Goal: Answer question/provide support: Share knowledge or assist other users

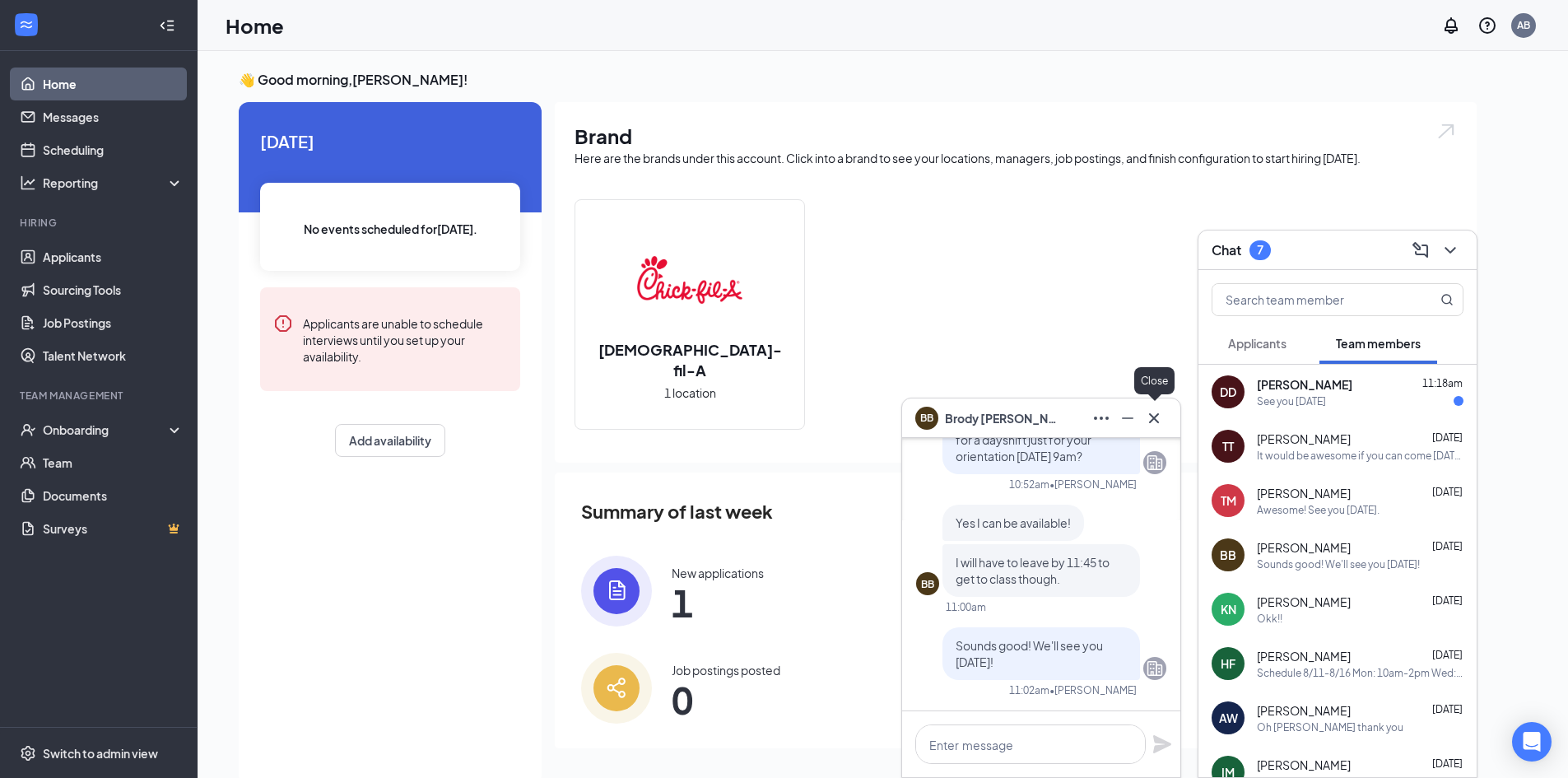
click at [1158, 420] on icon "Cross" at bounding box center [1154, 418] width 20 height 20
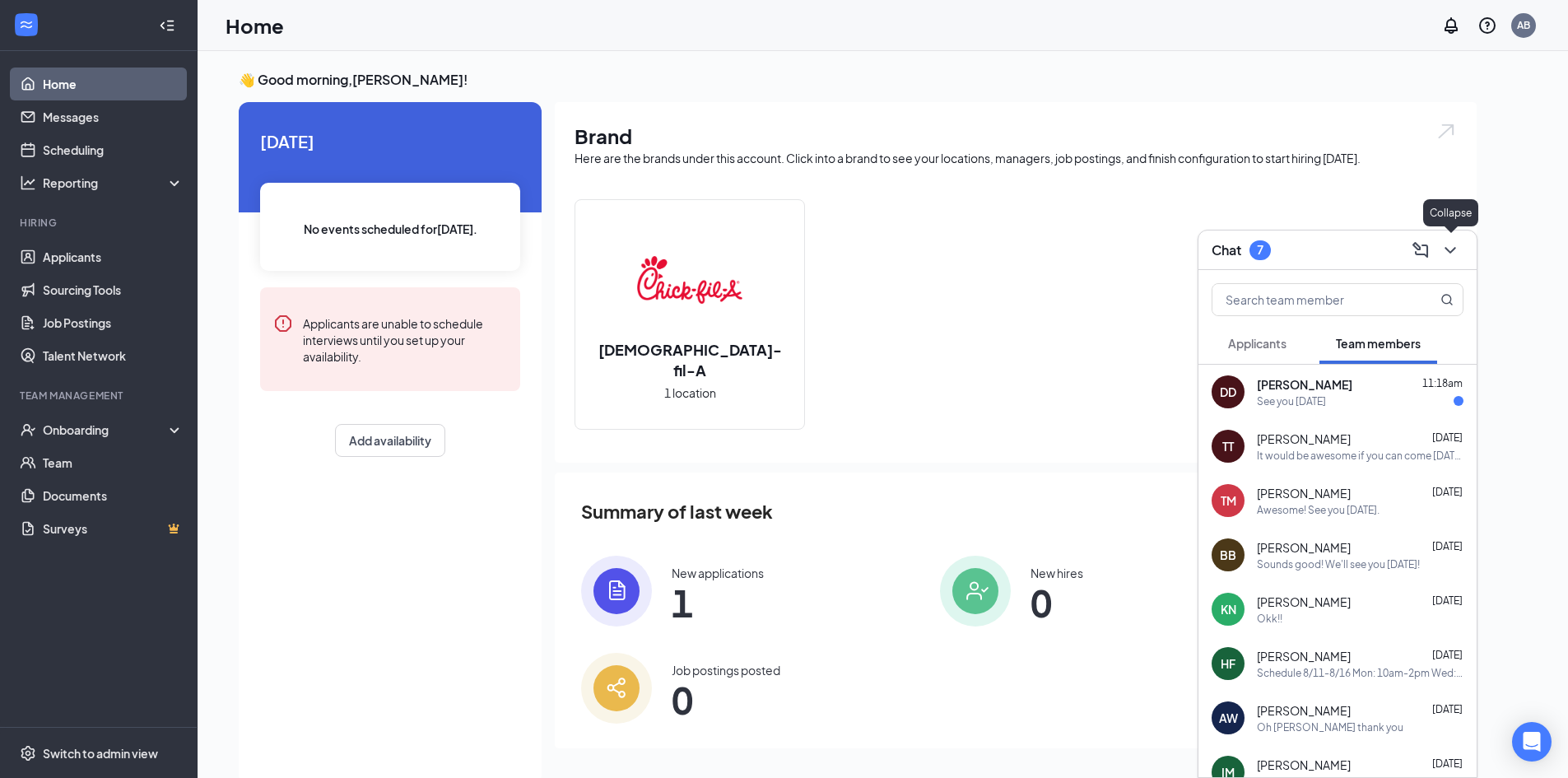
click at [1449, 251] on icon "ChevronDown" at bounding box center [1450, 250] width 10 height 7
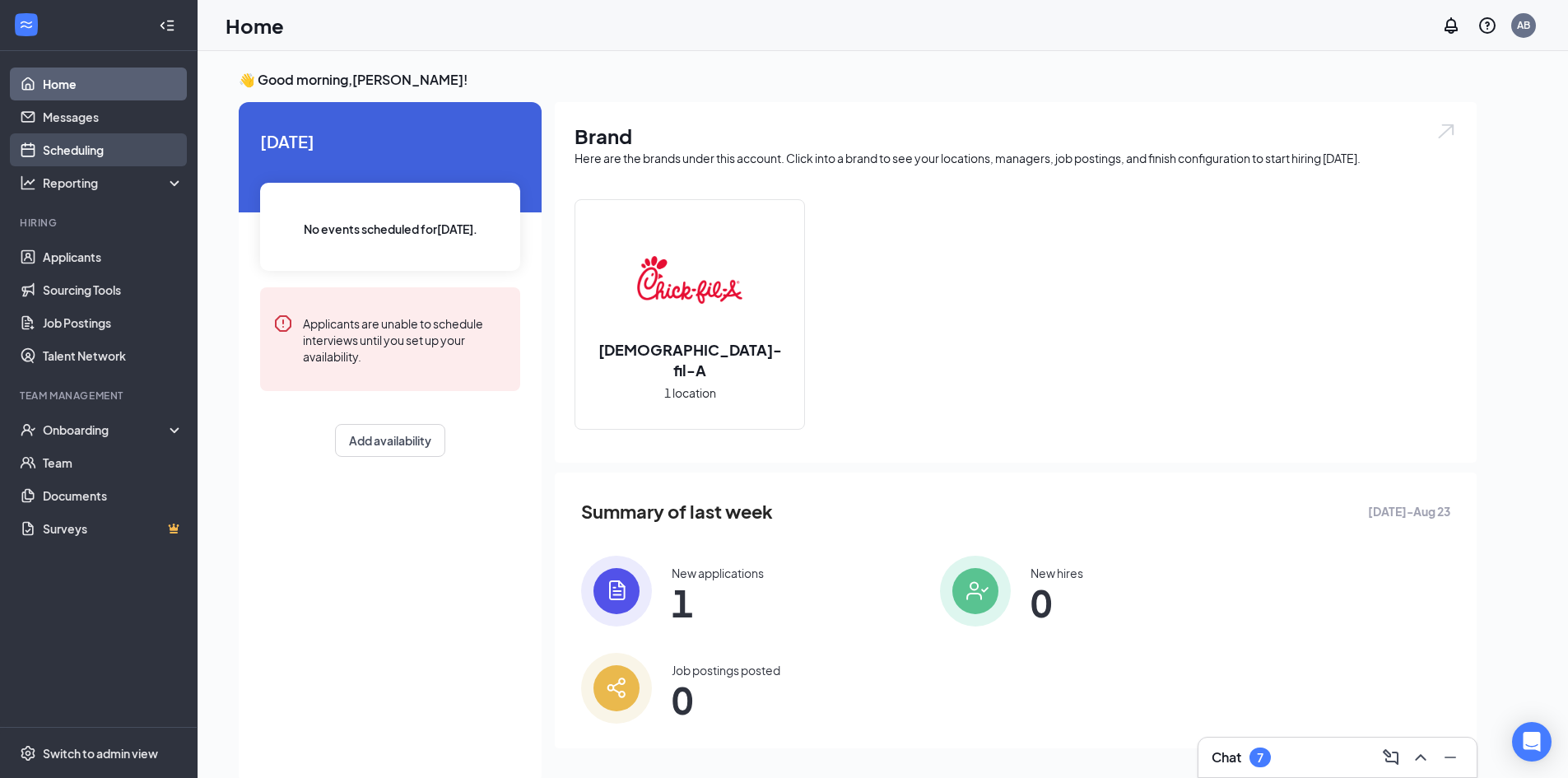
click at [111, 156] on link "Scheduling" at bounding box center [113, 150] width 141 height 33
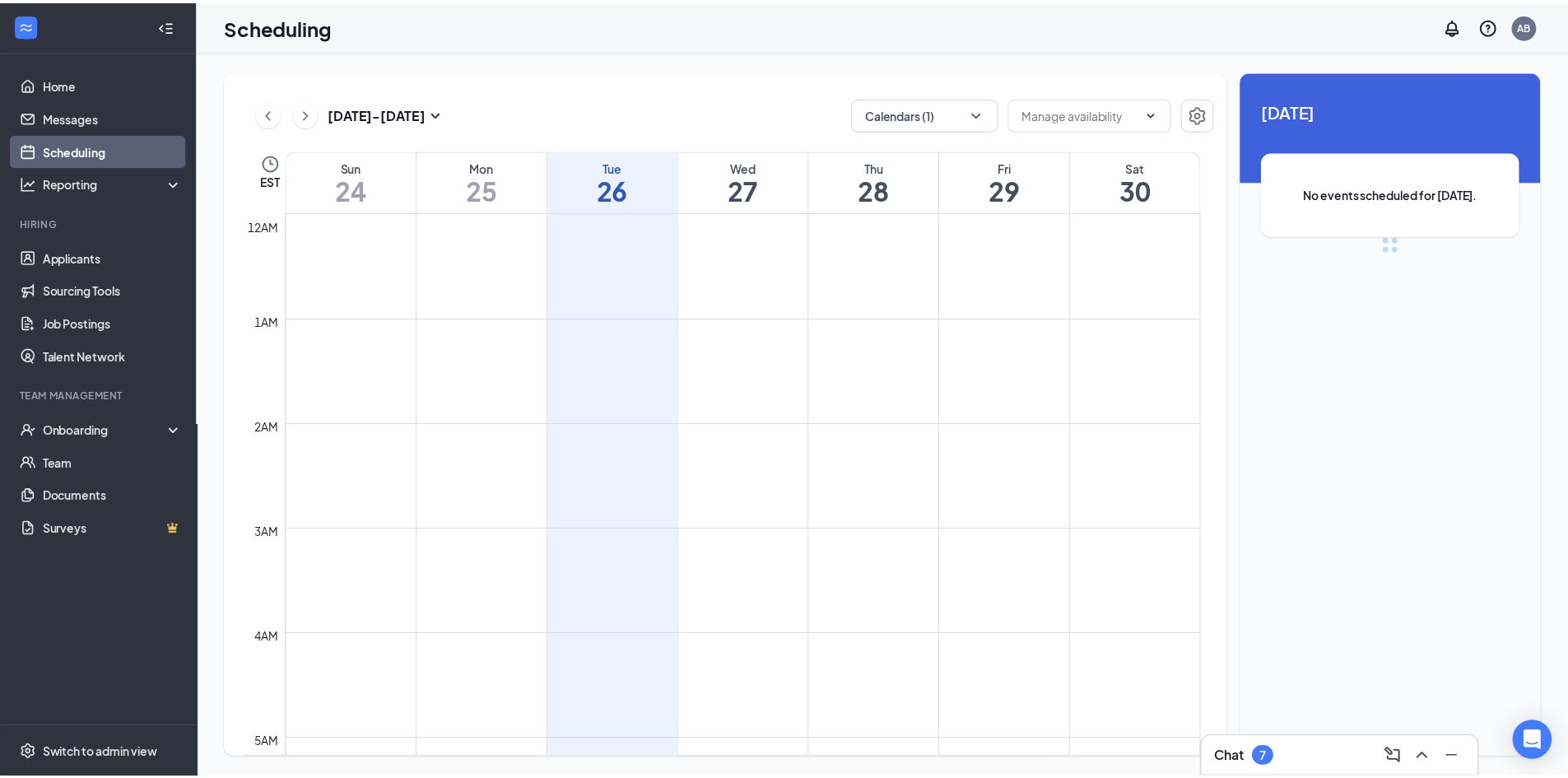
scroll to position [810, 0]
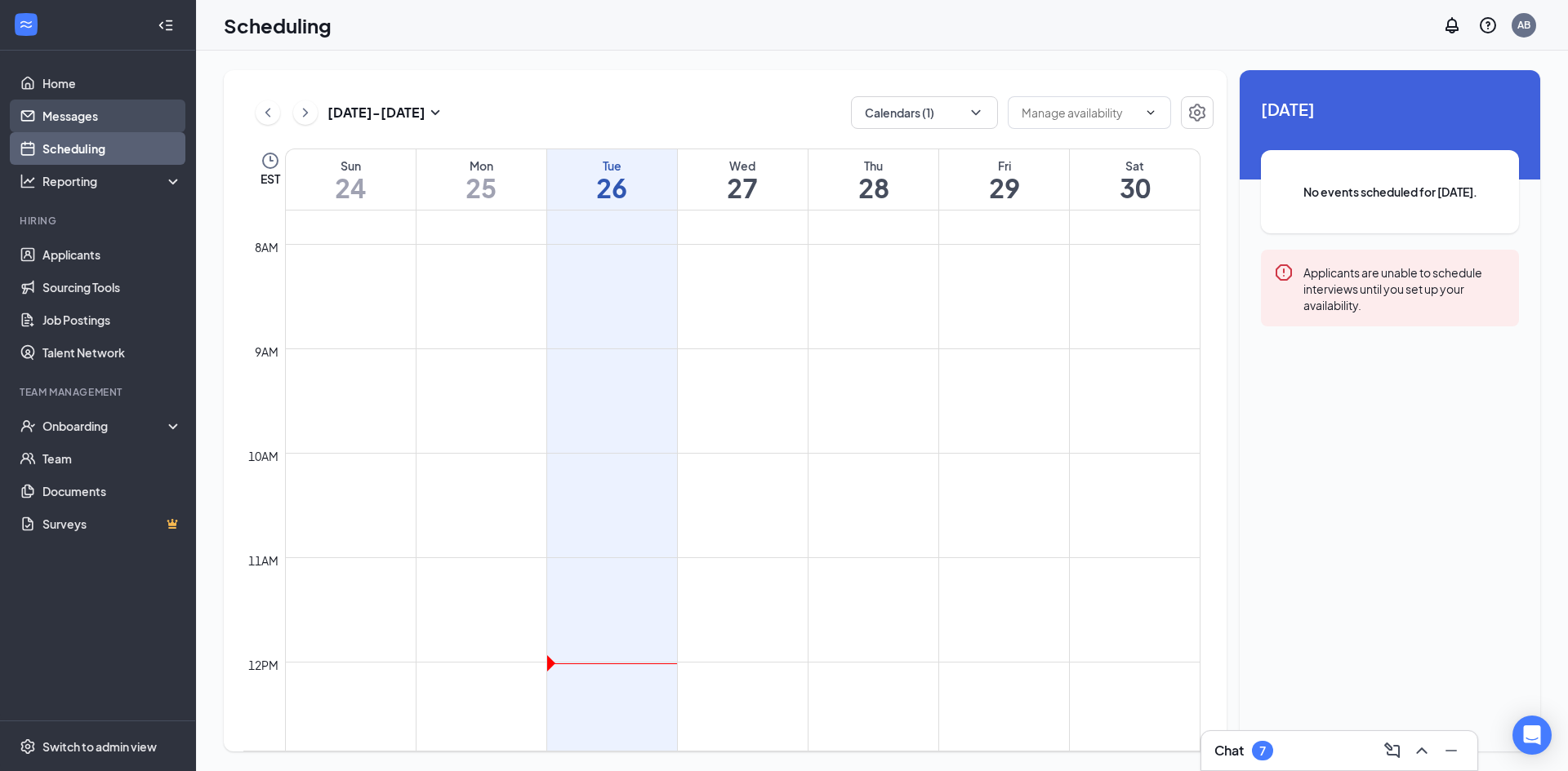
click at [118, 106] on link "Messages" at bounding box center [112, 116] width 140 height 32
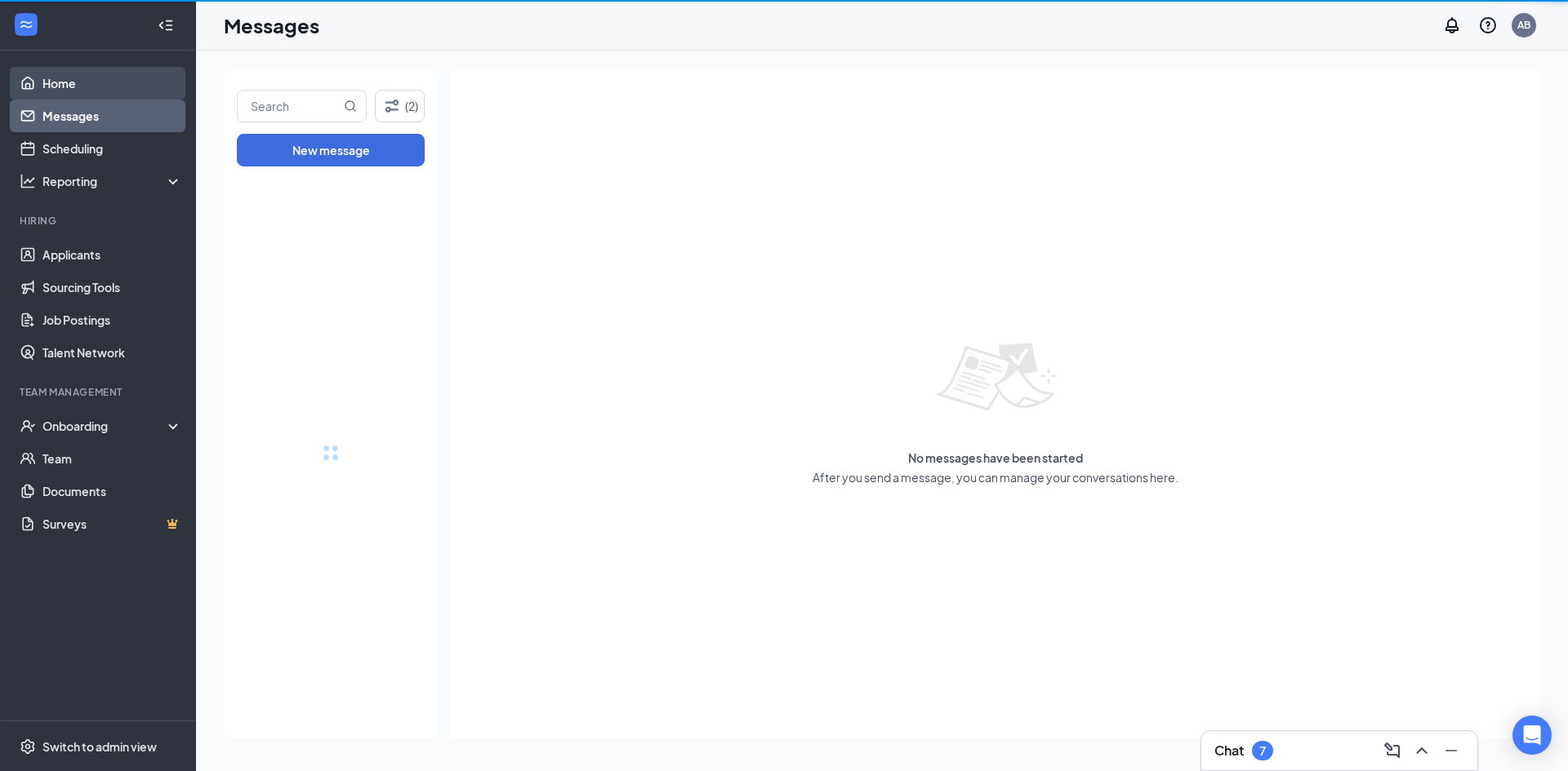
click at [118, 93] on link "Home" at bounding box center [112, 83] width 140 height 32
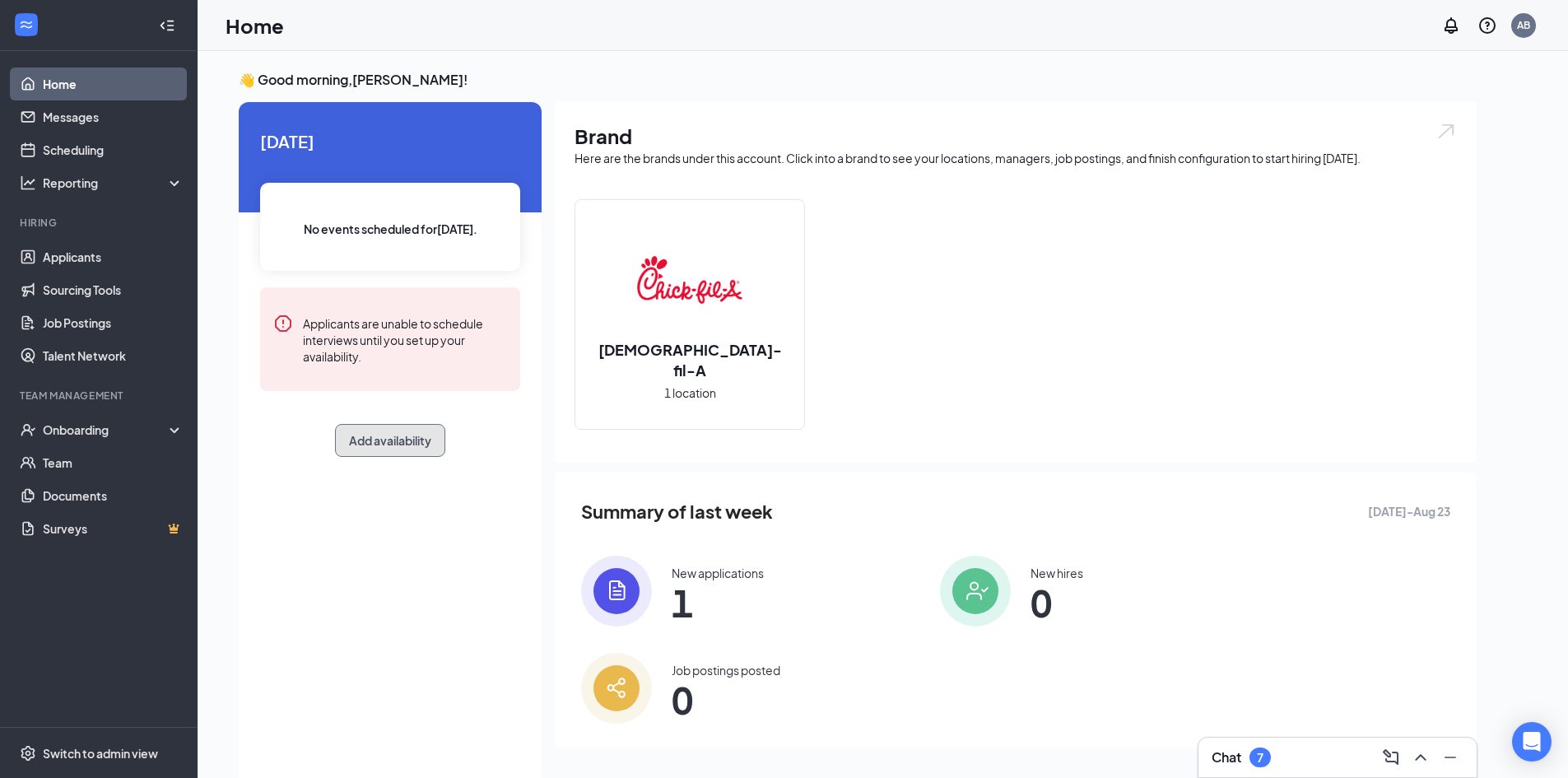
click at [384, 434] on button "Add availability" at bounding box center [390, 440] width 110 height 33
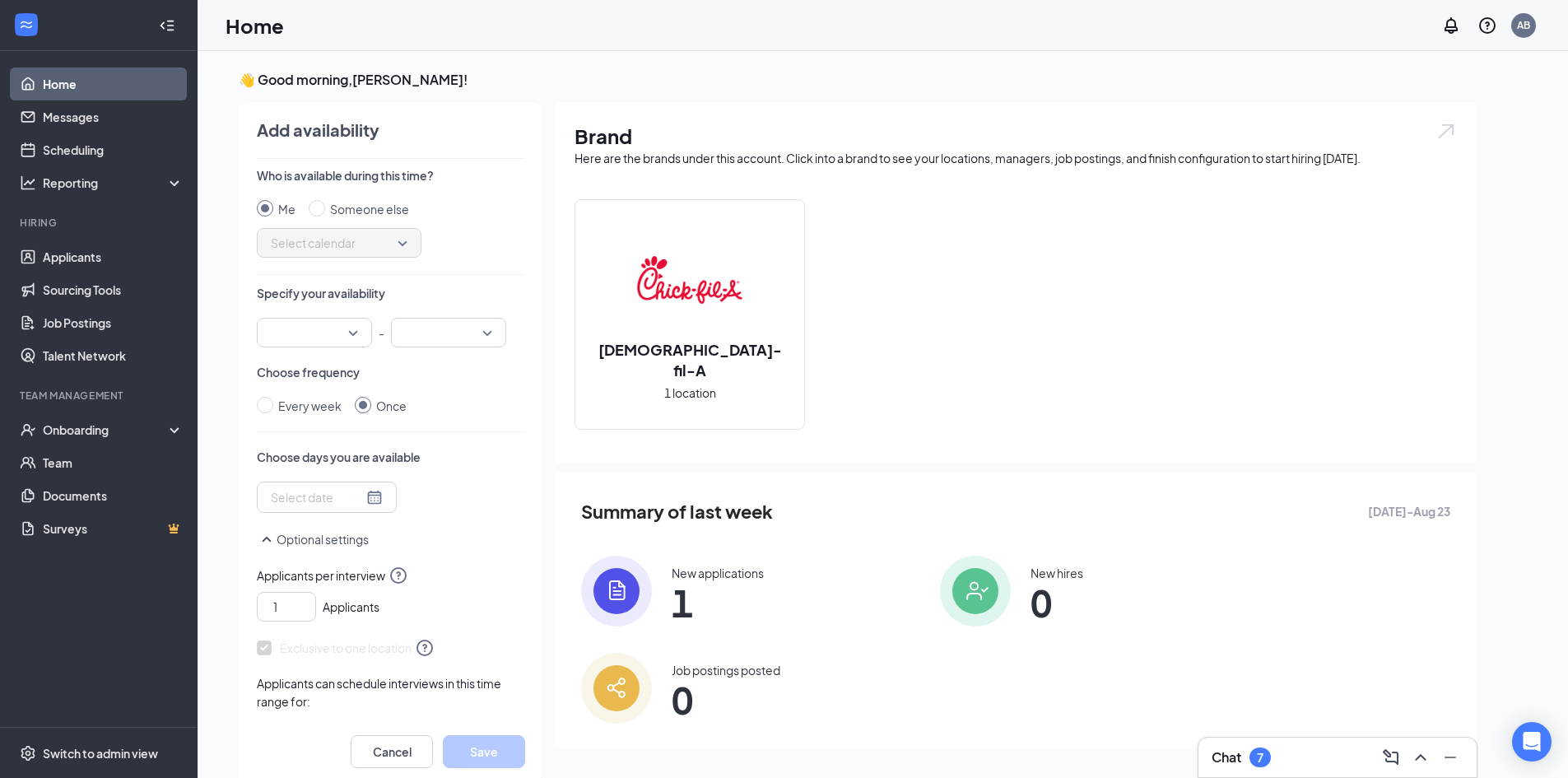
scroll to position [7, 0]
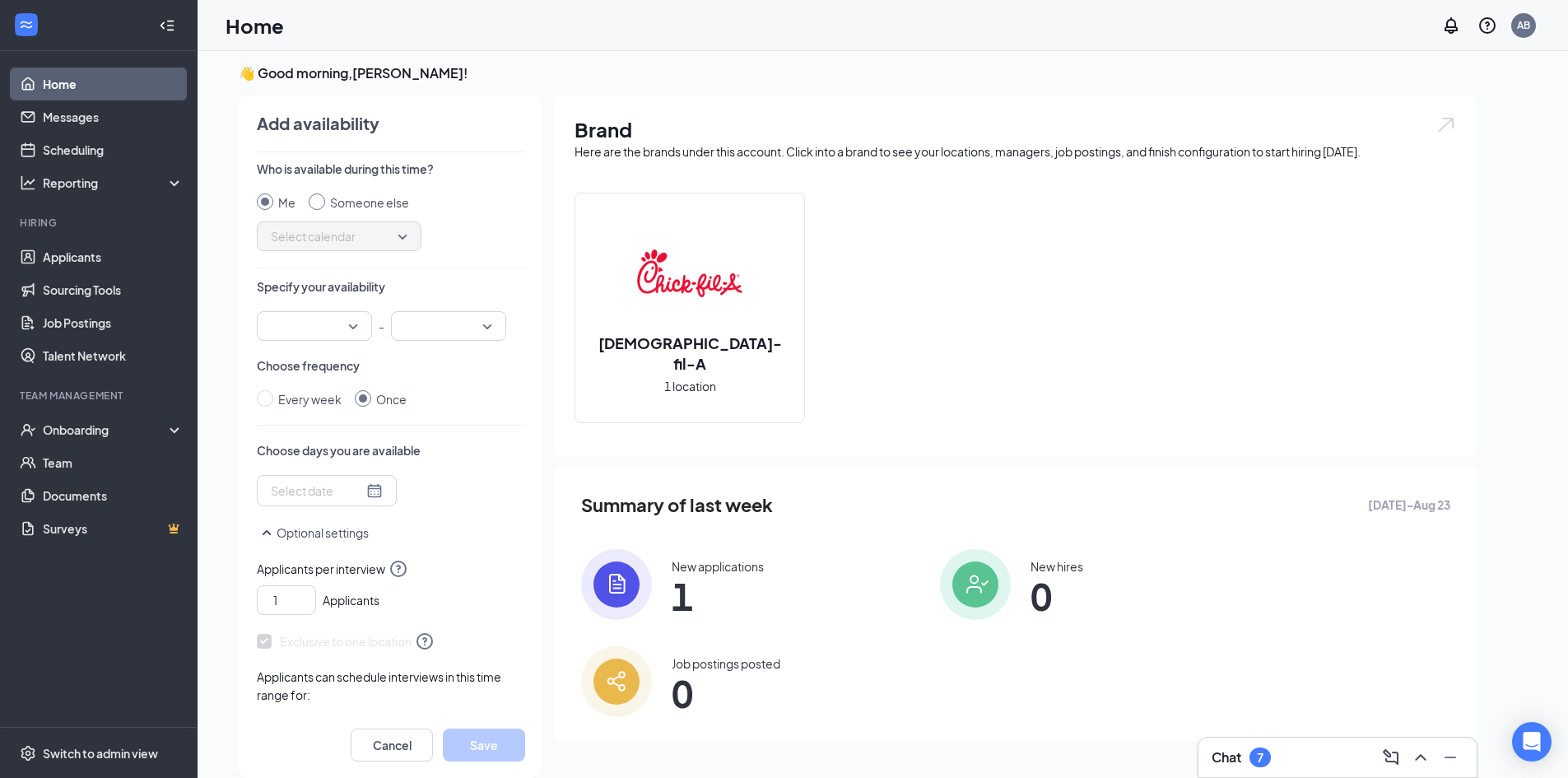
click at [323, 204] on input "Someone else" at bounding box center [316, 201] width 16 height 16
radio input "true"
radio input "false"
click at [396, 239] on span "Select calendar" at bounding box center [339, 236] width 137 height 25
click at [361, 432] on span "[PERSON_NAME]'s Calendar" at bounding box center [346, 432] width 154 height 18
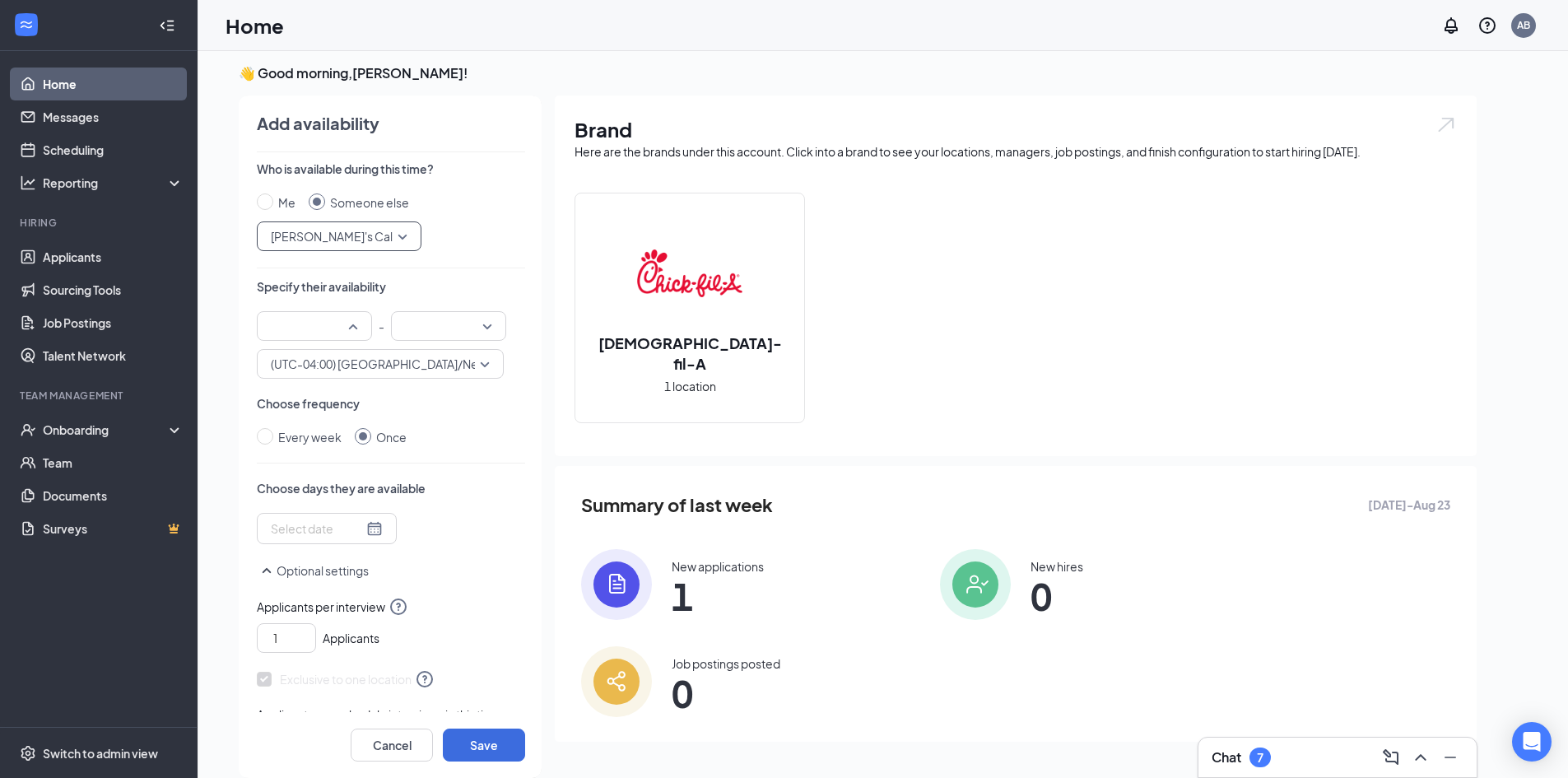
click at [347, 330] on input "search" at bounding box center [308, 326] width 84 height 28
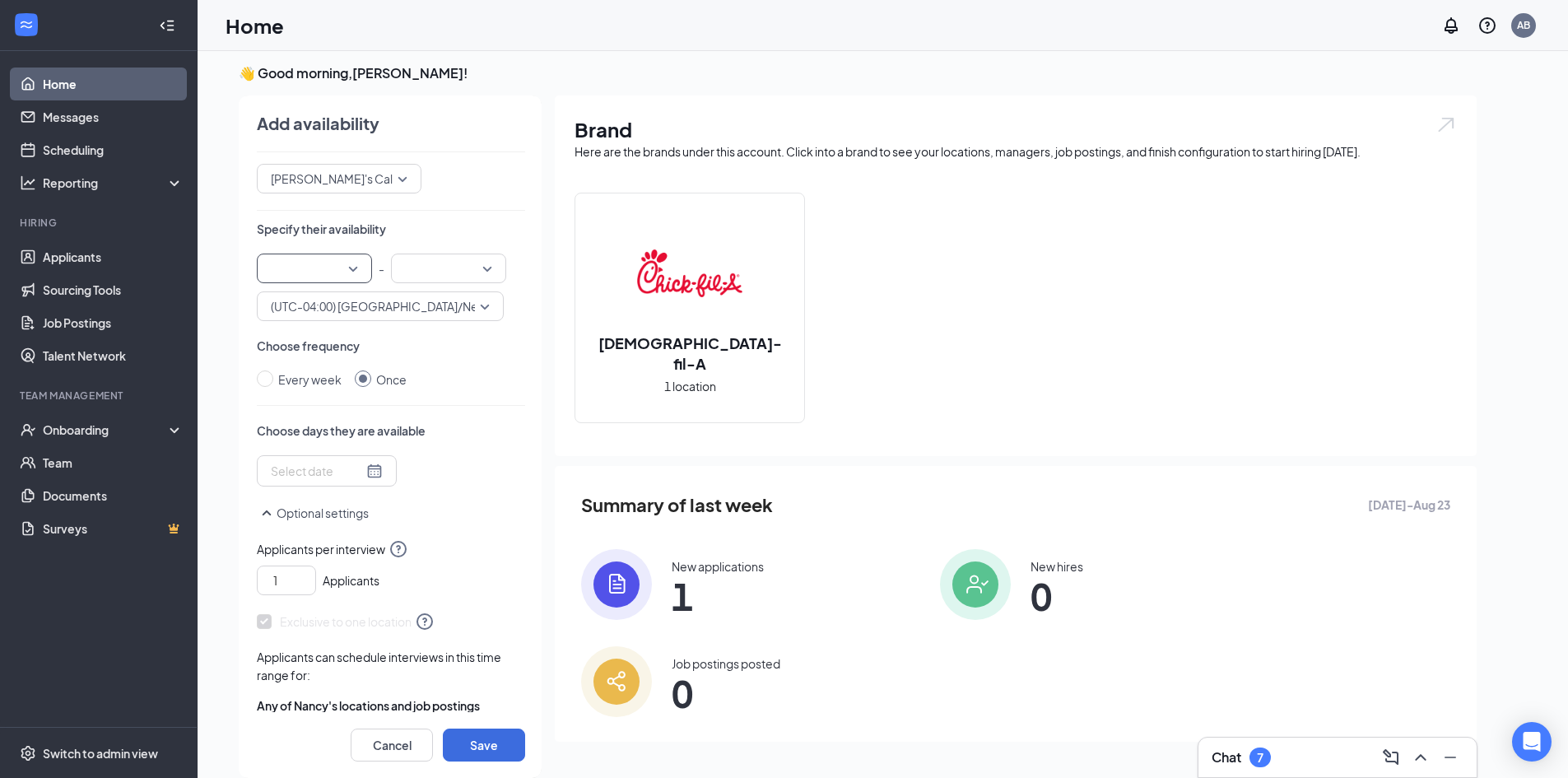
scroll to position [0, 0]
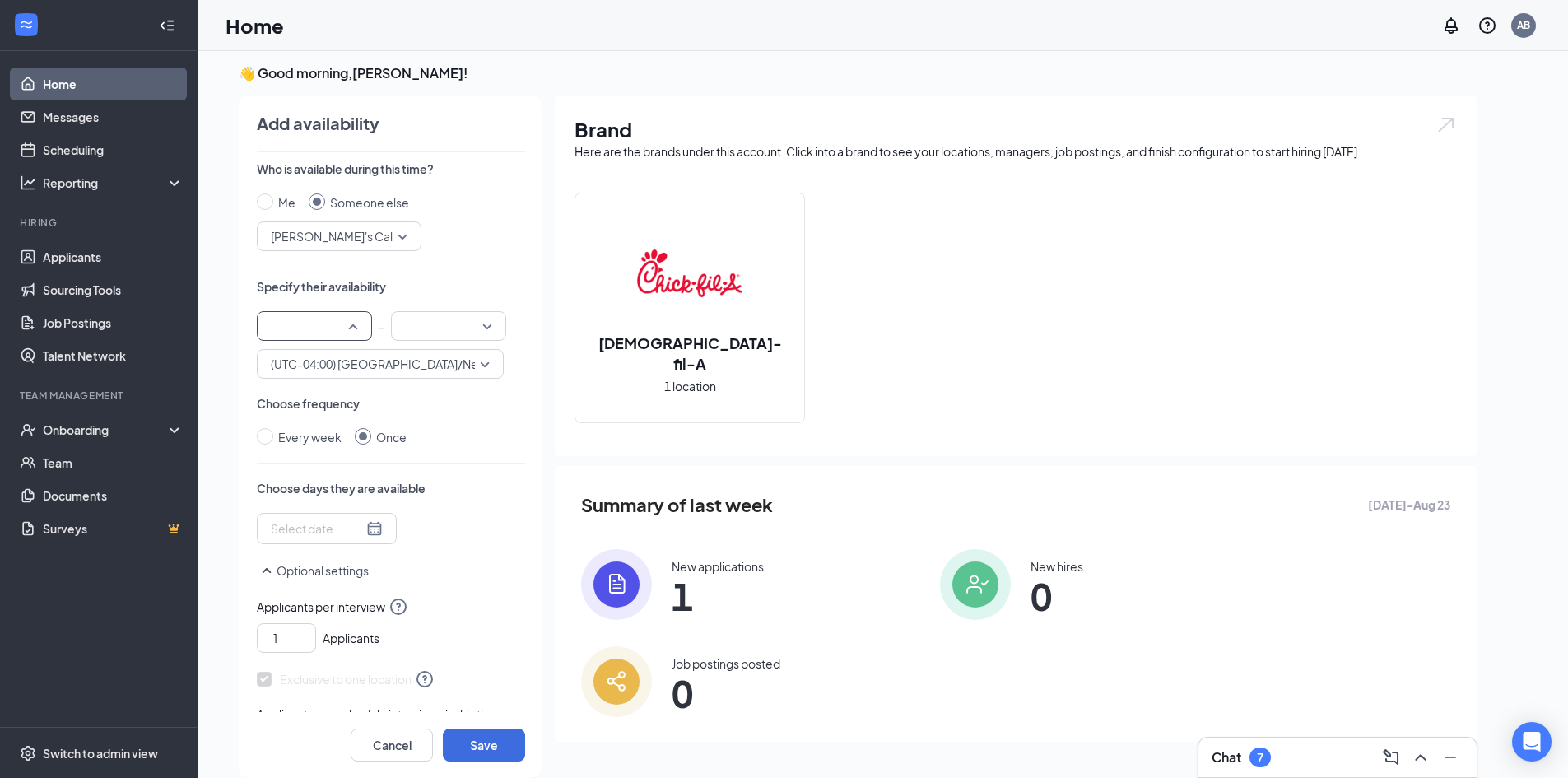
click at [351, 323] on div at bounding box center [314, 326] width 115 height 29
click at [312, 399] on span "04:00 AM" at bounding box center [294, 399] width 49 height 18
click at [483, 323] on input "search" at bounding box center [443, 326] width 84 height 28
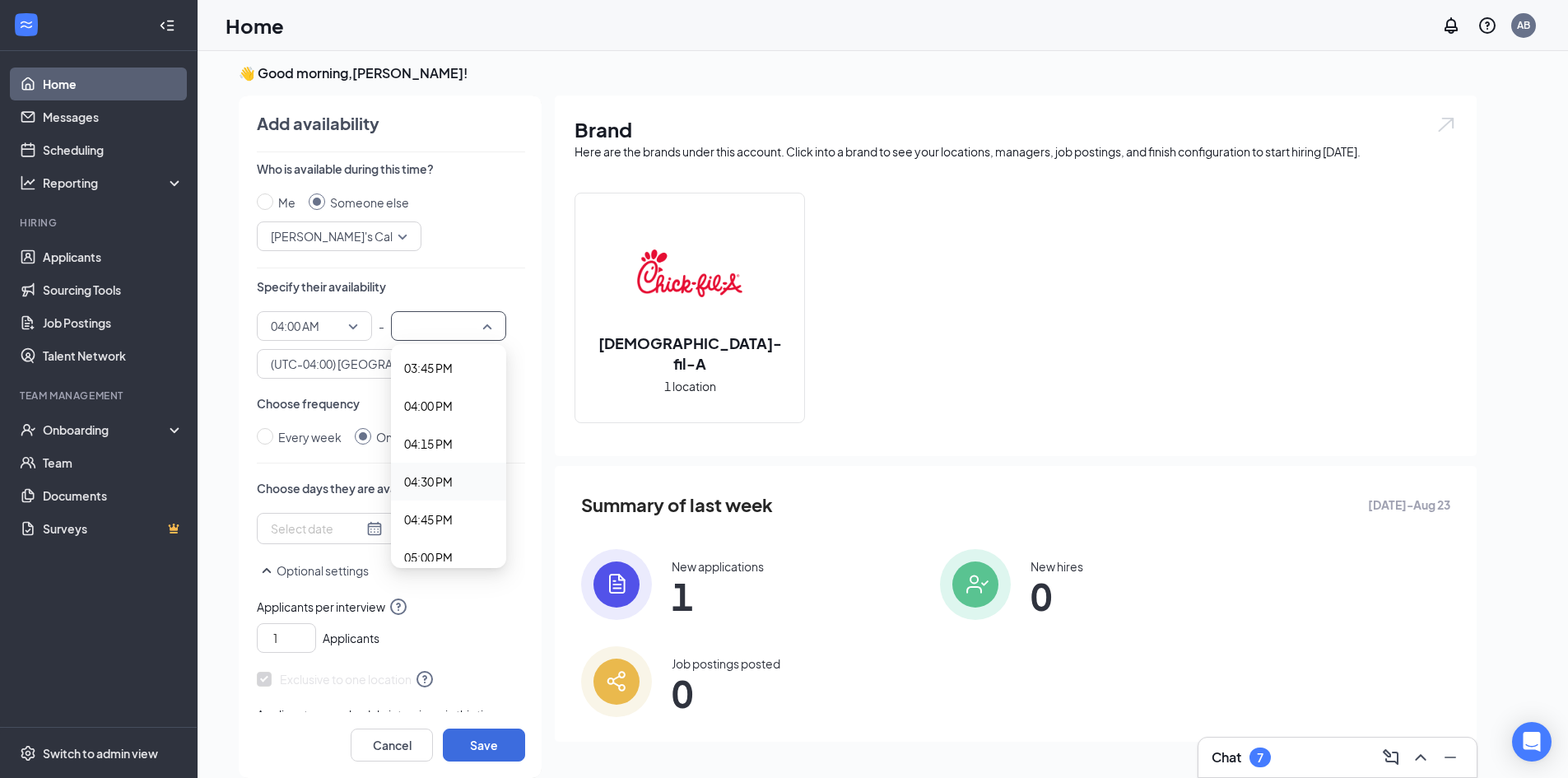
click at [442, 483] on span "04:30 PM" at bounding box center [428, 481] width 49 height 18
click at [363, 527] on div at bounding box center [326, 529] width 112 height 18
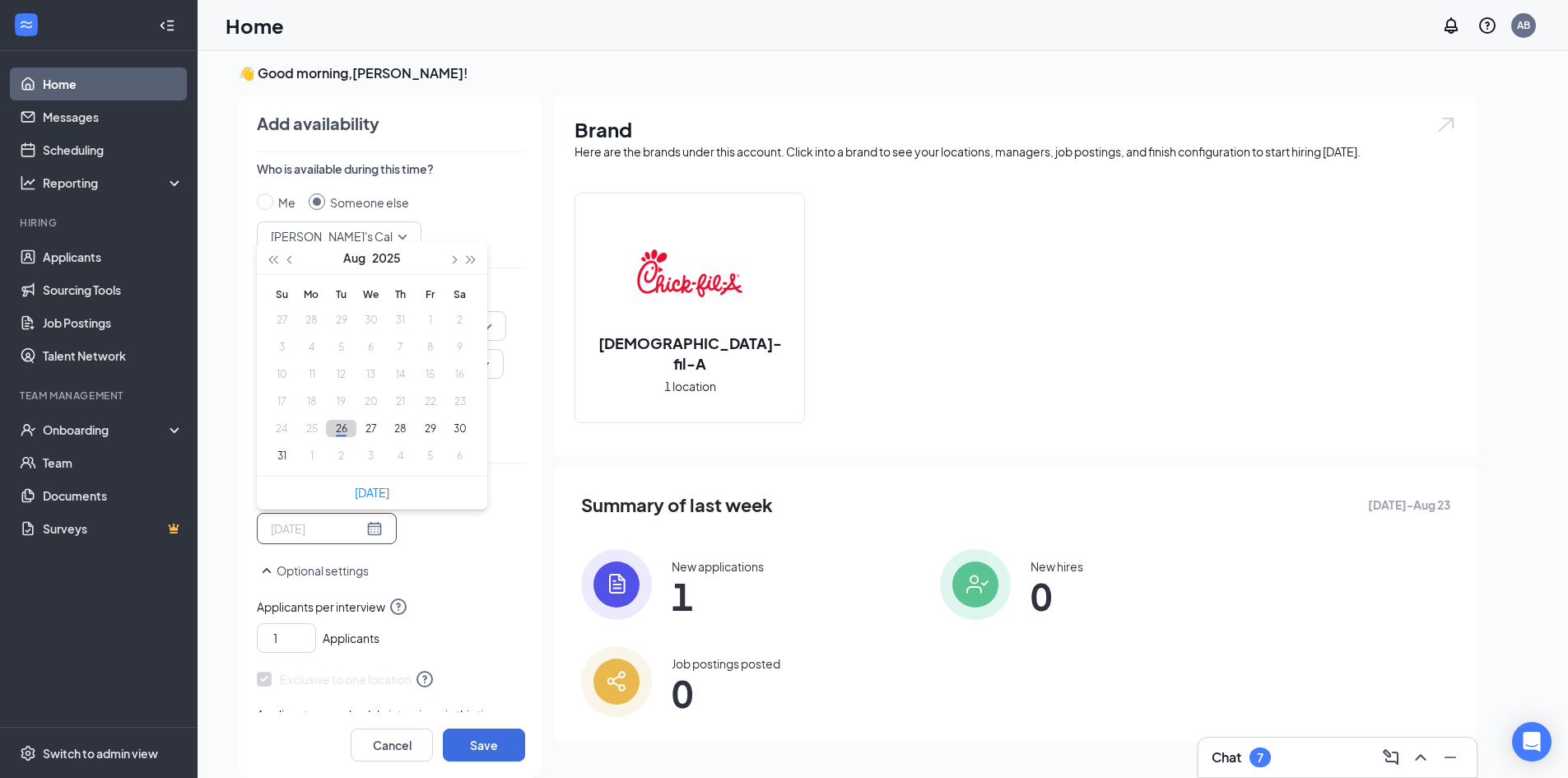
click at [340, 425] on button "26" at bounding box center [340, 429] width 30 height 17
type input "[DATE]"
click at [430, 583] on div "Tue Aug [DATE] Mo Tu We Th Fr Sa 27 28 29 30 31 1 2 3 4 5 6 7 8 9 10 11 12 13 1…" at bounding box center [391, 563] width 268 height 101
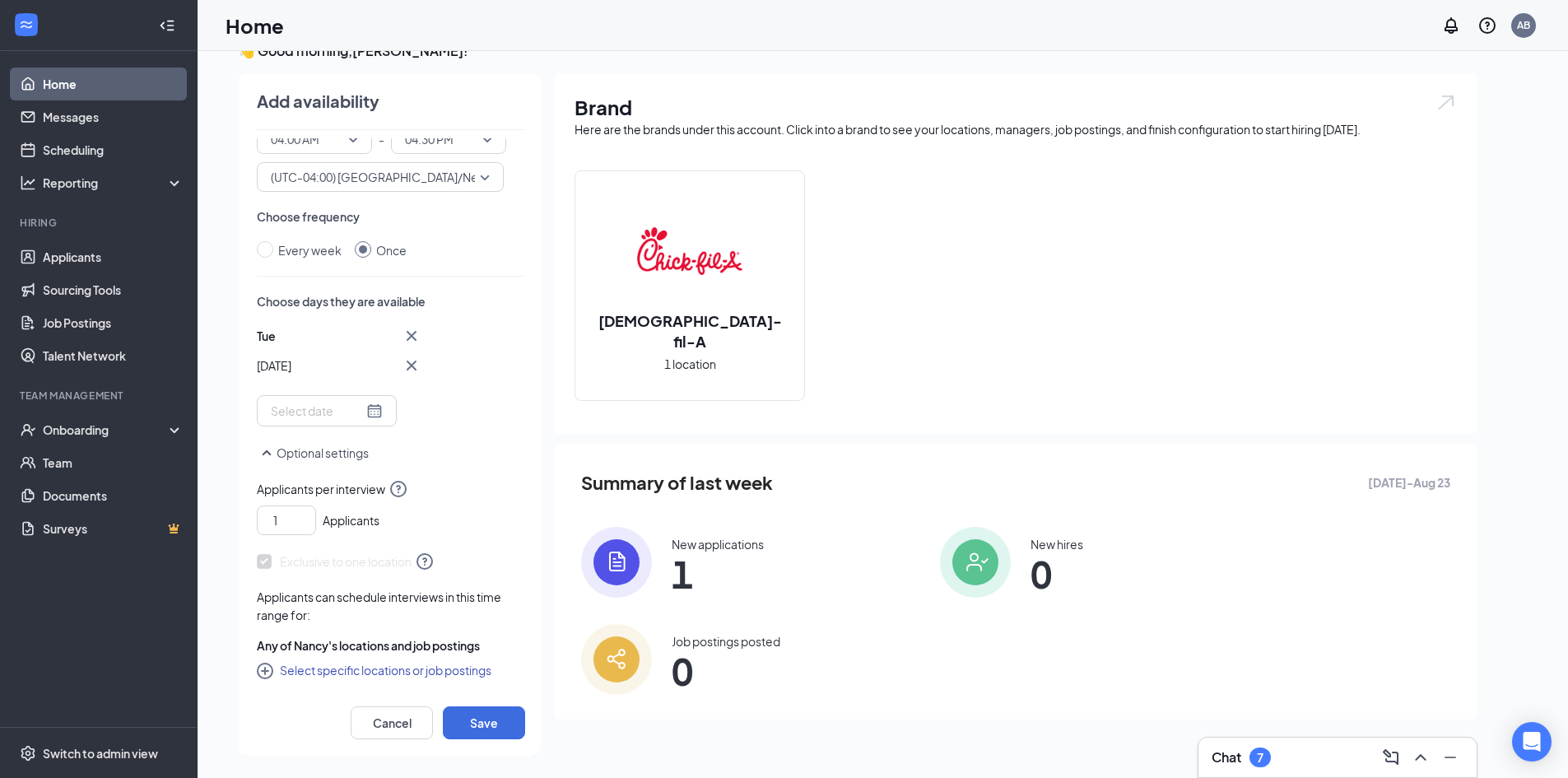
scroll to position [34, 0]
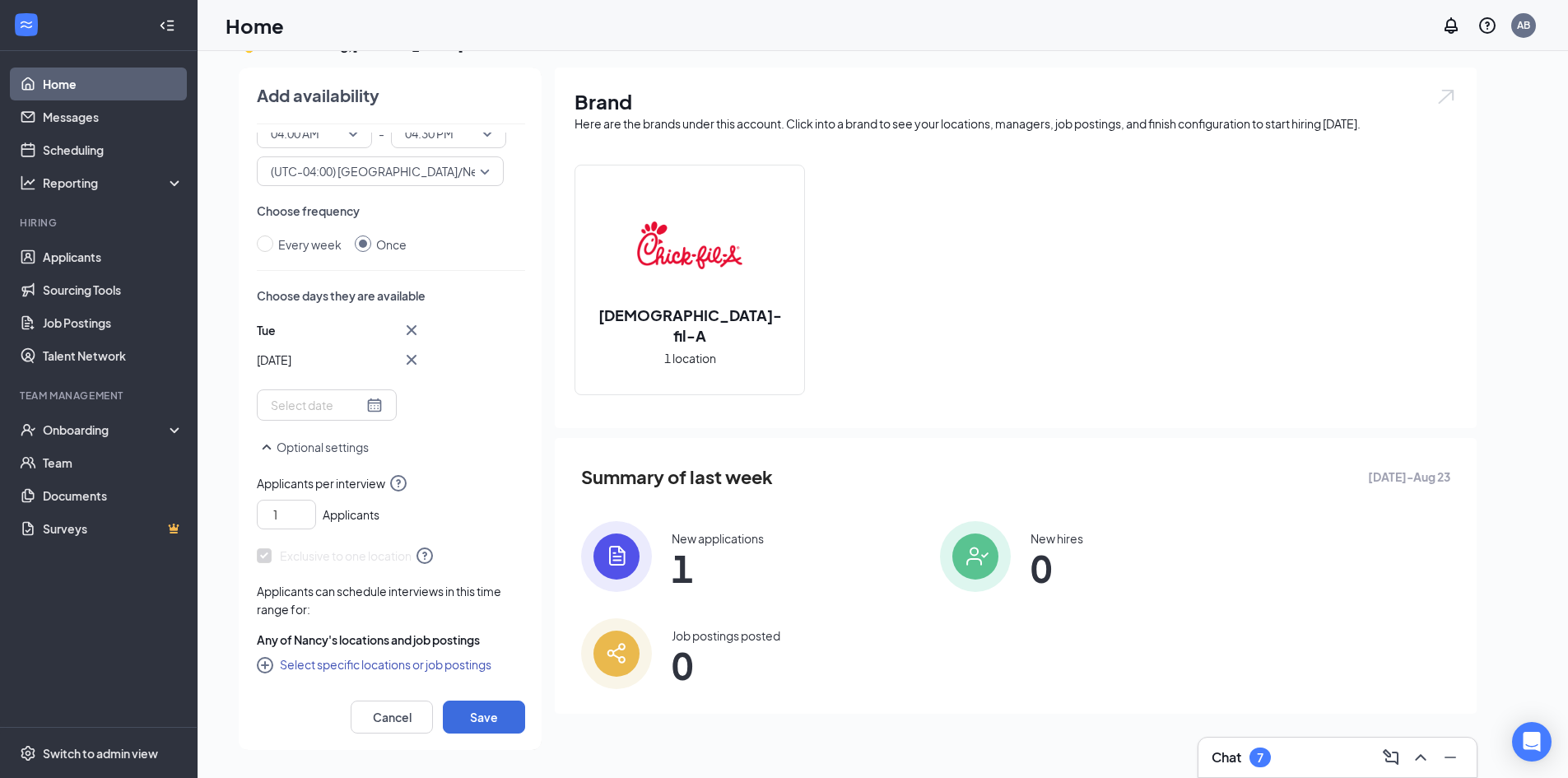
click at [492, 734] on div "Add availability Who is available during this time? Me Someone else [PERSON_NAM…" at bounding box center [383, 409] width 318 height 683
click at [492, 723] on button "Save" at bounding box center [484, 717] width 82 height 33
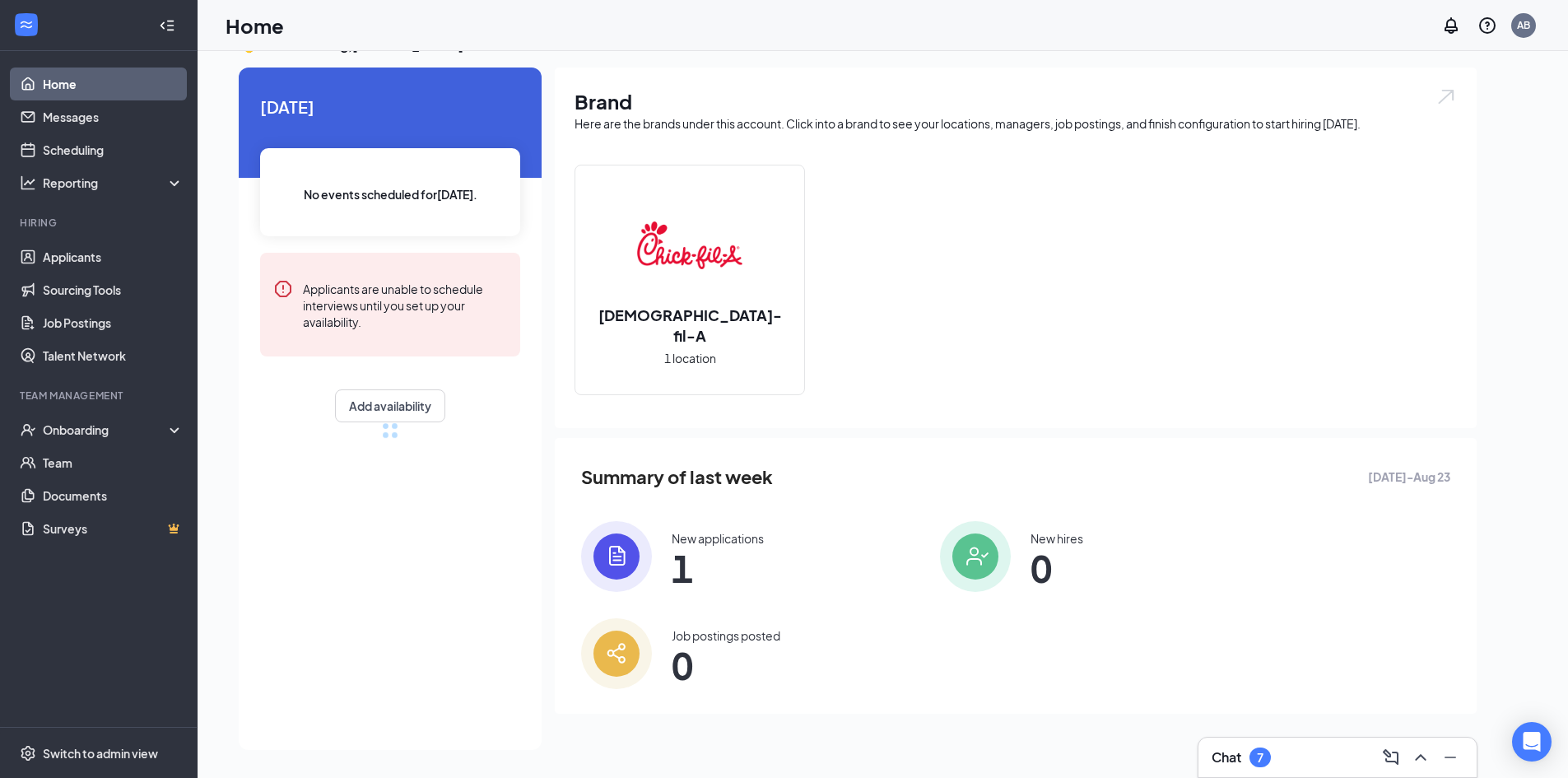
scroll to position [127, 0]
click at [64, 85] on link "Home" at bounding box center [113, 84] width 141 height 33
click at [77, 116] on link "Messages" at bounding box center [113, 117] width 141 height 33
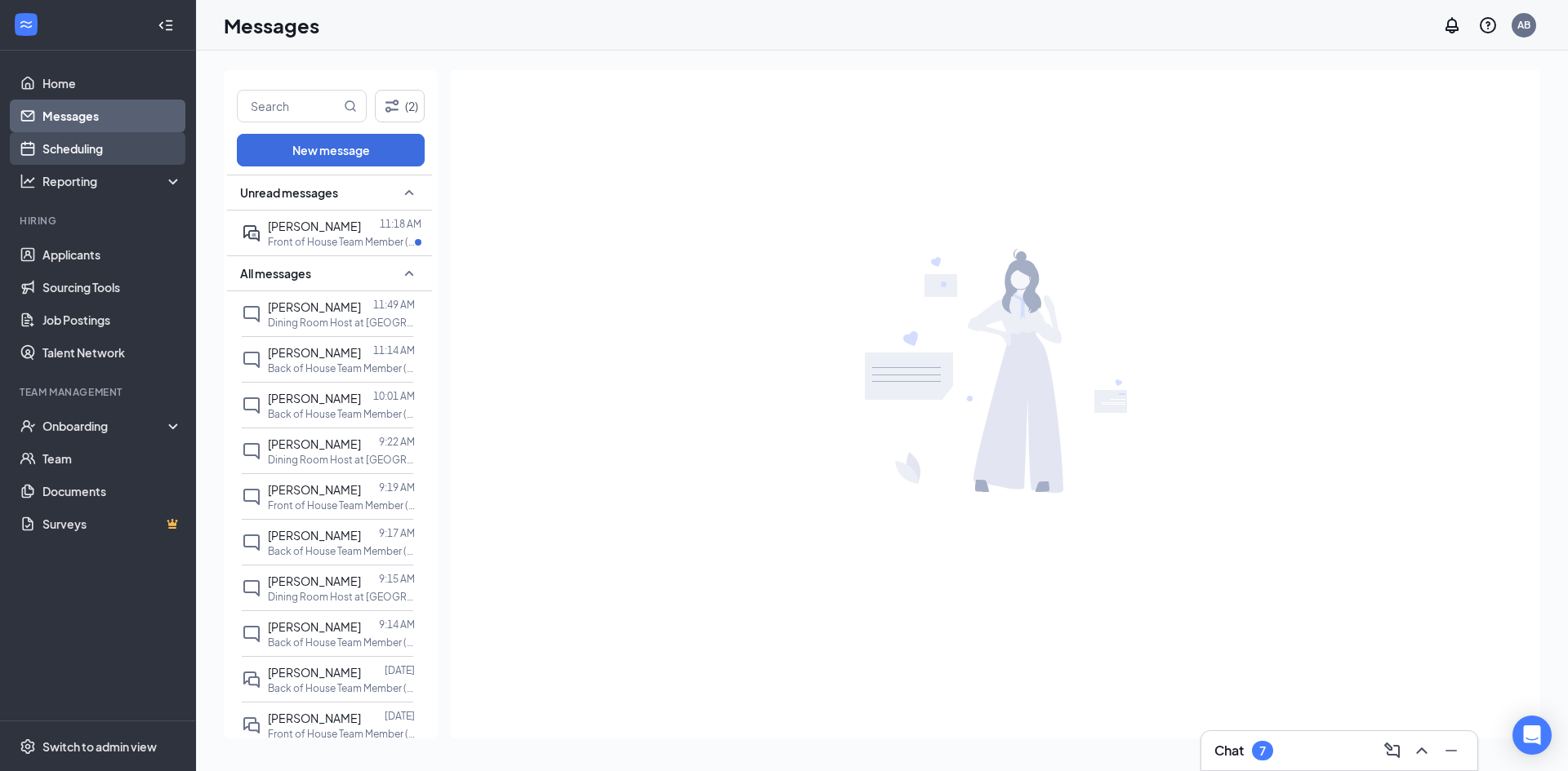
click at [81, 147] on link "Scheduling" at bounding box center [112, 148] width 140 height 32
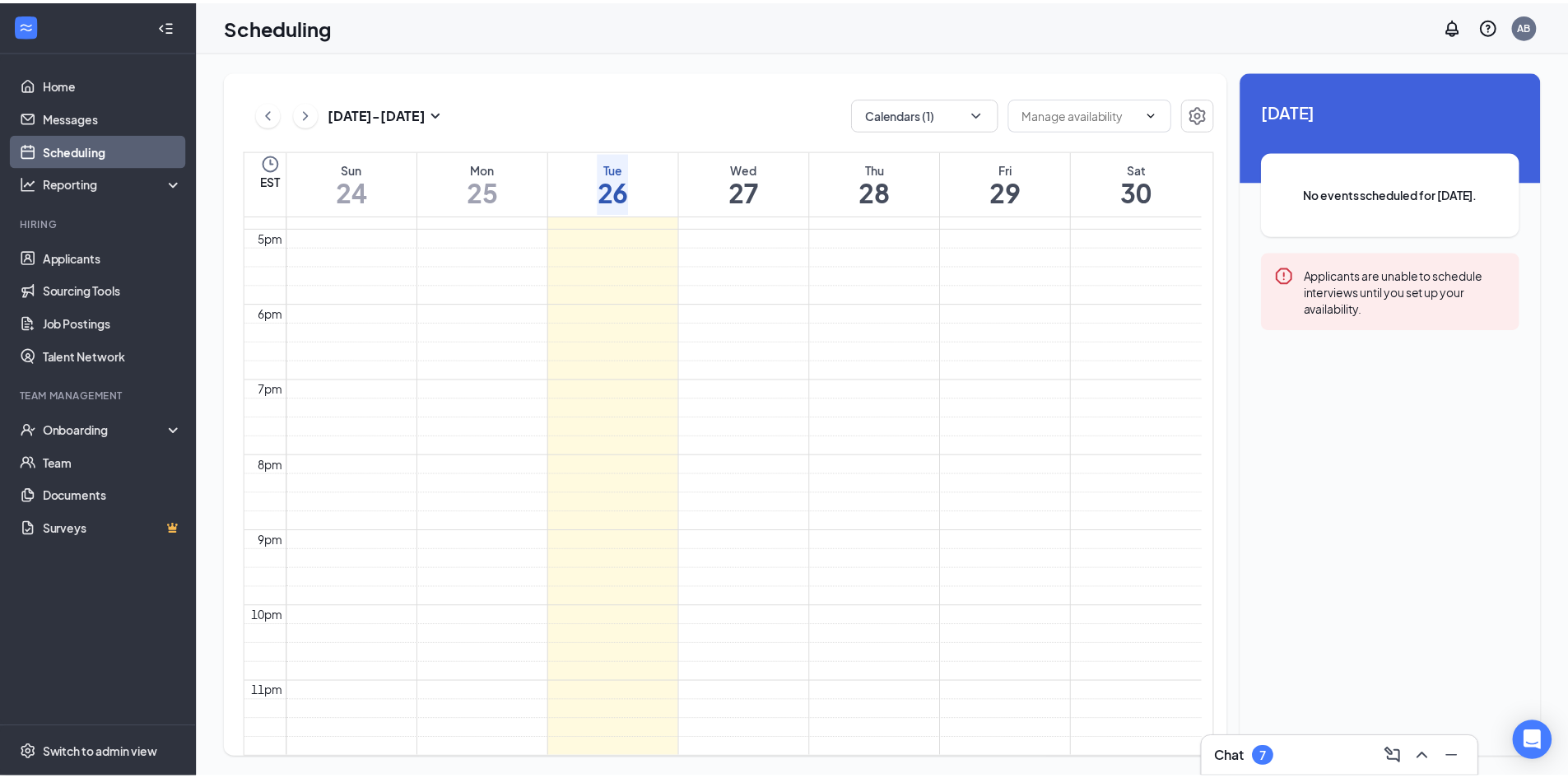
scroll to position [1304, 0]
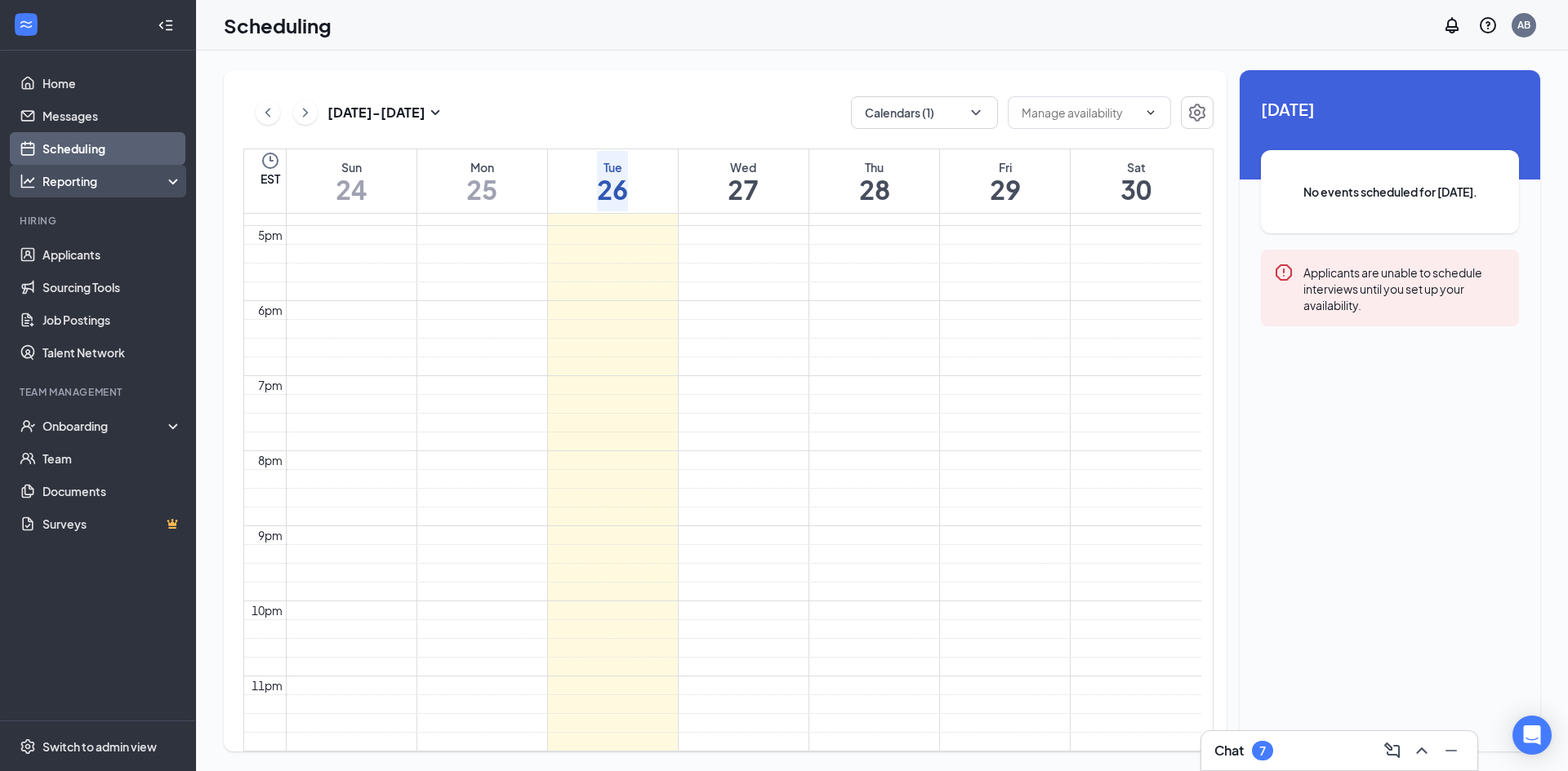
click at [89, 177] on div "Reporting" at bounding box center [112, 181] width 141 height 16
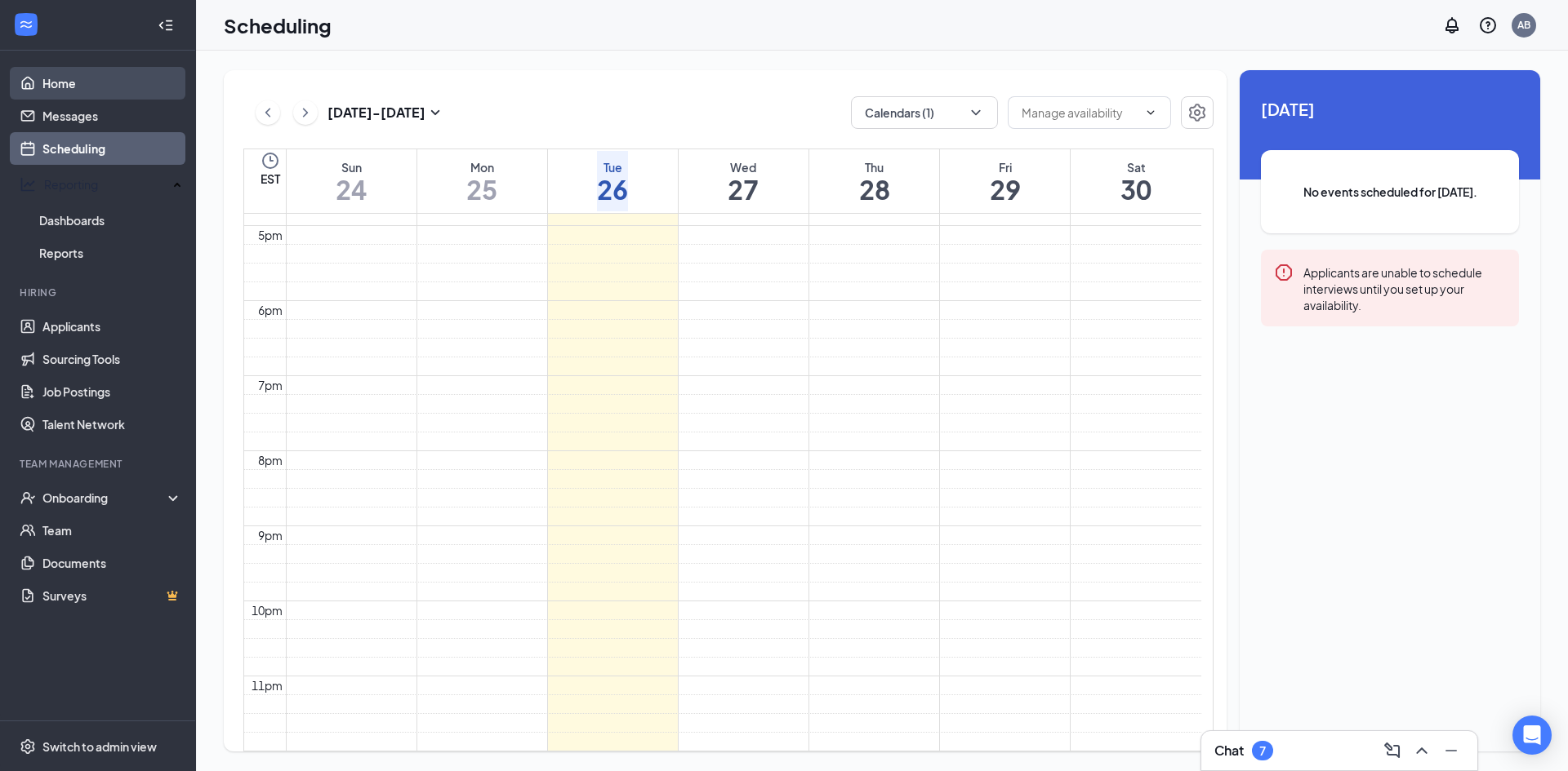
click at [107, 95] on link "Home" at bounding box center [112, 83] width 140 height 32
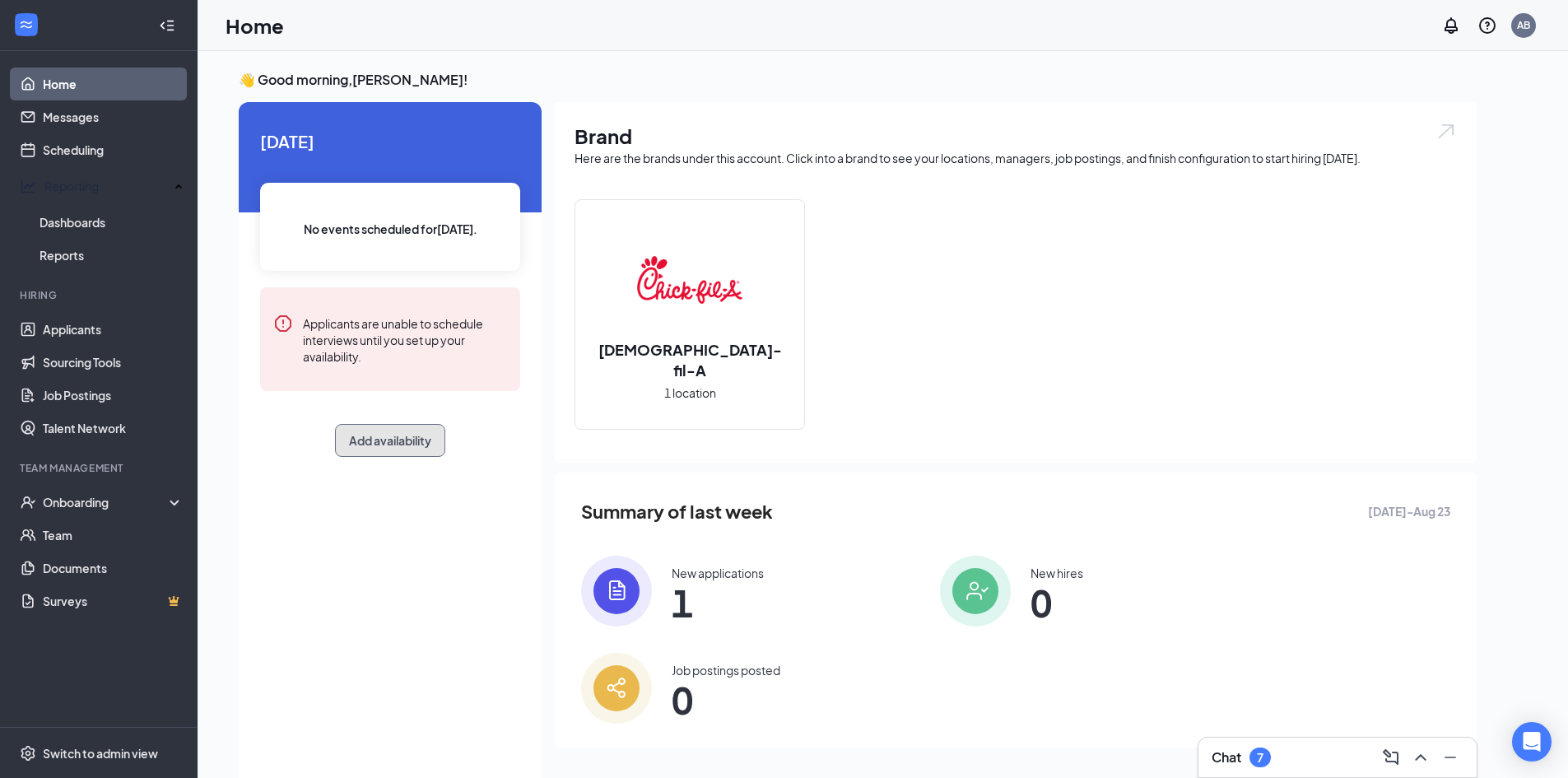
click at [399, 435] on button "Add availability" at bounding box center [390, 440] width 110 height 33
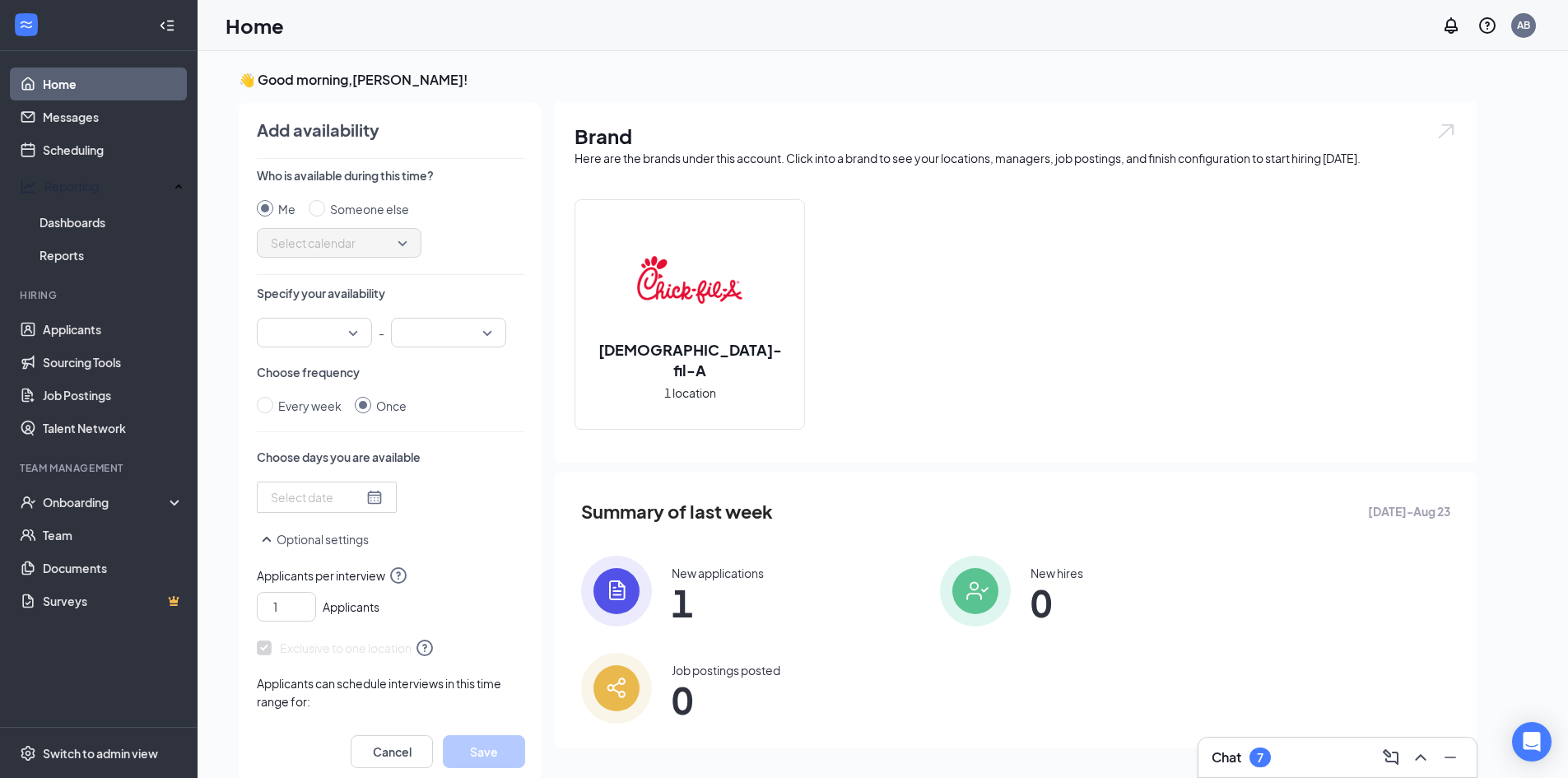
scroll to position [7, 0]
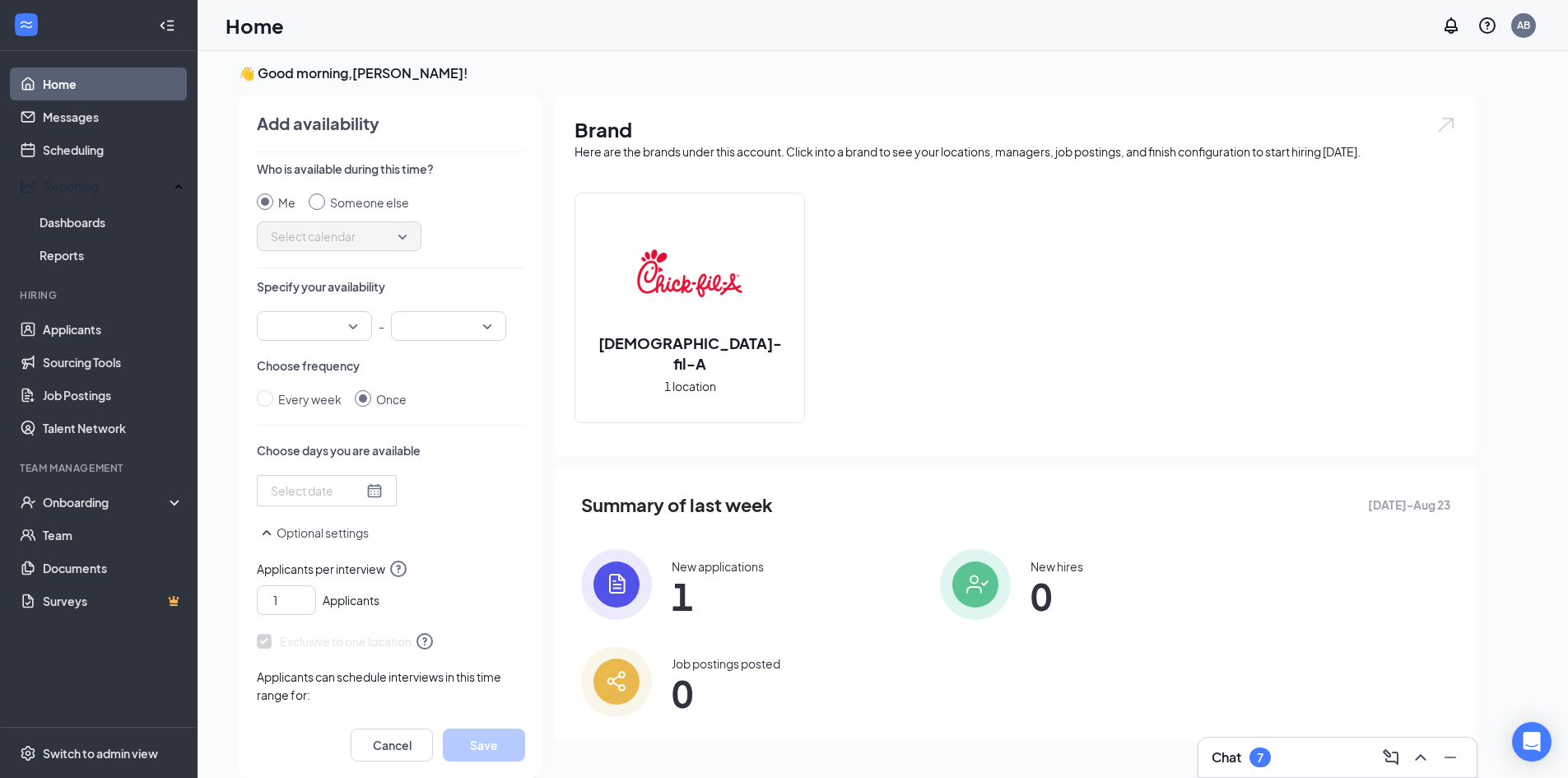
click at [318, 200] on input "Someone else" at bounding box center [316, 201] width 16 height 16
radio input "true"
radio input "false"
click at [374, 237] on span "Select calendar" at bounding box center [339, 236] width 137 height 25
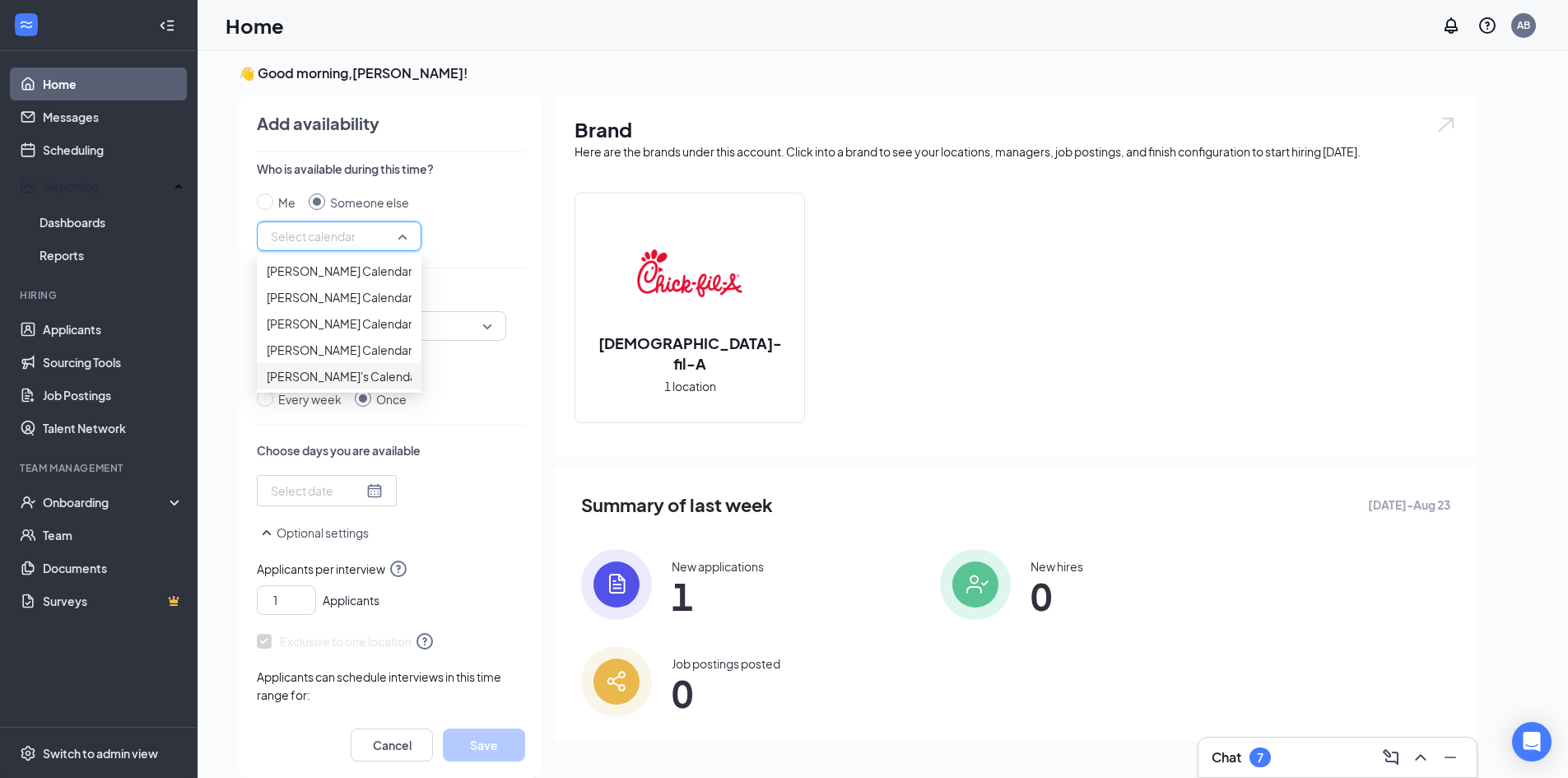
click at [340, 385] on span "[PERSON_NAME]'s Calendar" at bounding box center [343, 376] width 154 height 18
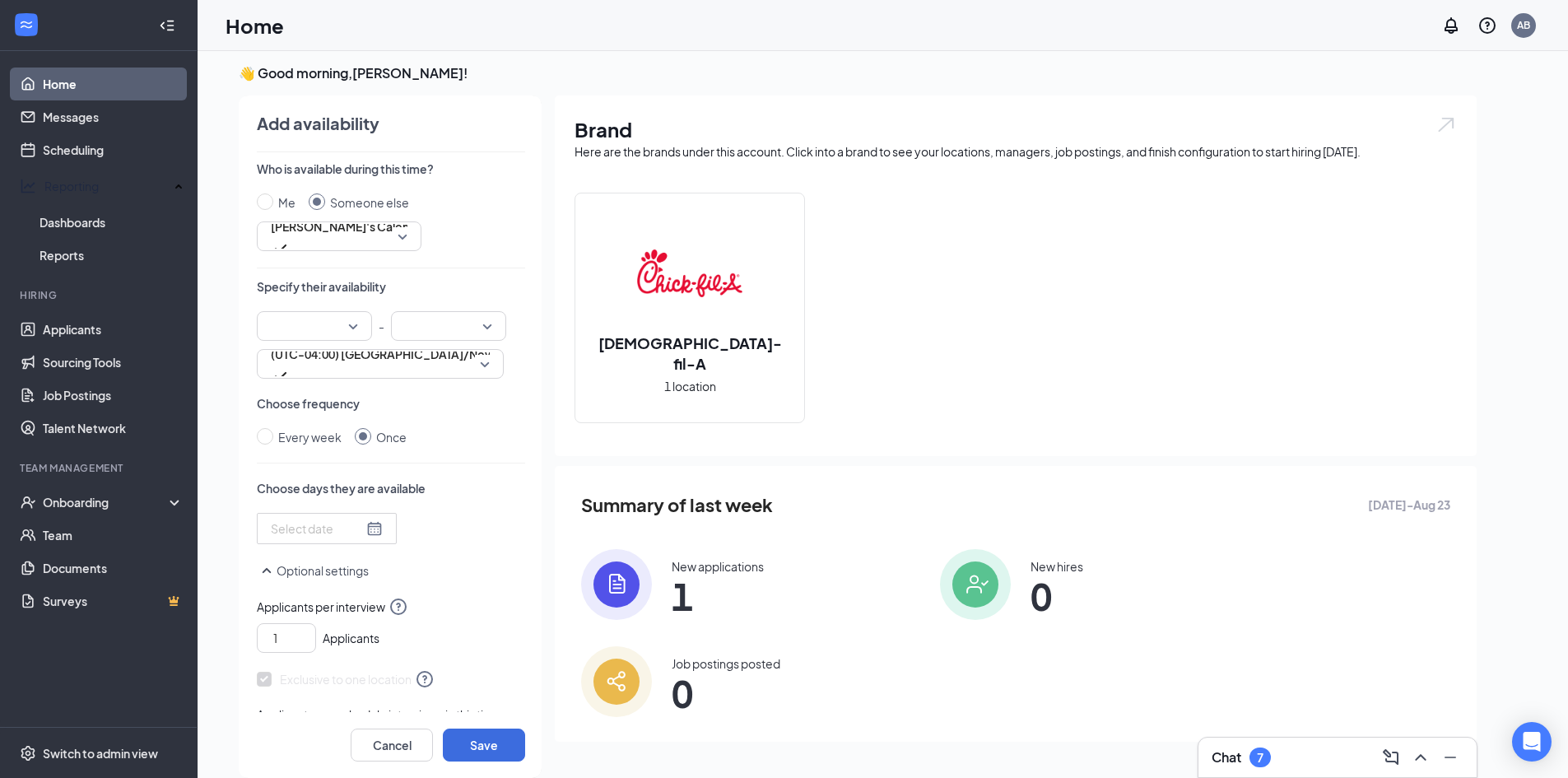
click at [173, 26] on icon "Collapse" at bounding box center [171, 25] width 7 height 10
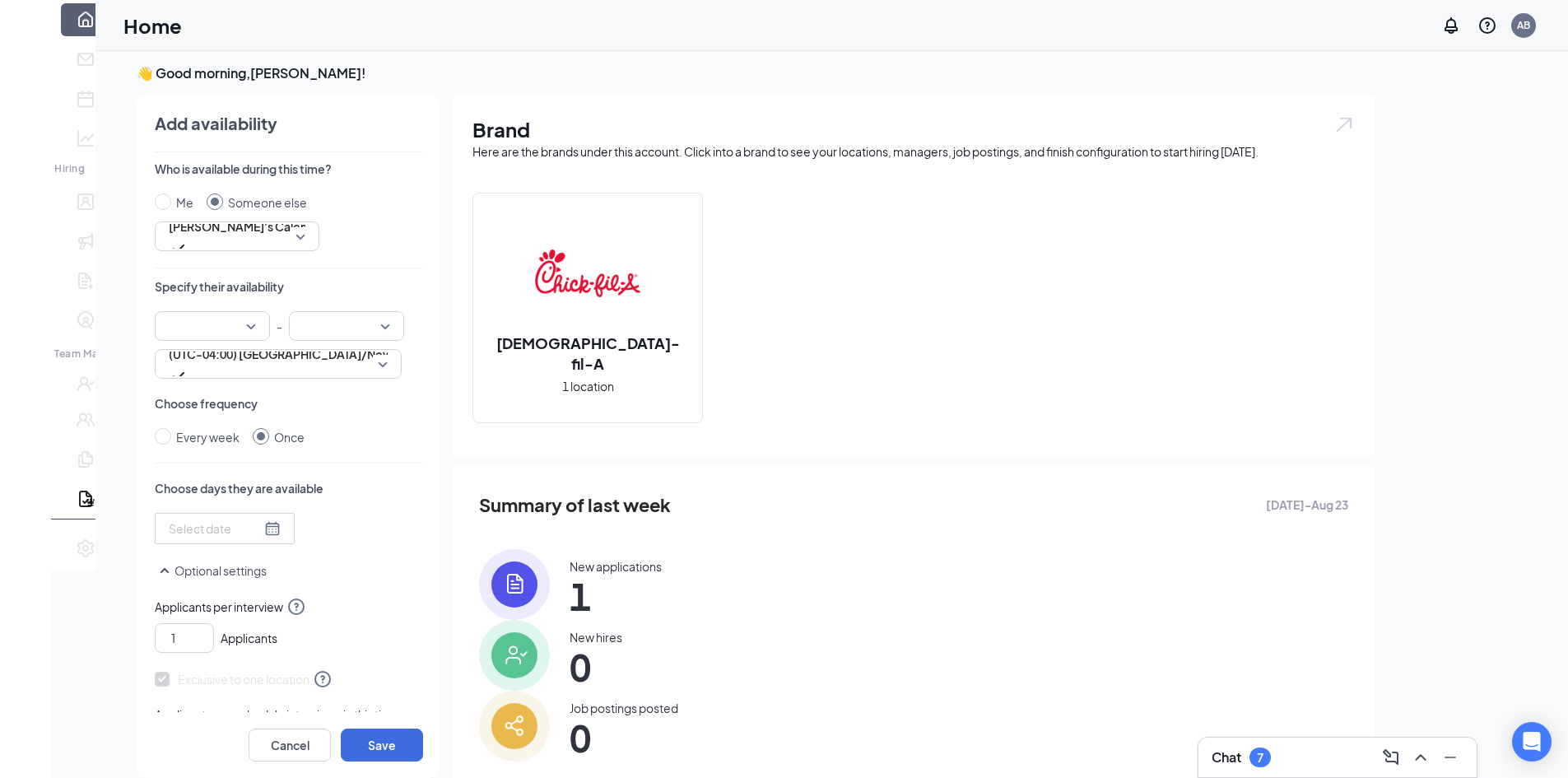
click at [41, 29] on div at bounding box center [25, 37] width 51 height 16
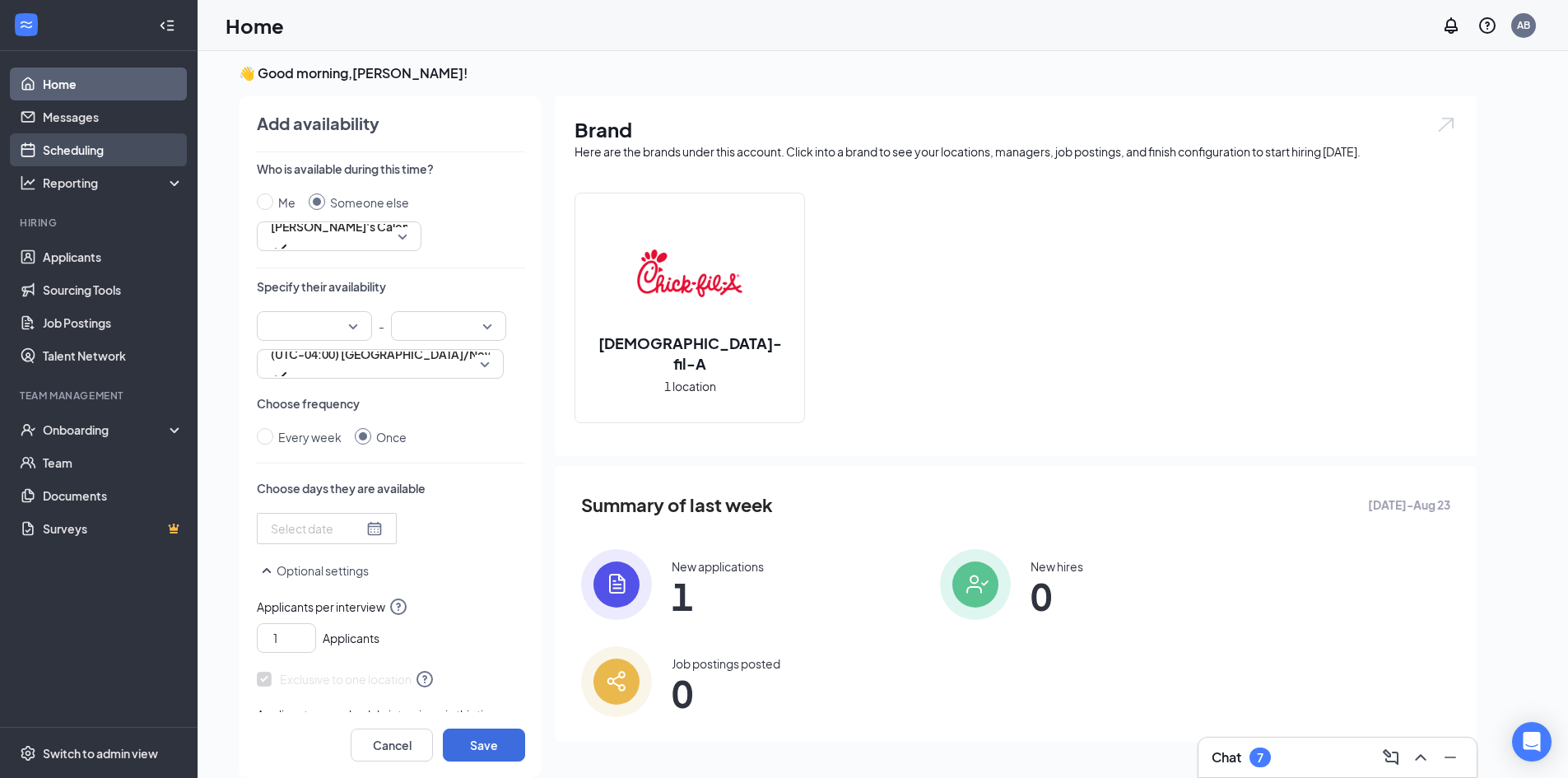
click at [104, 150] on link "Scheduling" at bounding box center [113, 150] width 141 height 33
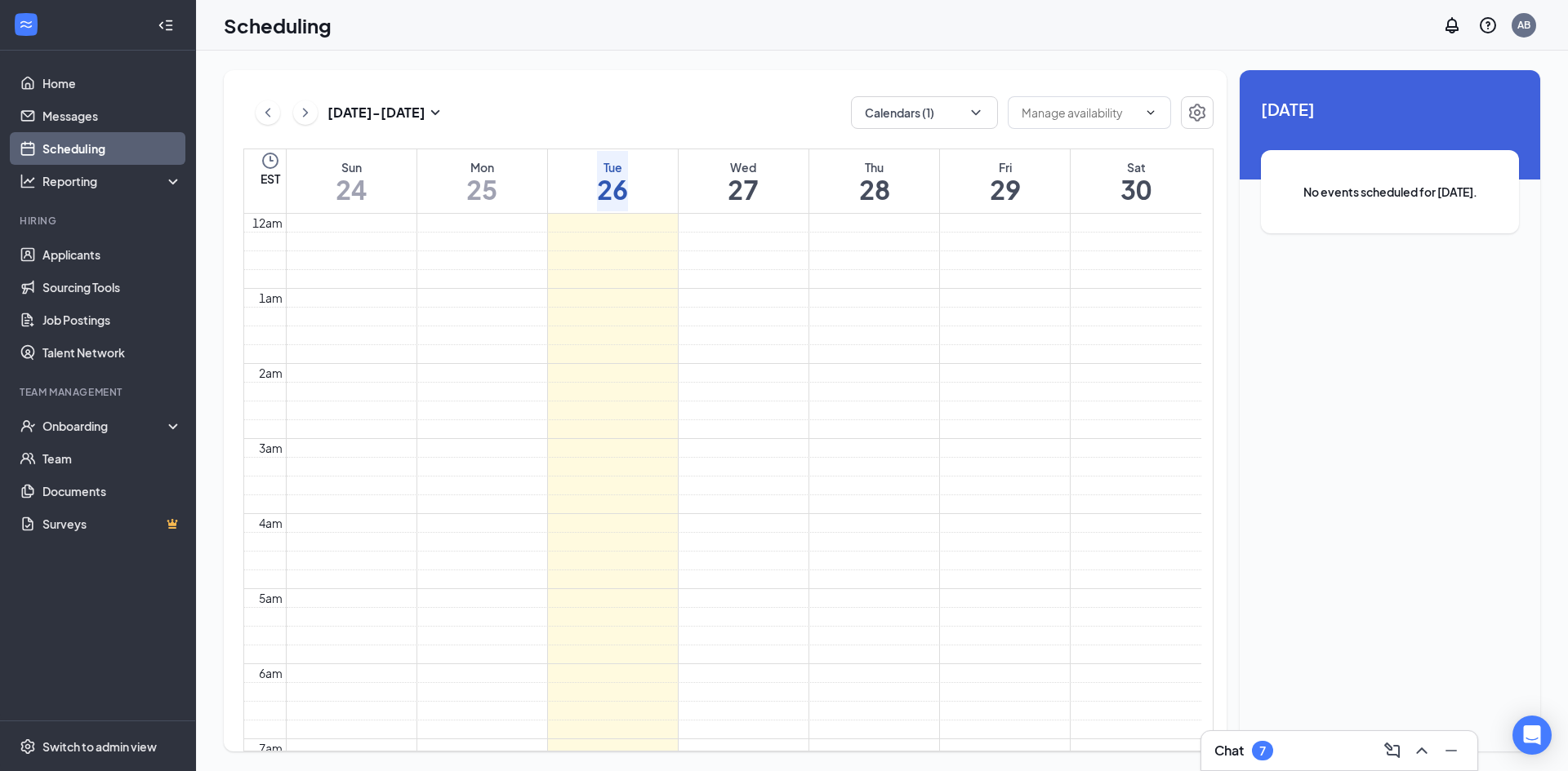
scroll to position [803, 0]
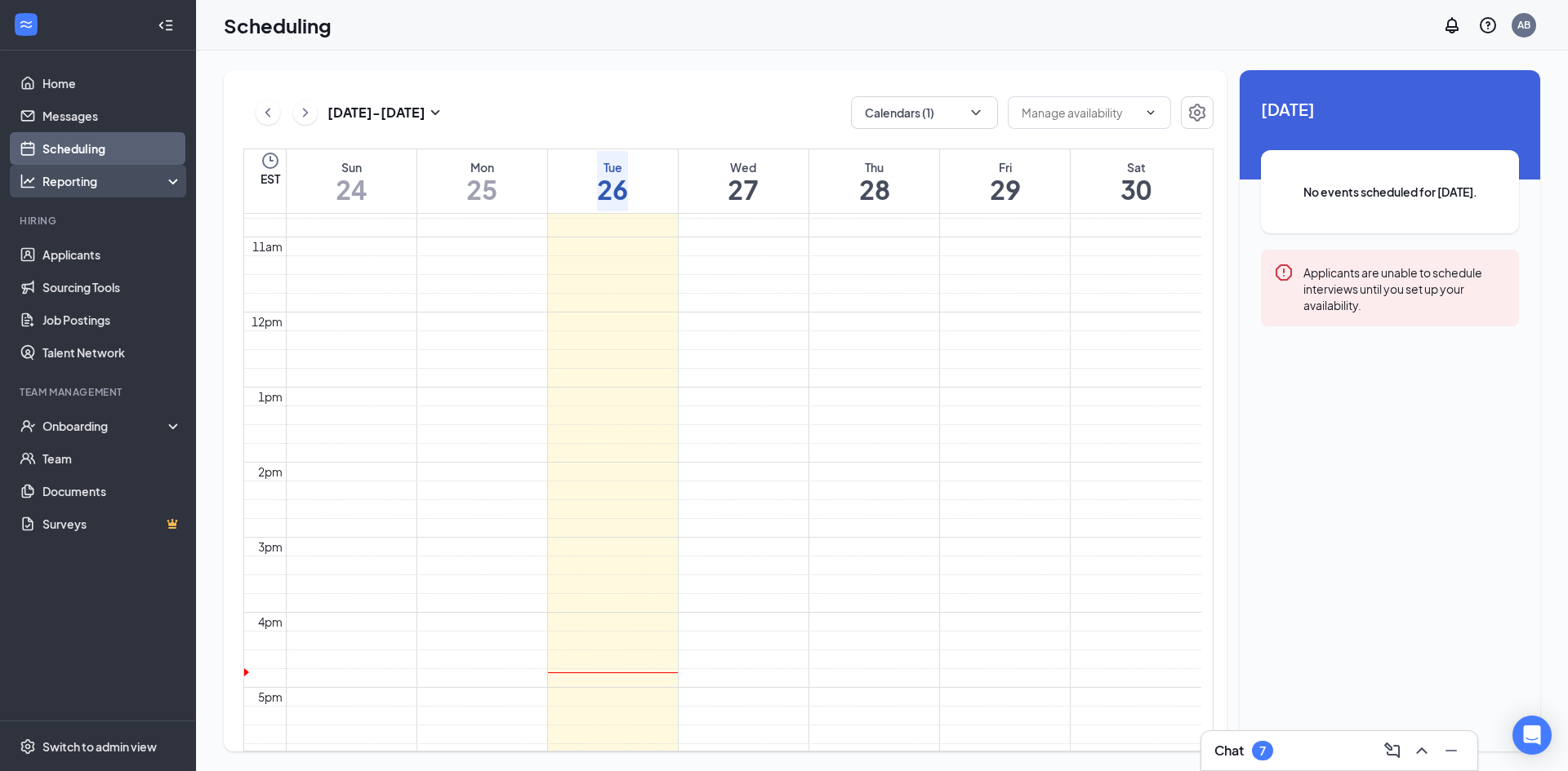
click at [103, 180] on div "Reporting" at bounding box center [112, 181] width 141 height 16
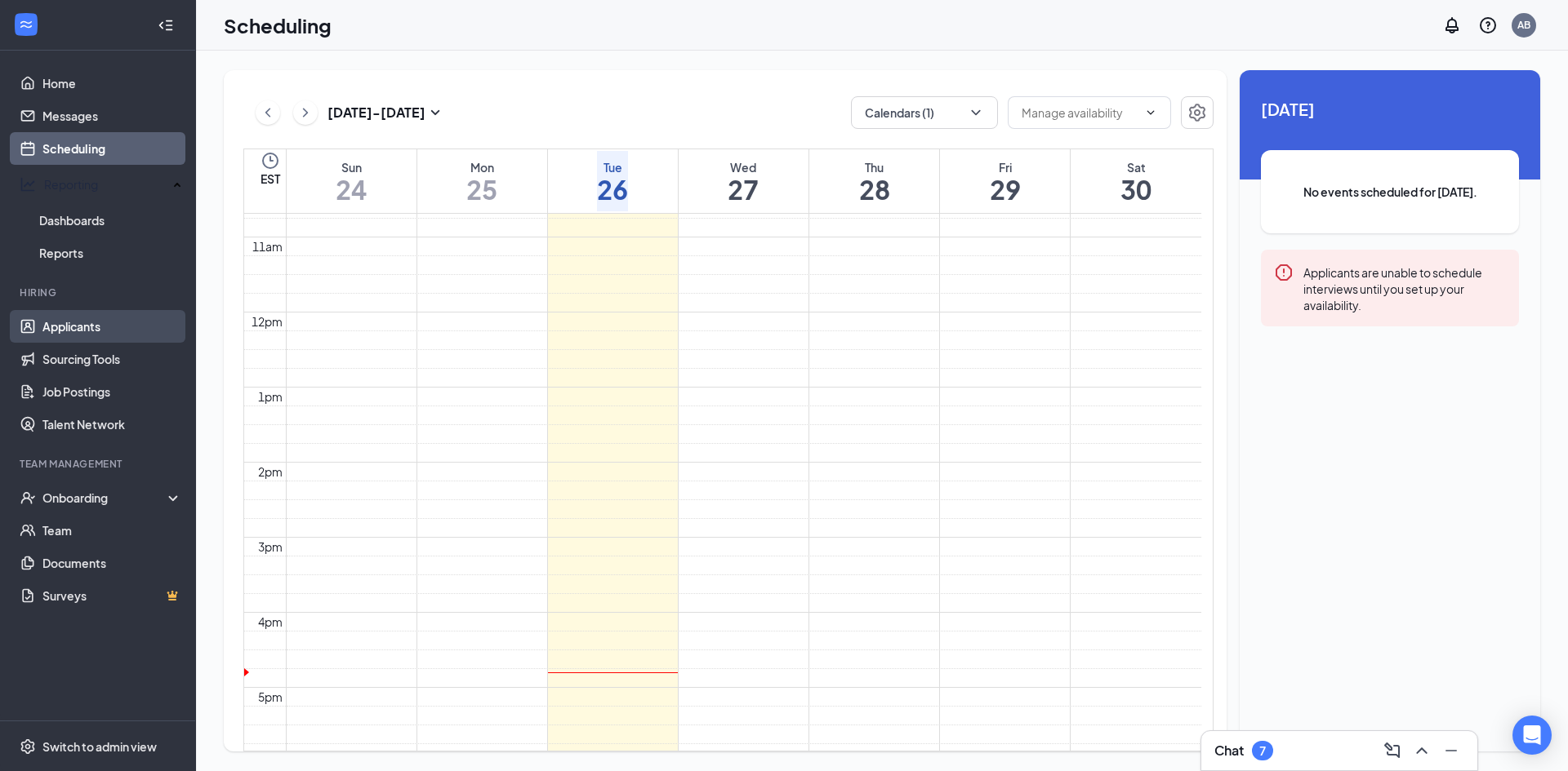
click at [95, 323] on link "Applicants" at bounding box center [112, 326] width 140 height 32
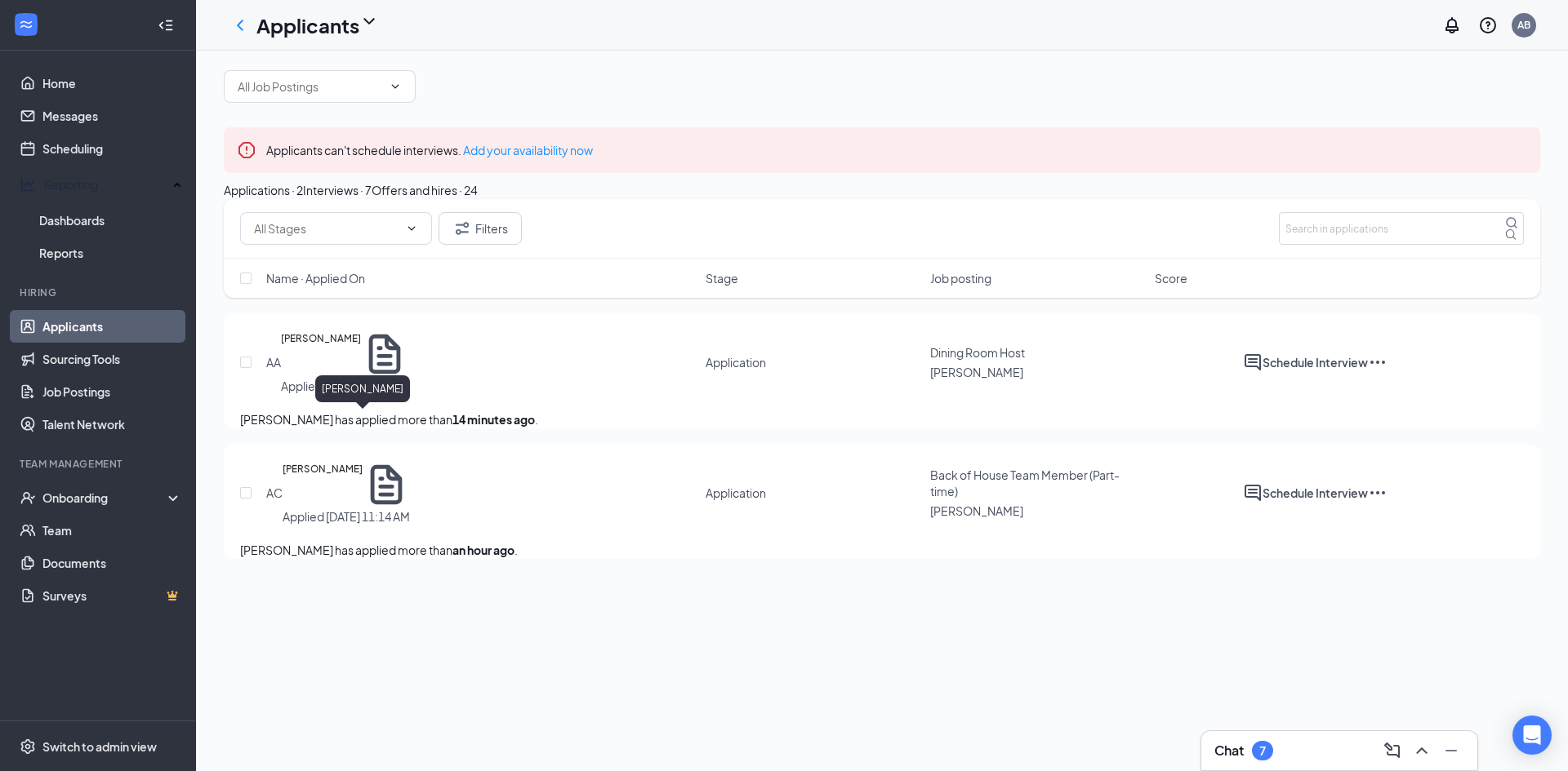
click at [361, 378] on h5 "[PERSON_NAME]" at bounding box center [321, 354] width 80 height 48
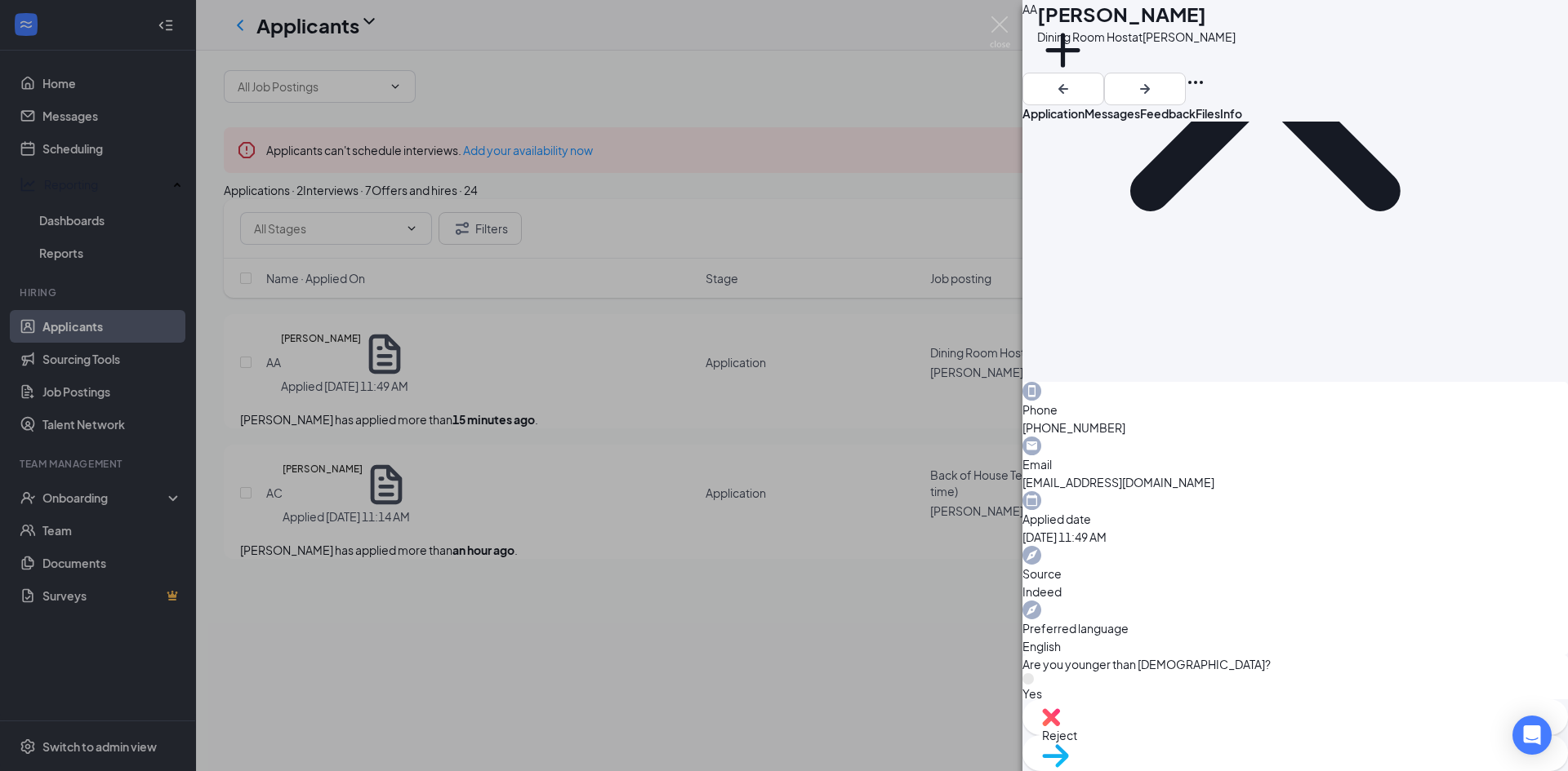
scroll to position [326, 0]
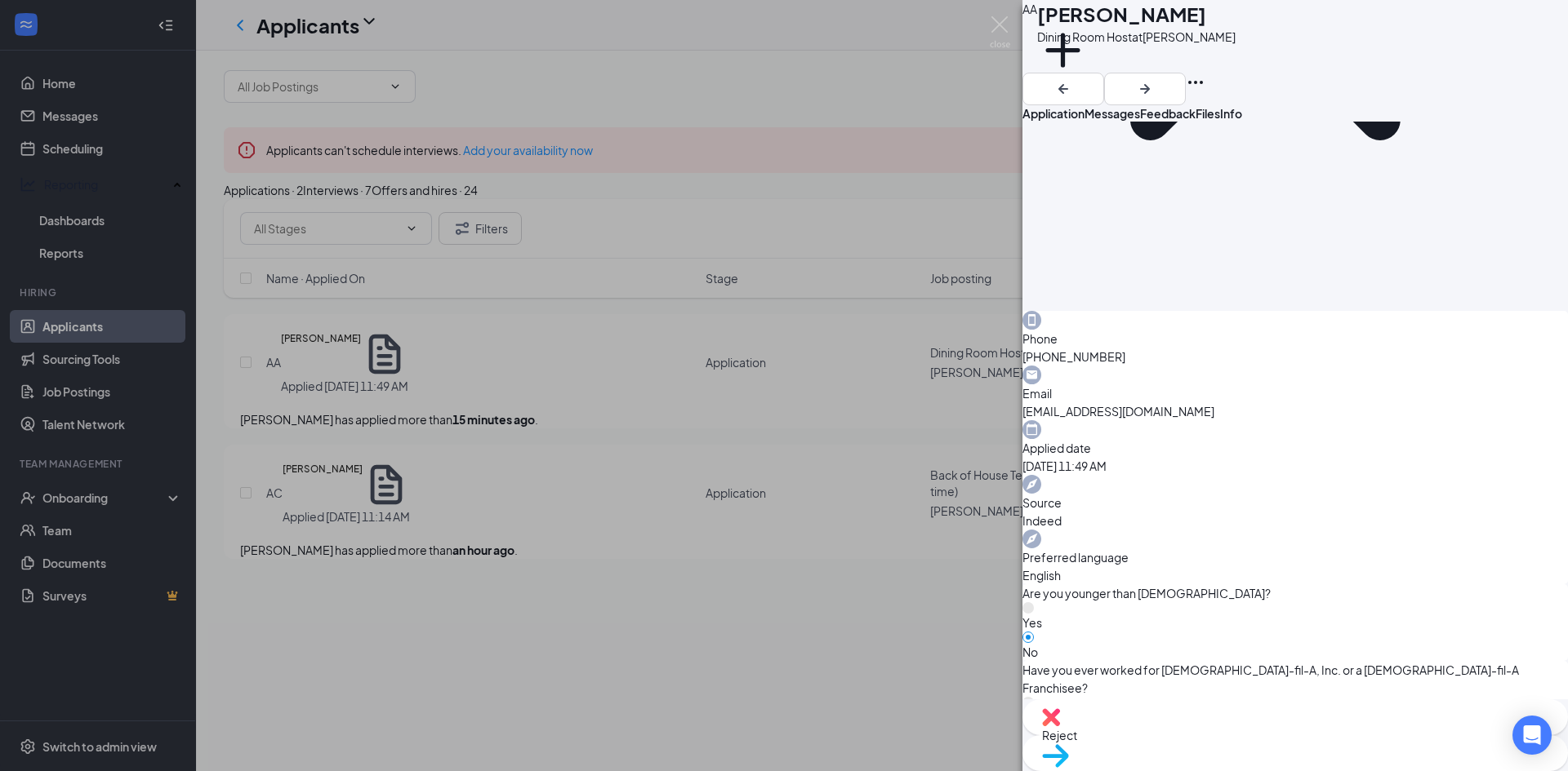
click at [882, 236] on div "AA [PERSON_NAME] Dining Room Host at Wendover Add a tag Application Messages Fe…" at bounding box center [784, 385] width 1568 height 771
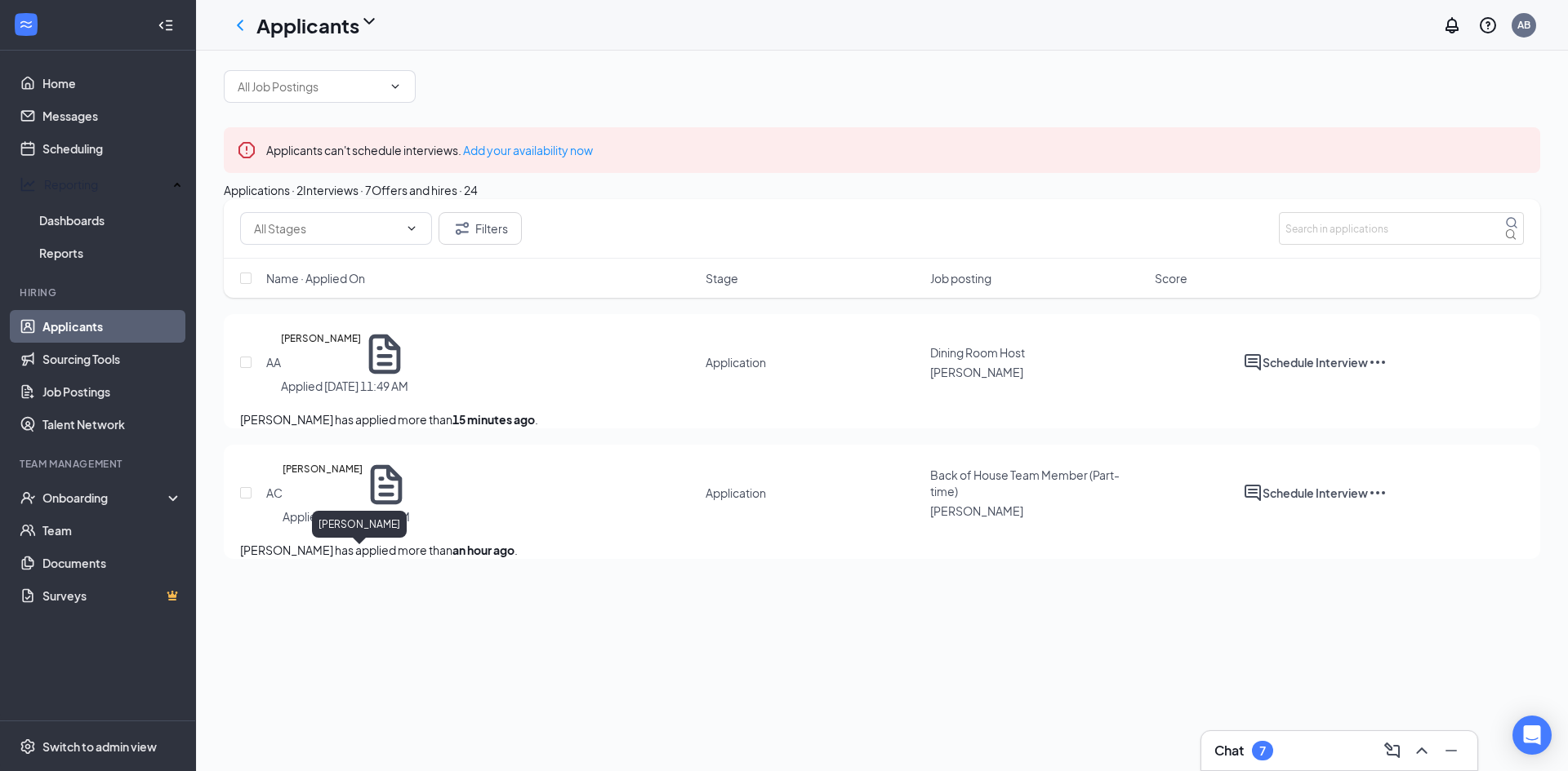
click at [346, 509] on h5 "[PERSON_NAME]" at bounding box center [323, 485] width 80 height 48
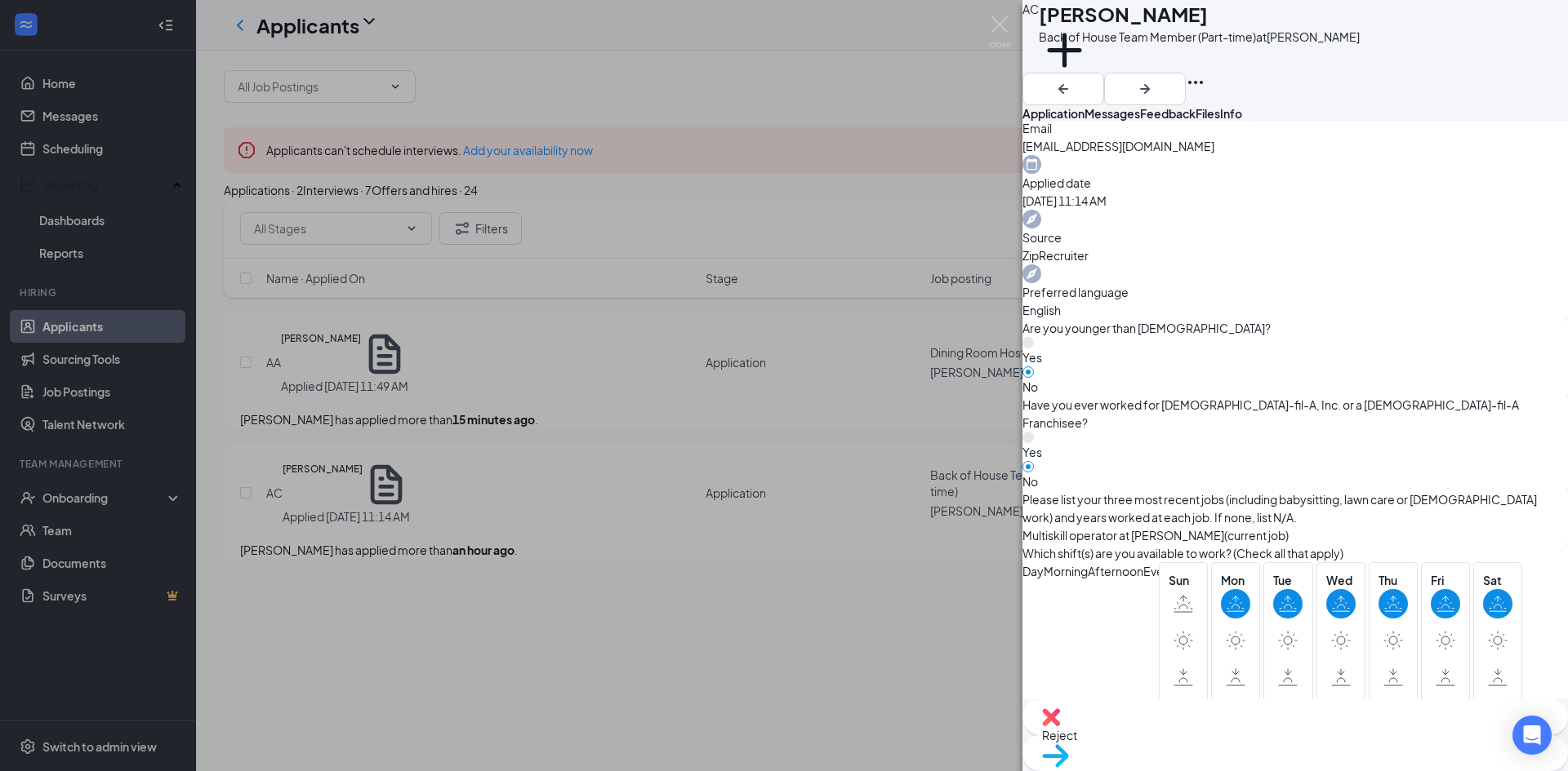
scroll to position [595, 0]
drag, startPoint x: 639, startPoint y: 746, endPoint x: 650, endPoint y: 701, distance: 46.3
click at [638, 745] on div "AC [PERSON_NAME] Back of House Team Member (Part-time) at Wendover Add a tag Ap…" at bounding box center [784, 385] width 1568 height 771
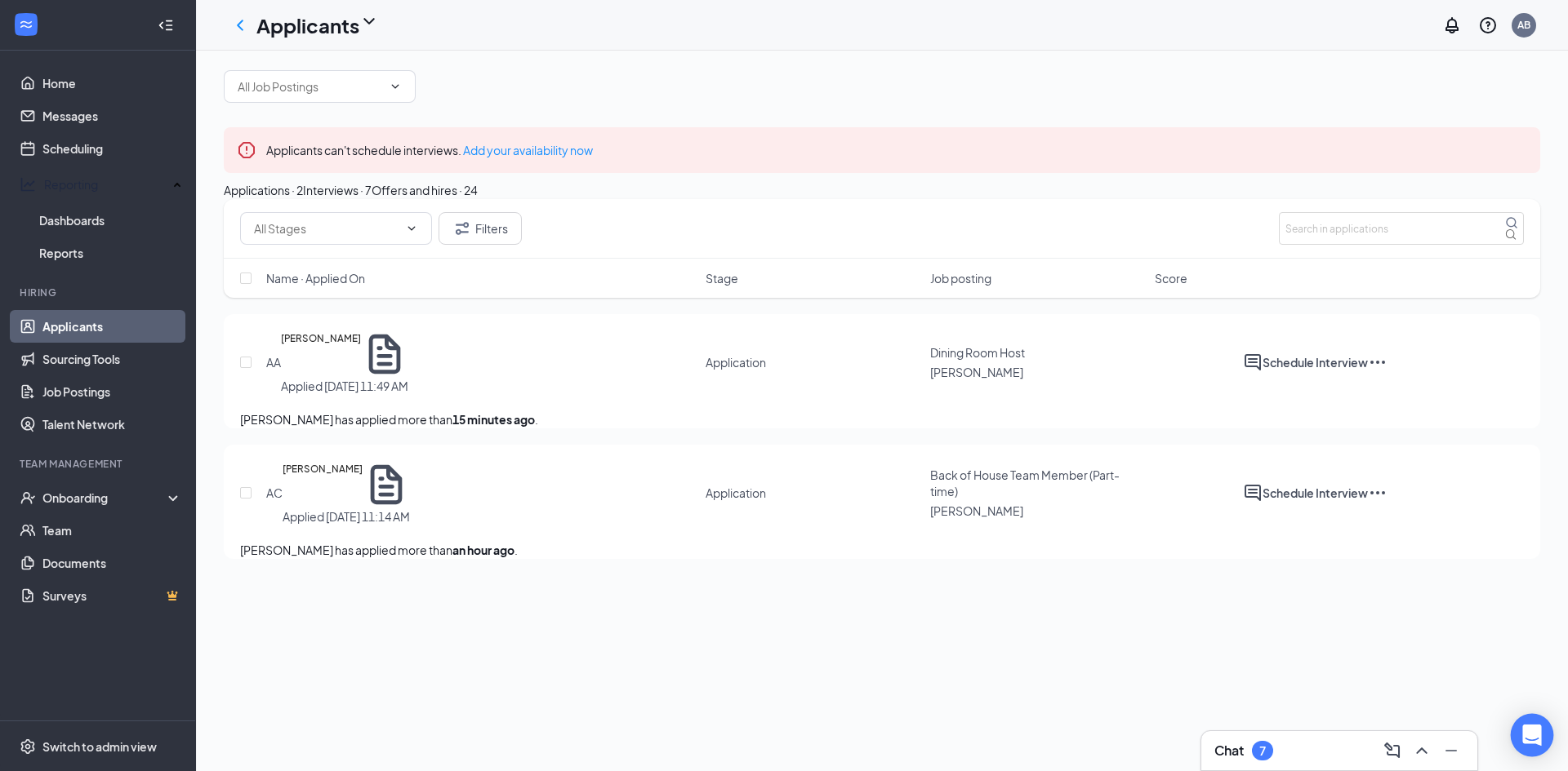
click at [1542, 739] on icon "Open Intercom Messenger" at bounding box center [1531, 735] width 21 height 21
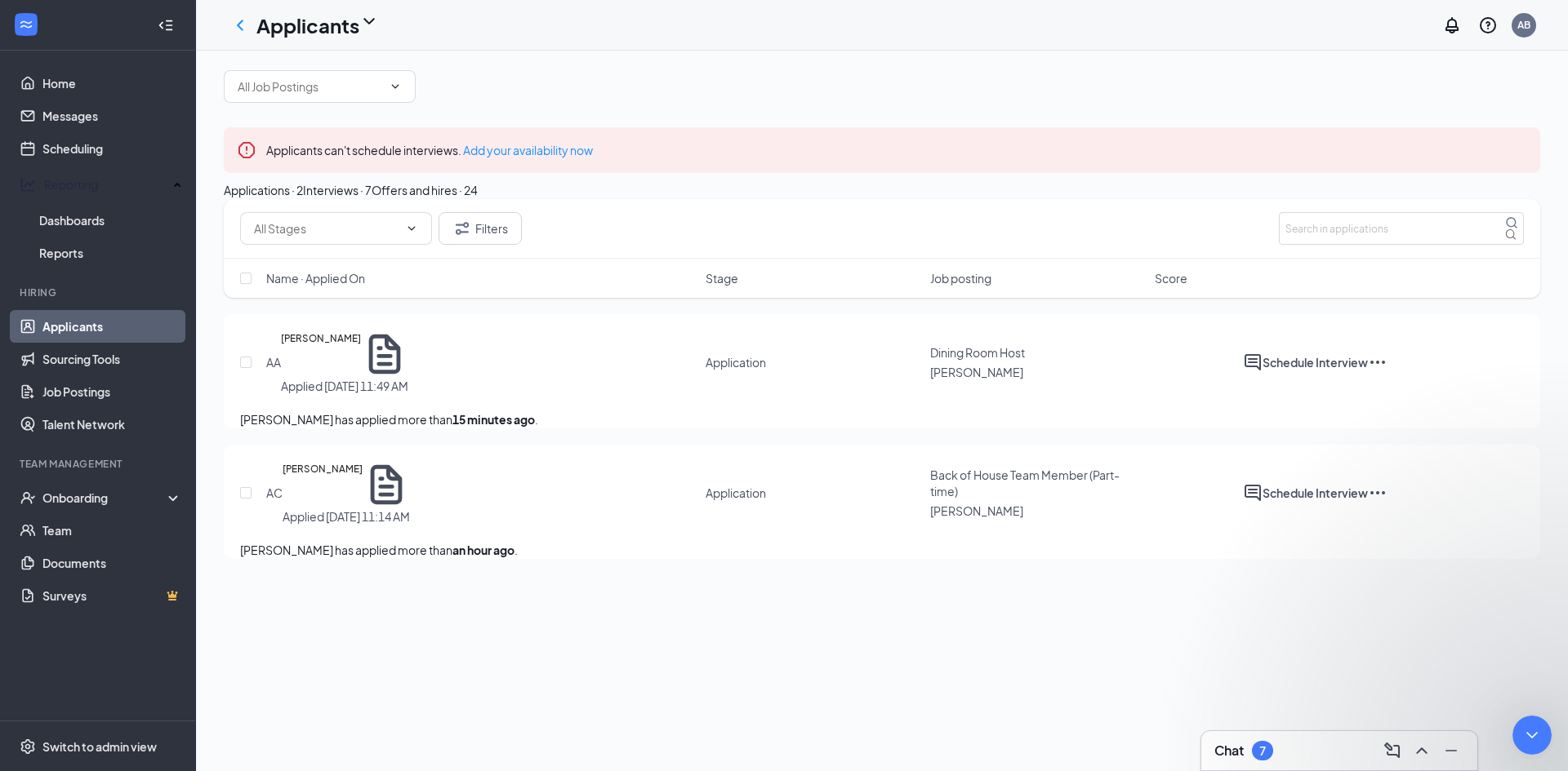
type textarea "I"
type textarea "I made a mistake and entered the incorrect availability. Can I change it?"
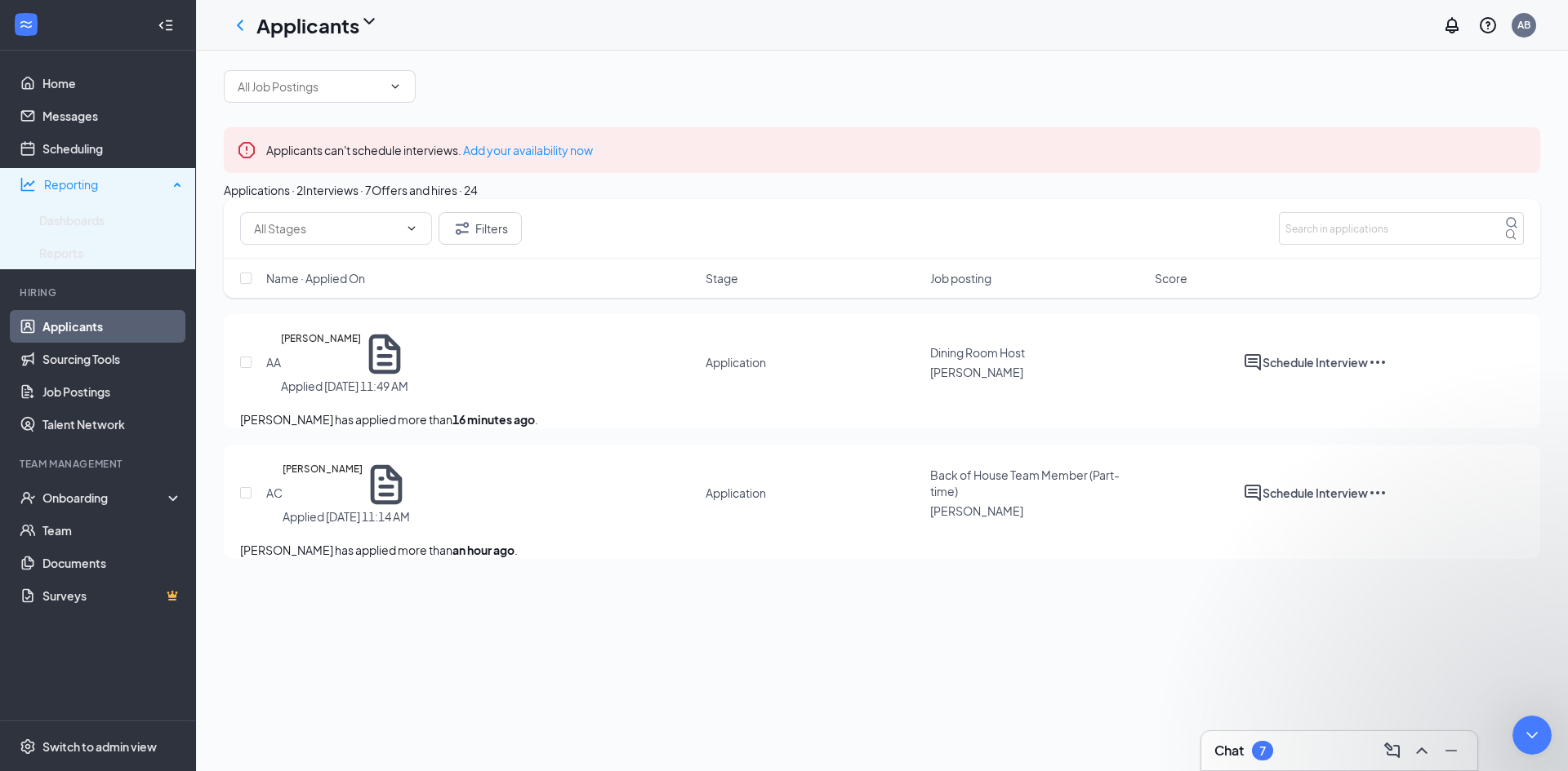
click at [118, 182] on div "Reporting" at bounding box center [107, 184] width 124 height 16
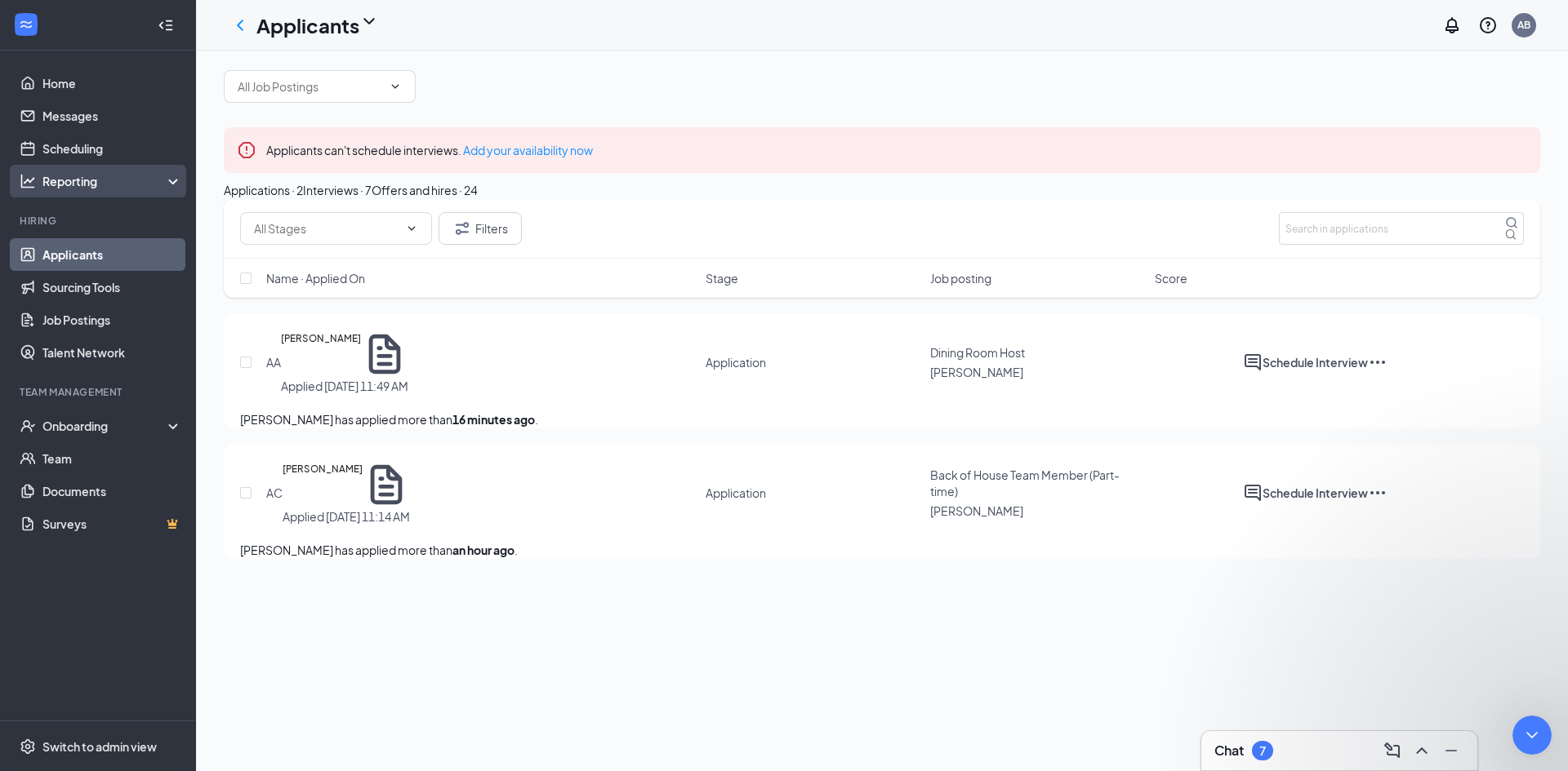
click at [118, 182] on div "Reporting" at bounding box center [112, 181] width 141 height 16
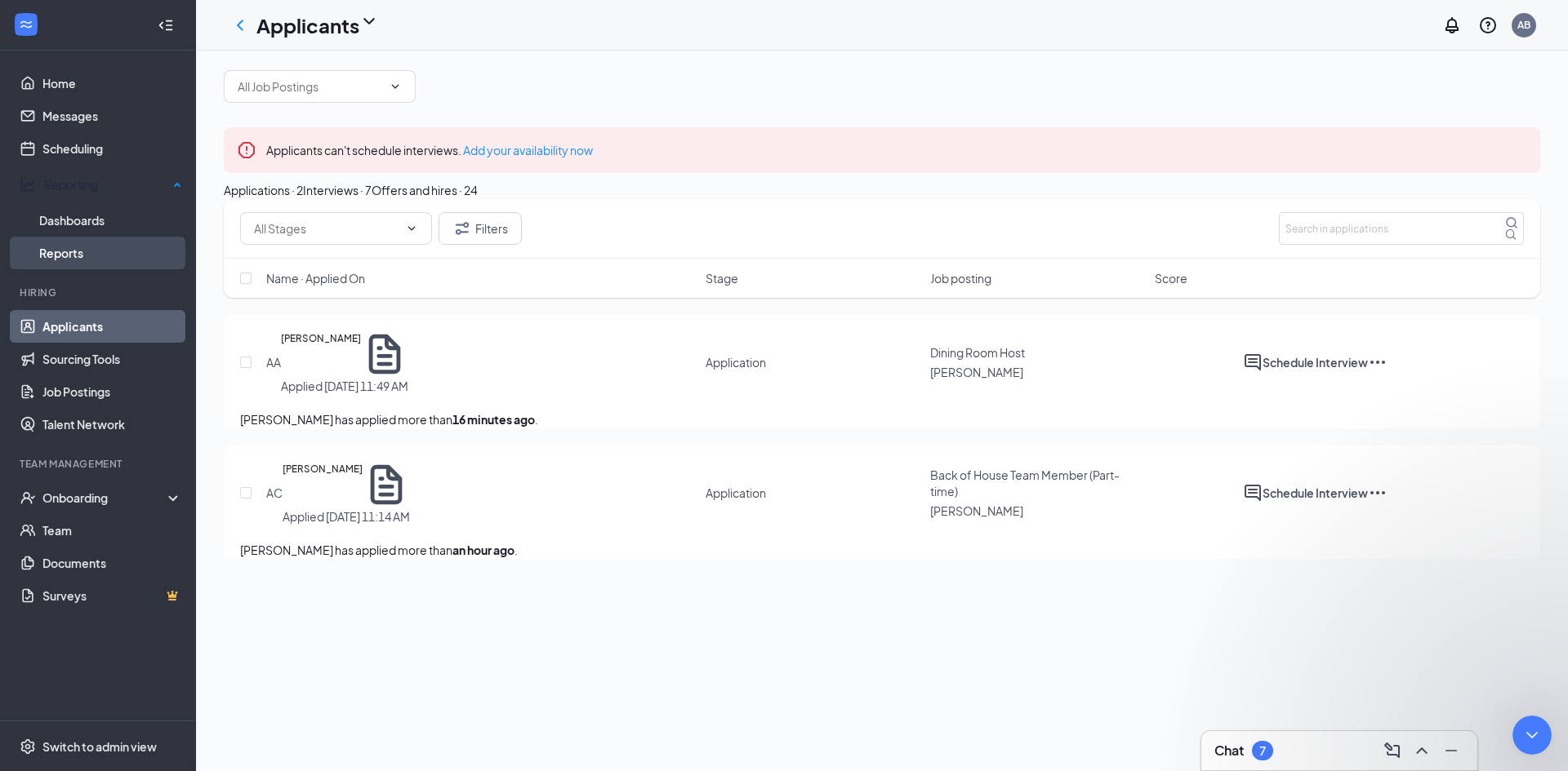
click at [129, 247] on link "Reports" at bounding box center [111, 253] width 143 height 32
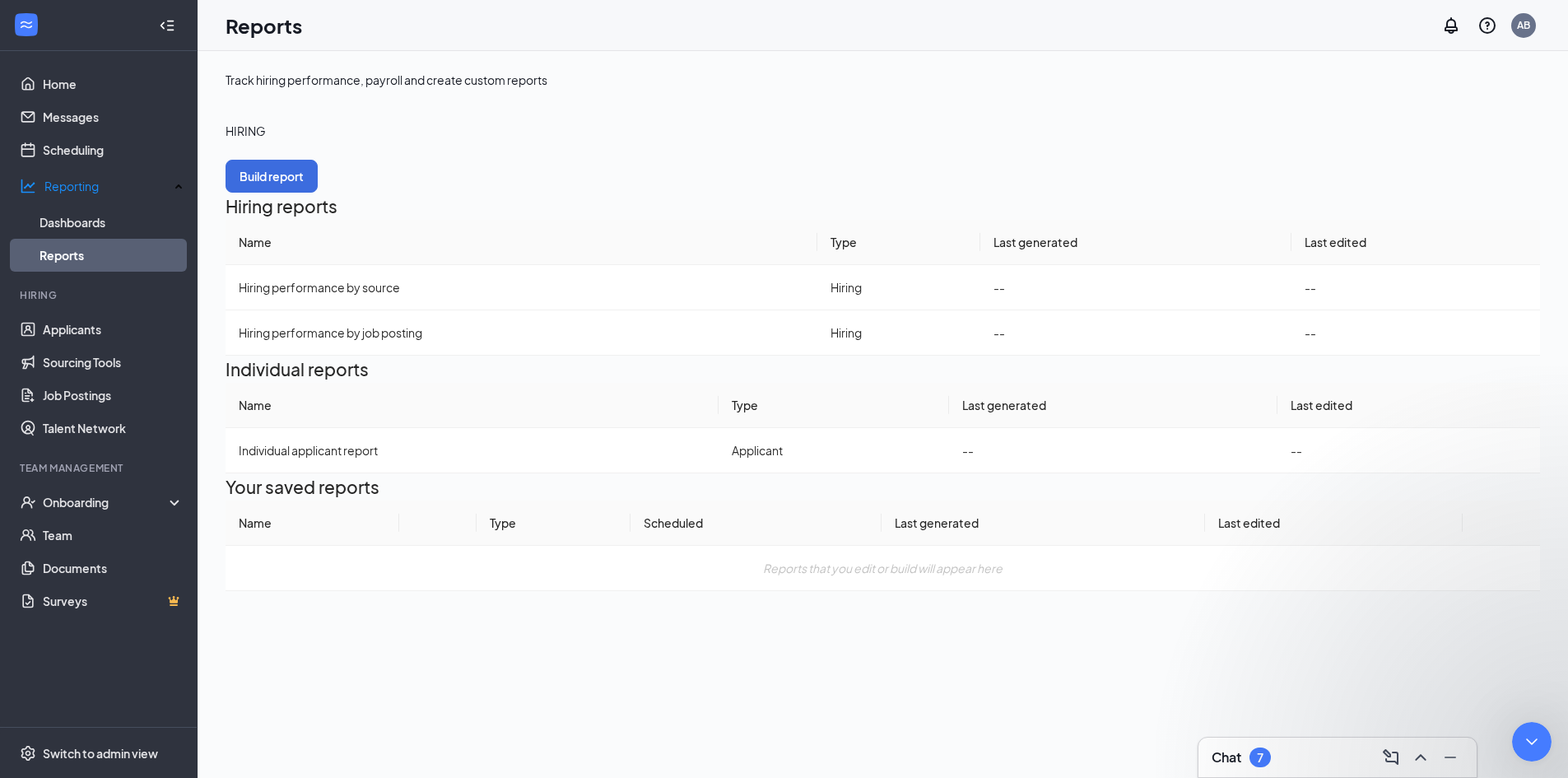
drag, startPoint x: 186, startPoint y: 788, endPoint x: 168, endPoint y: 818, distance: 35.0
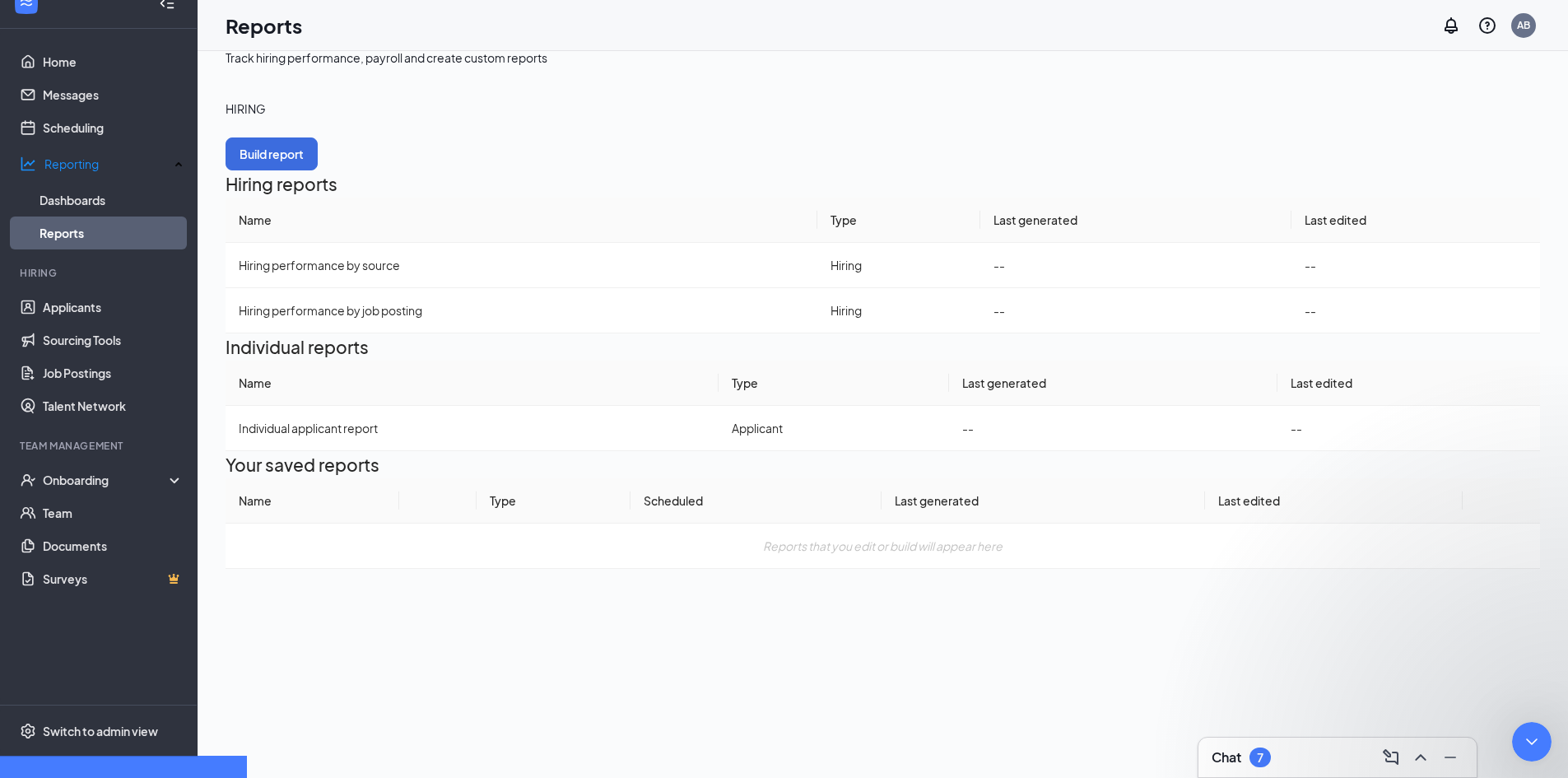
scroll to position [42, 0]
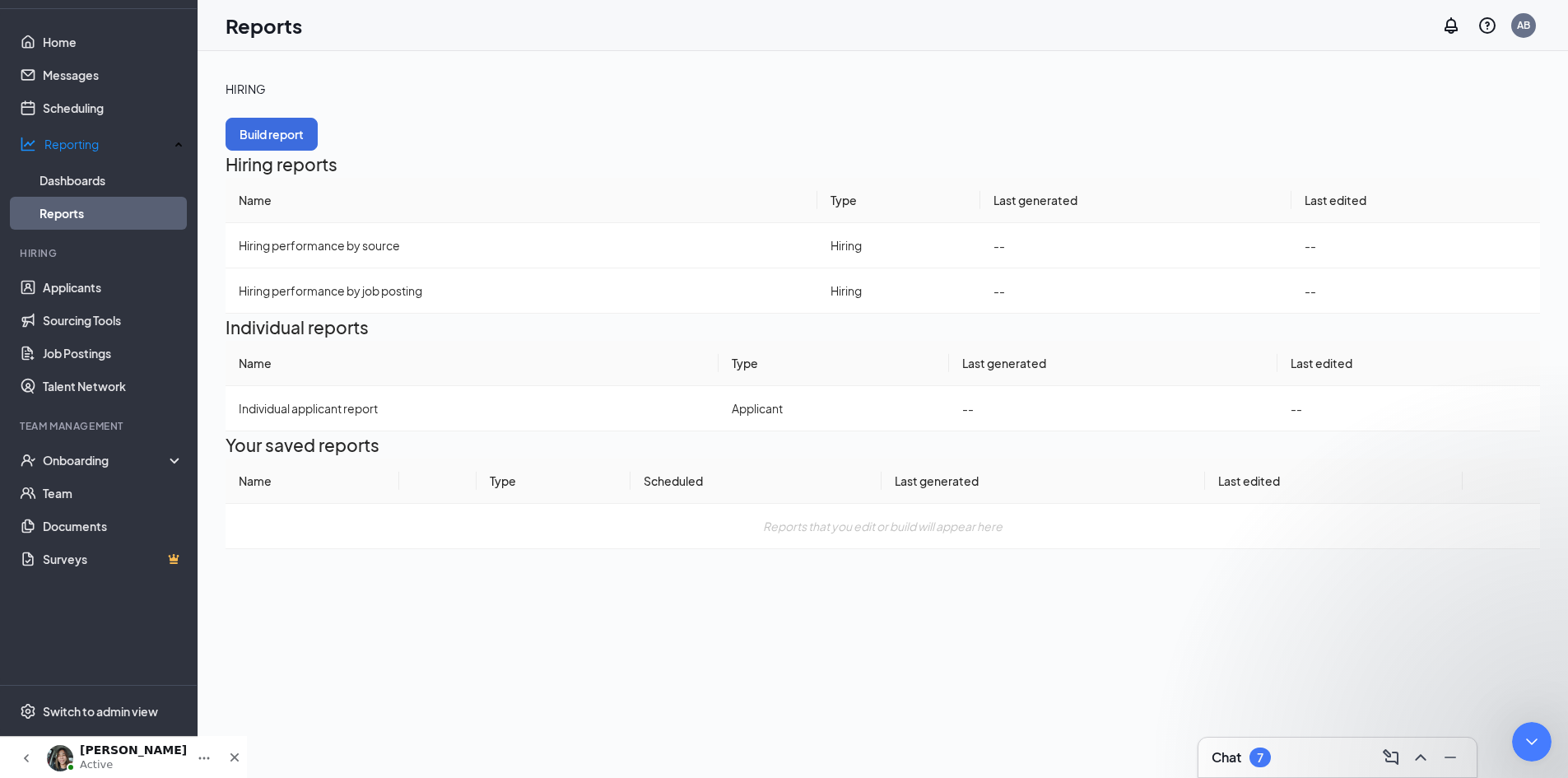
scroll to position [0, 0]
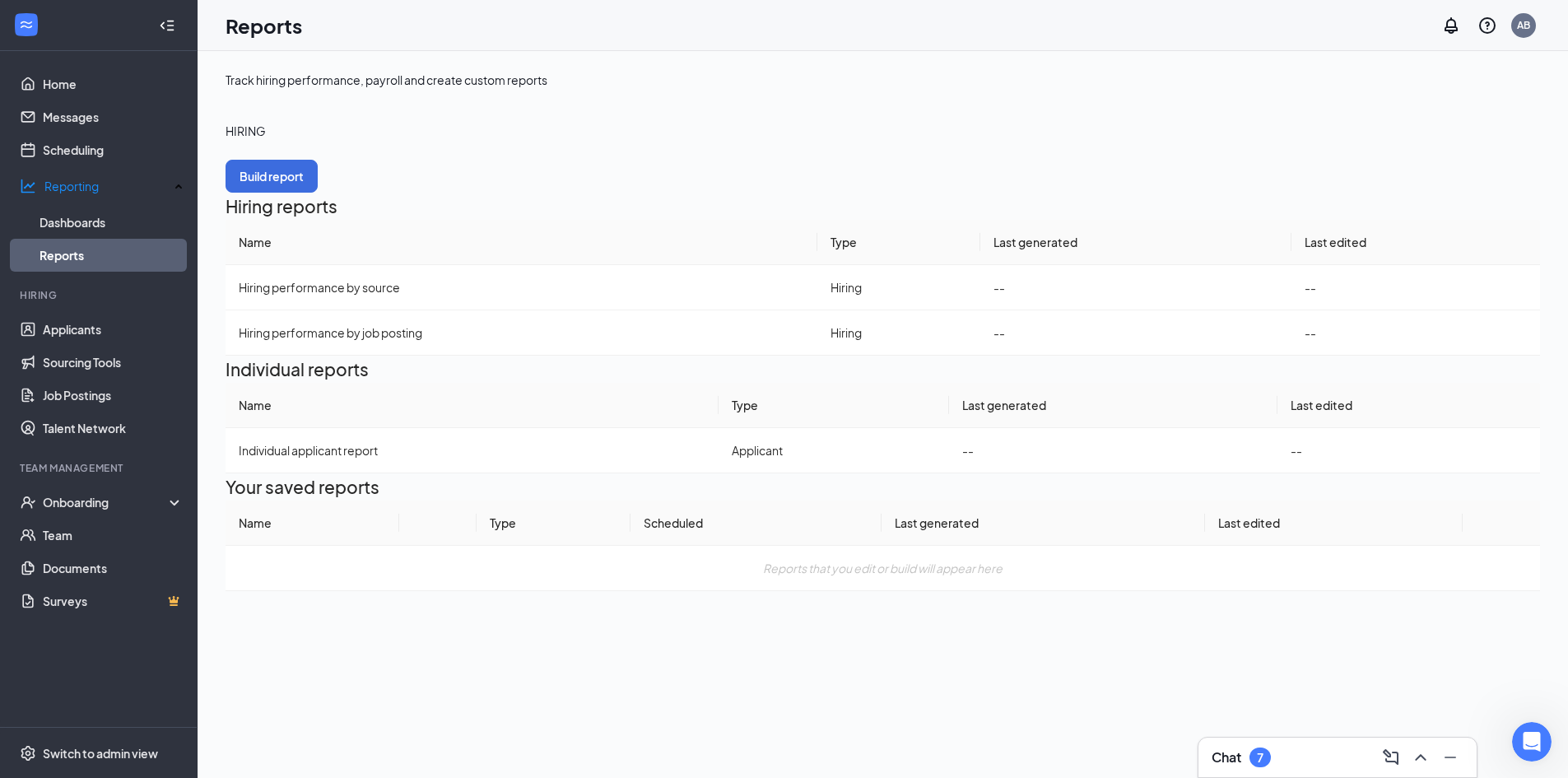
scroll to position [42, 0]
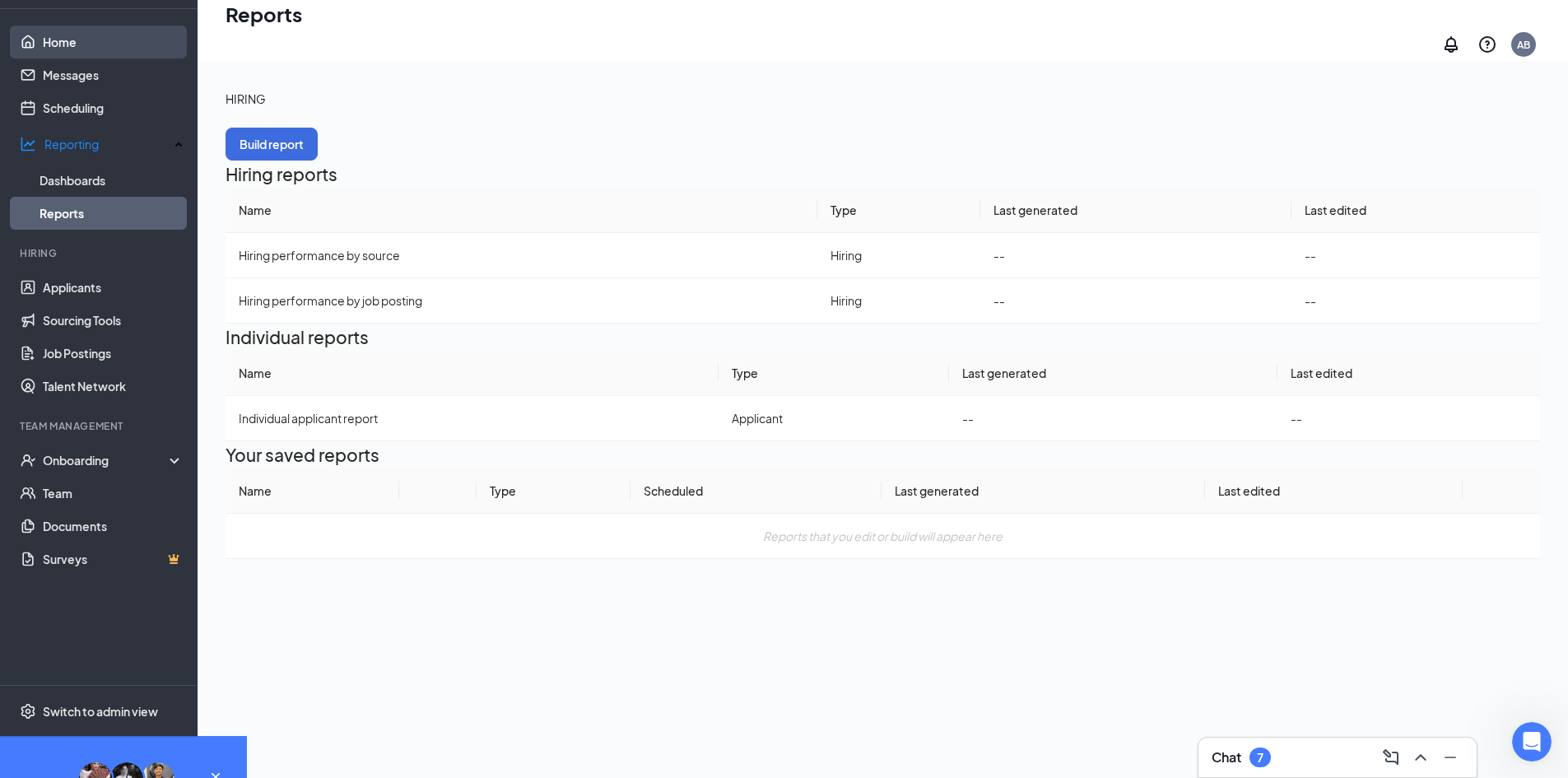
click at [91, 58] on link "Home" at bounding box center [113, 42] width 141 height 33
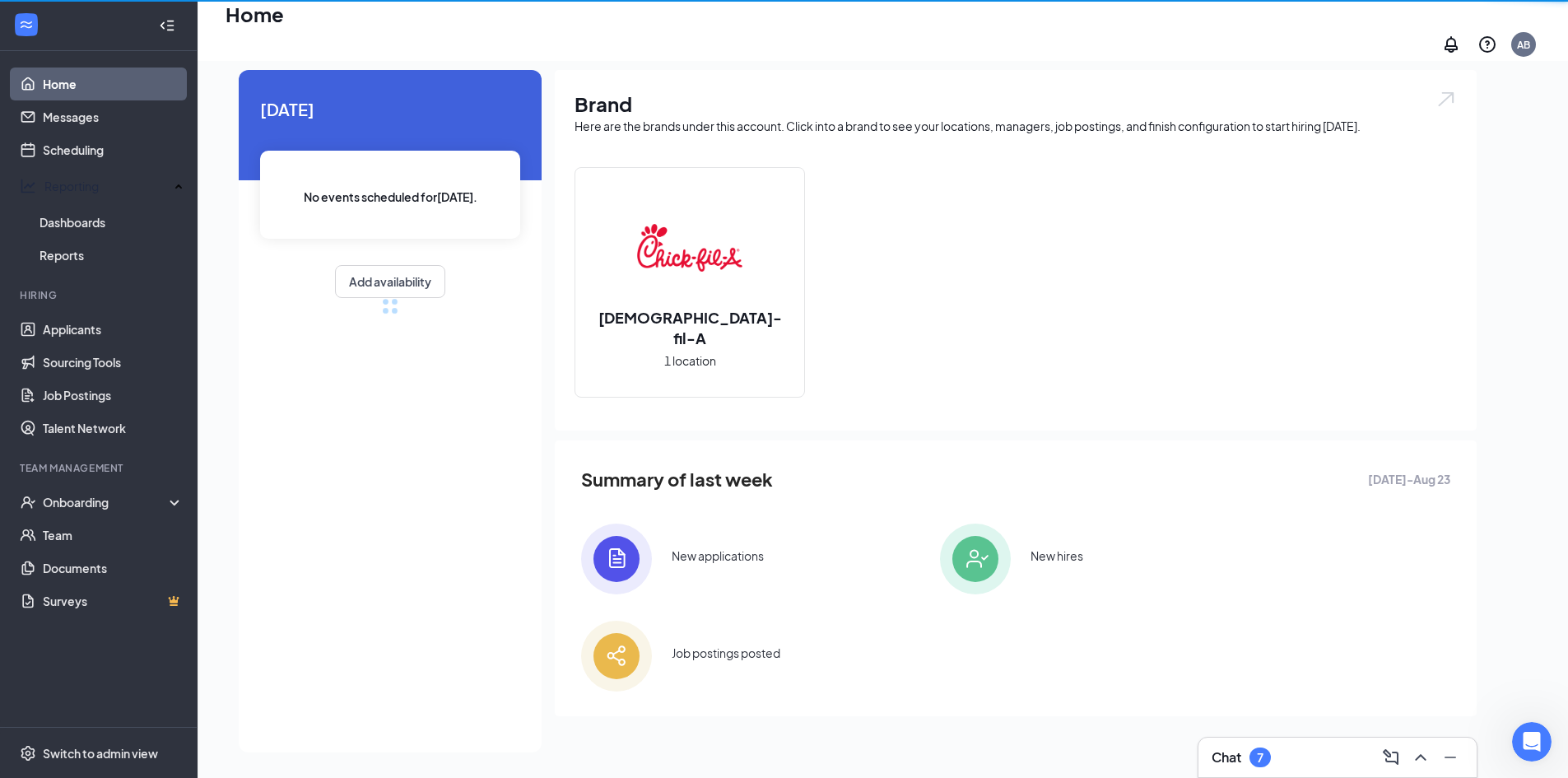
scroll to position [34, 0]
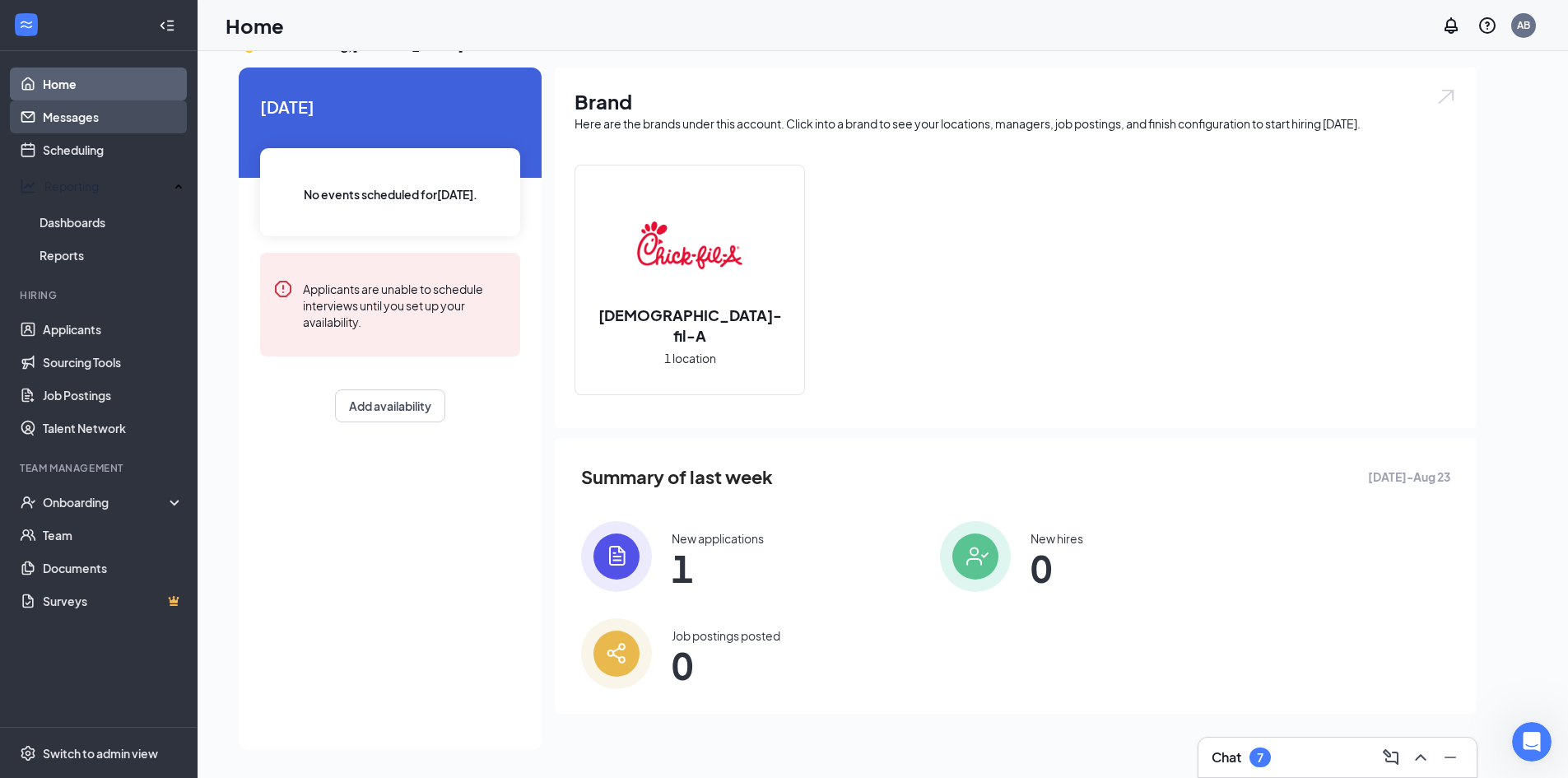
click at [89, 119] on link "Messages" at bounding box center [113, 117] width 141 height 33
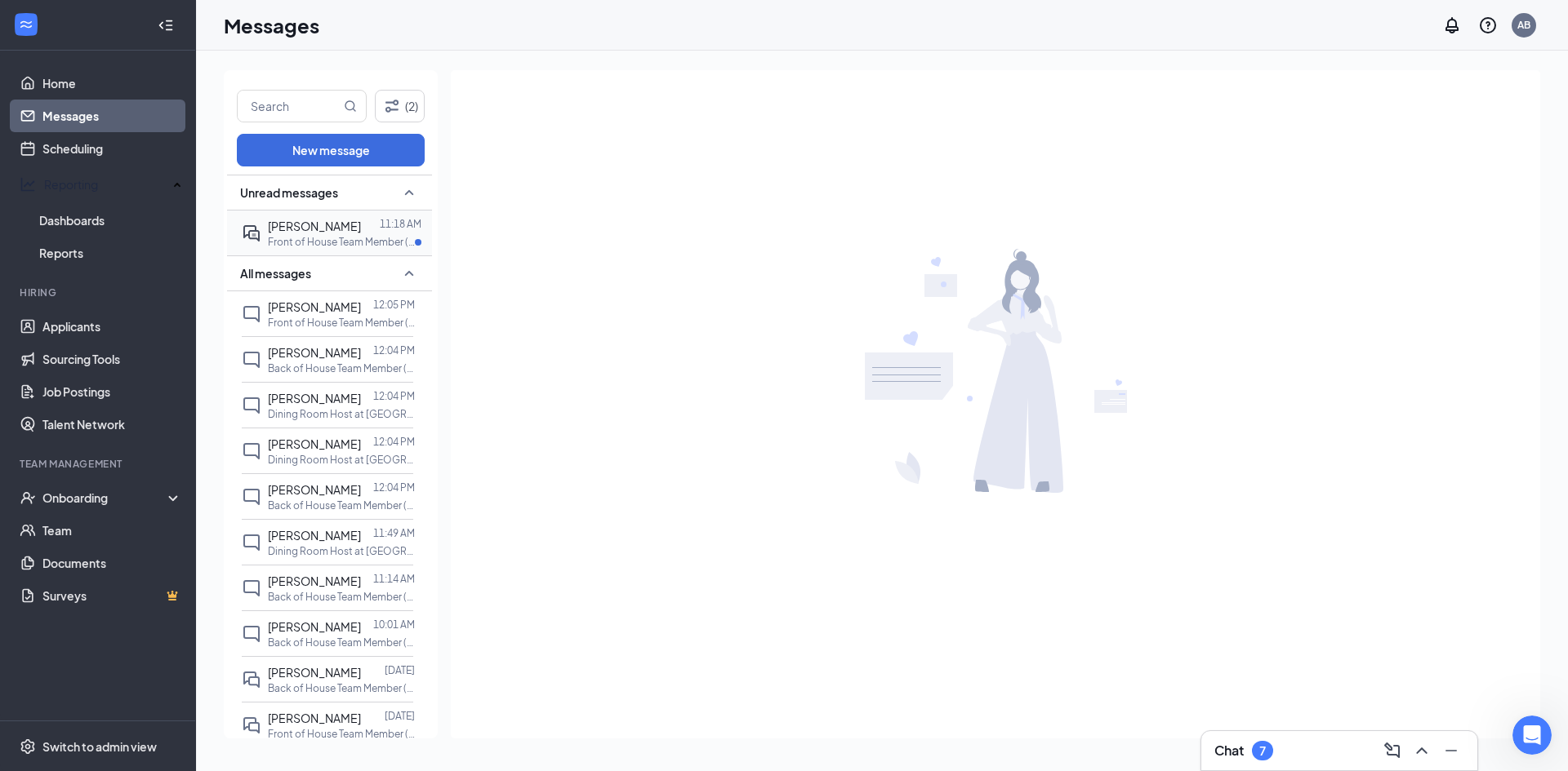
click at [338, 234] on div "[PERSON_NAME]" at bounding box center [314, 226] width 93 height 18
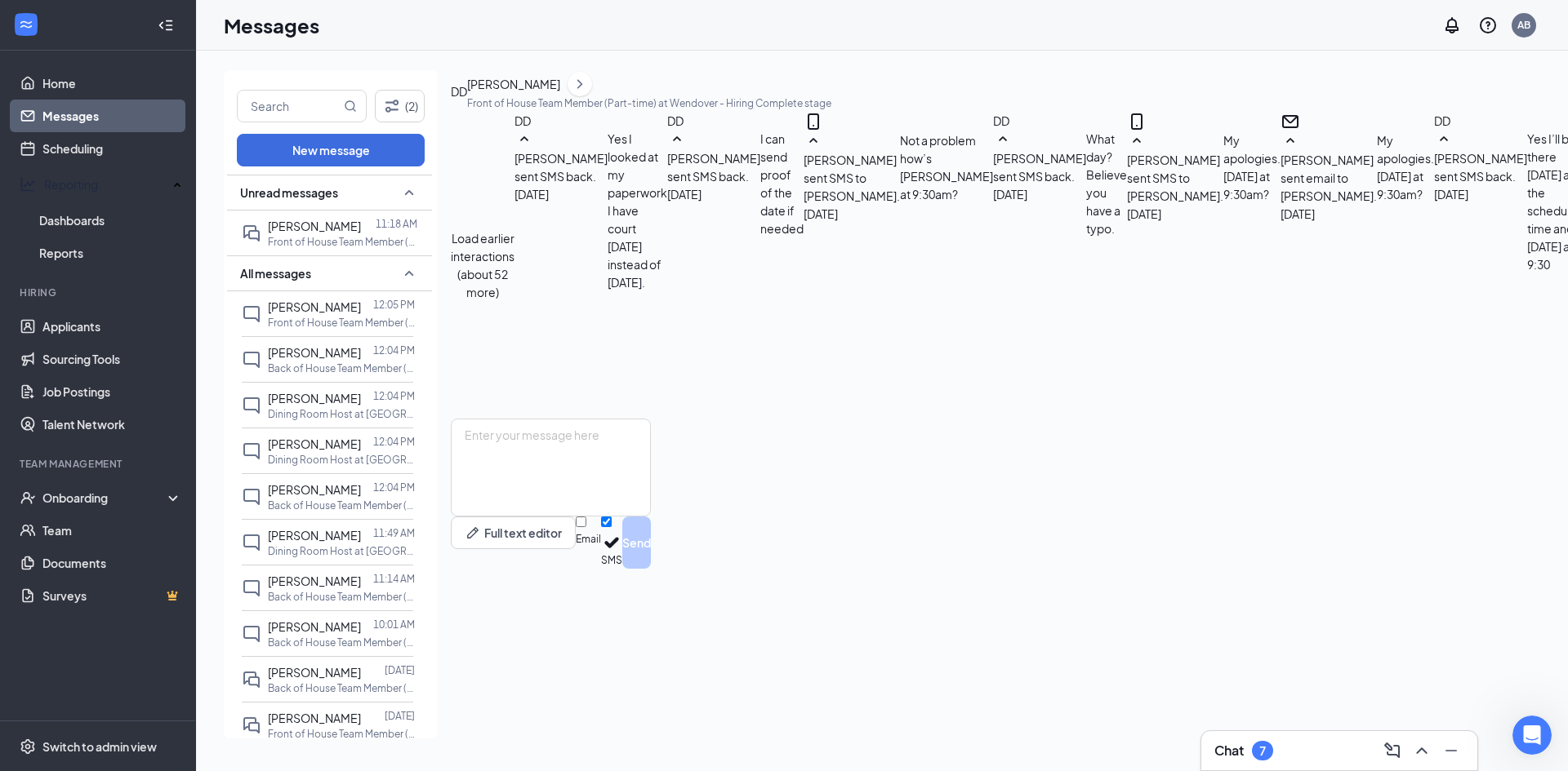
scroll to position [526, 0]
click at [105, 152] on link "Scheduling" at bounding box center [112, 148] width 140 height 32
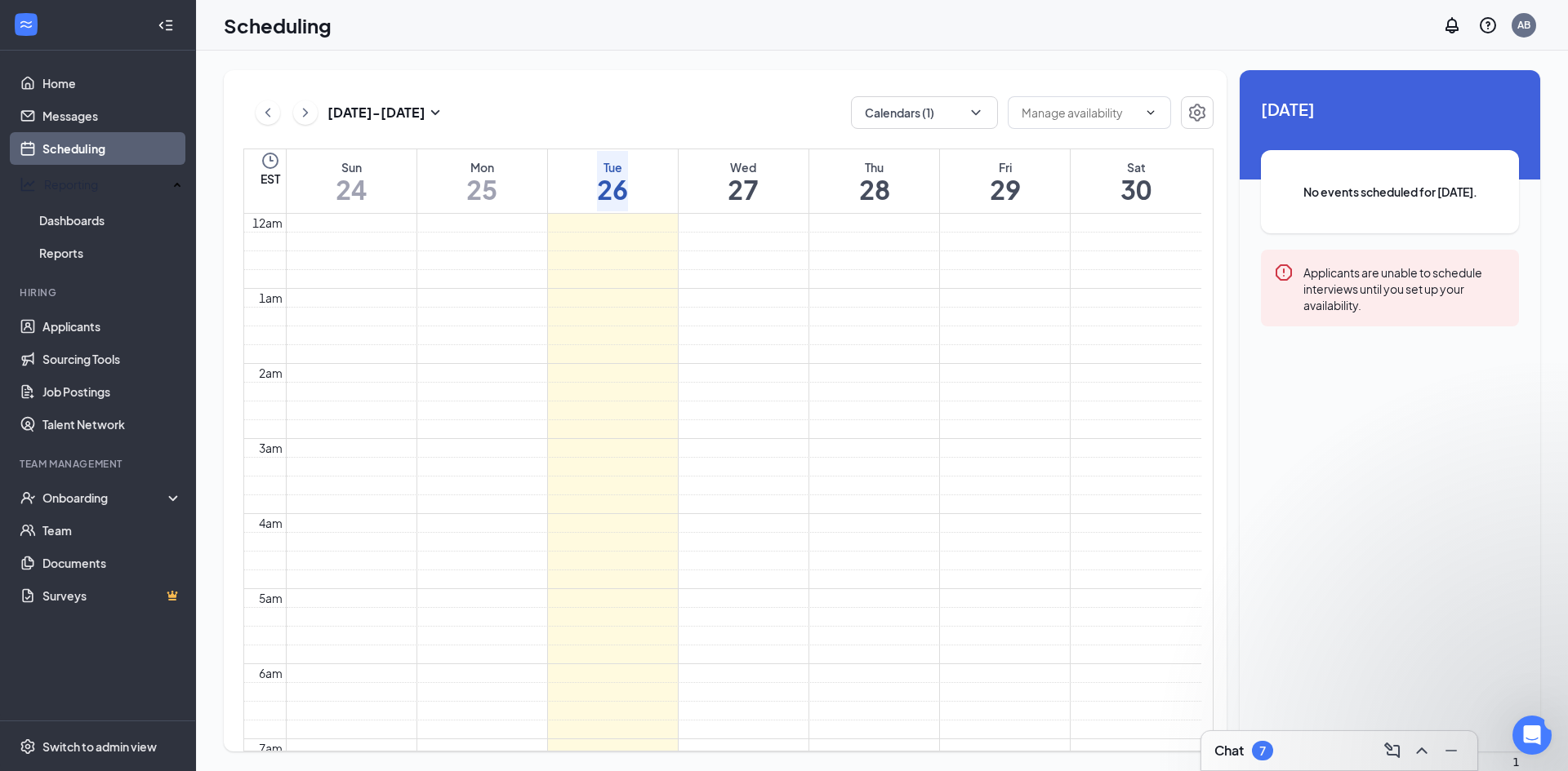
scroll to position [803, 0]
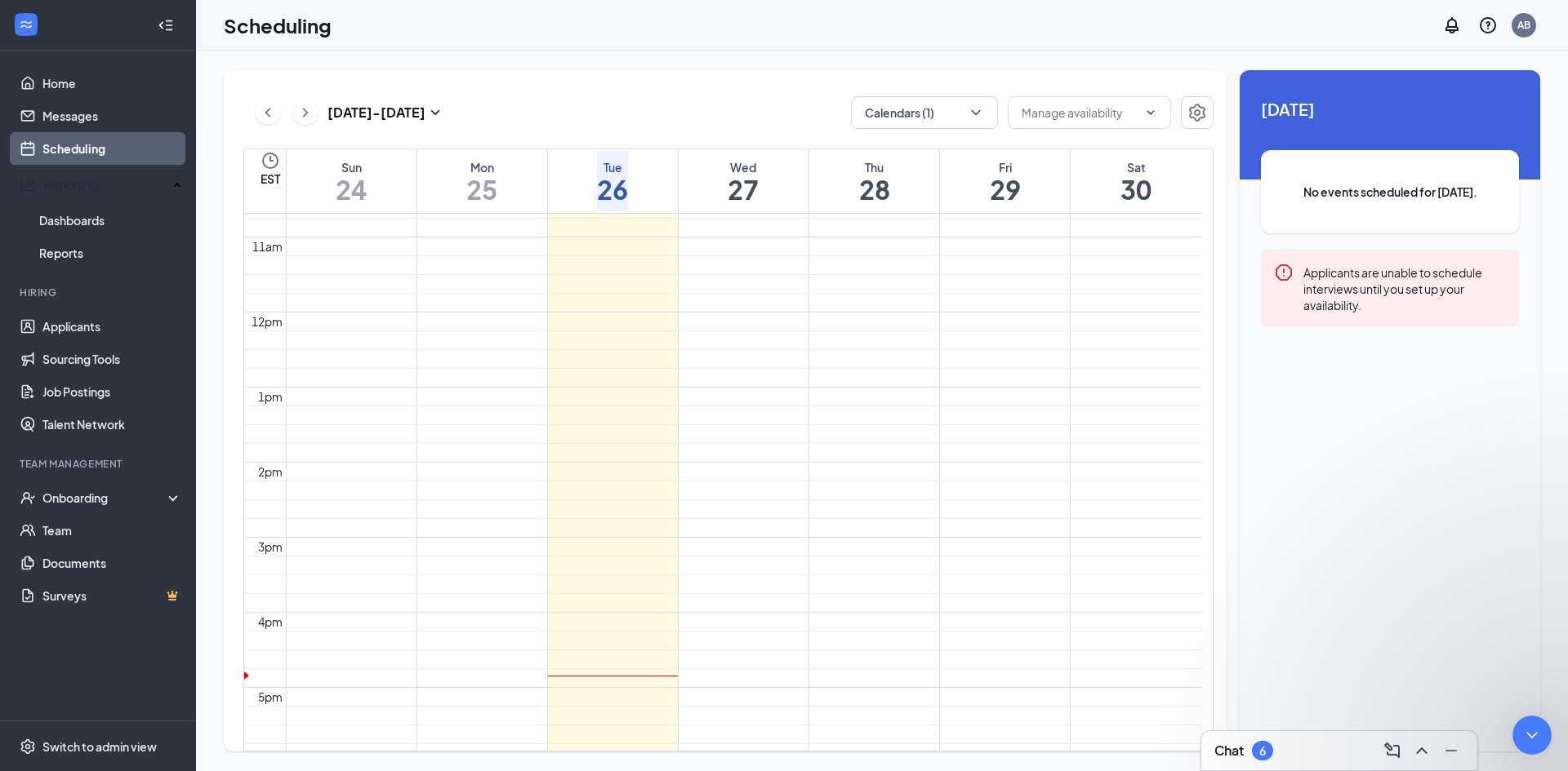
type textarea "ok"
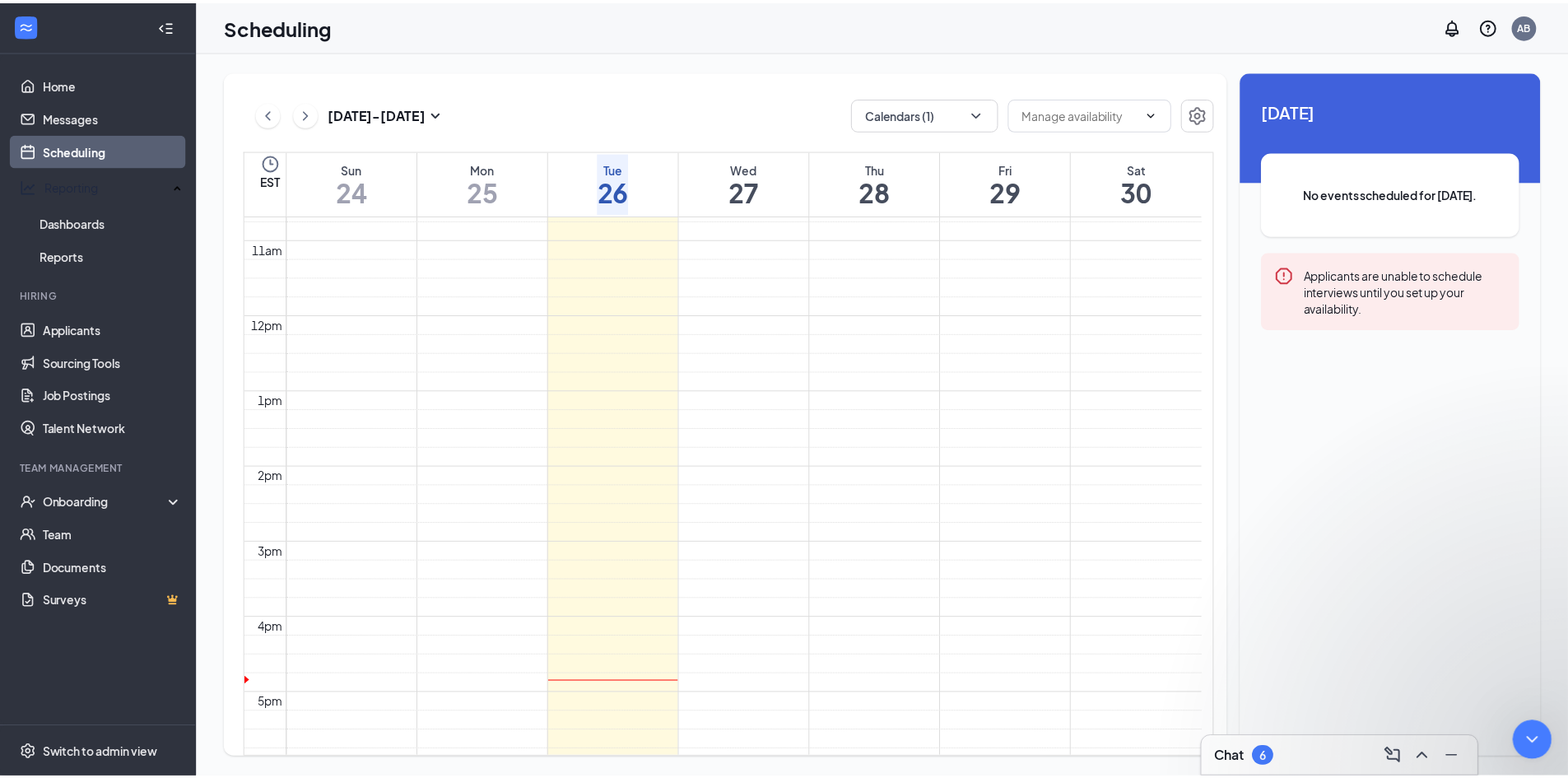
scroll to position [182, 0]
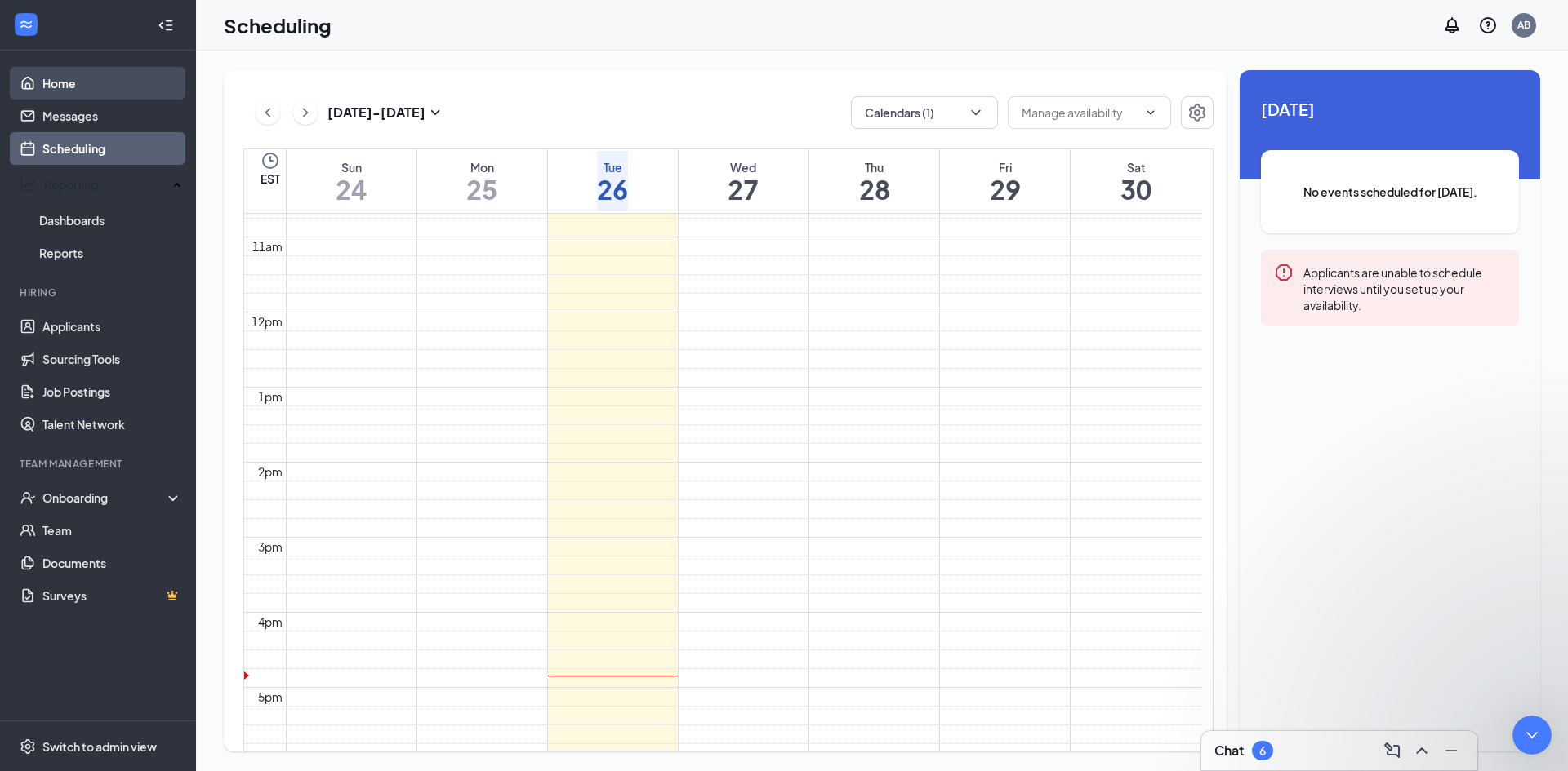
click at [61, 79] on link "Home" at bounding box center [112, 83] width 140 height 32
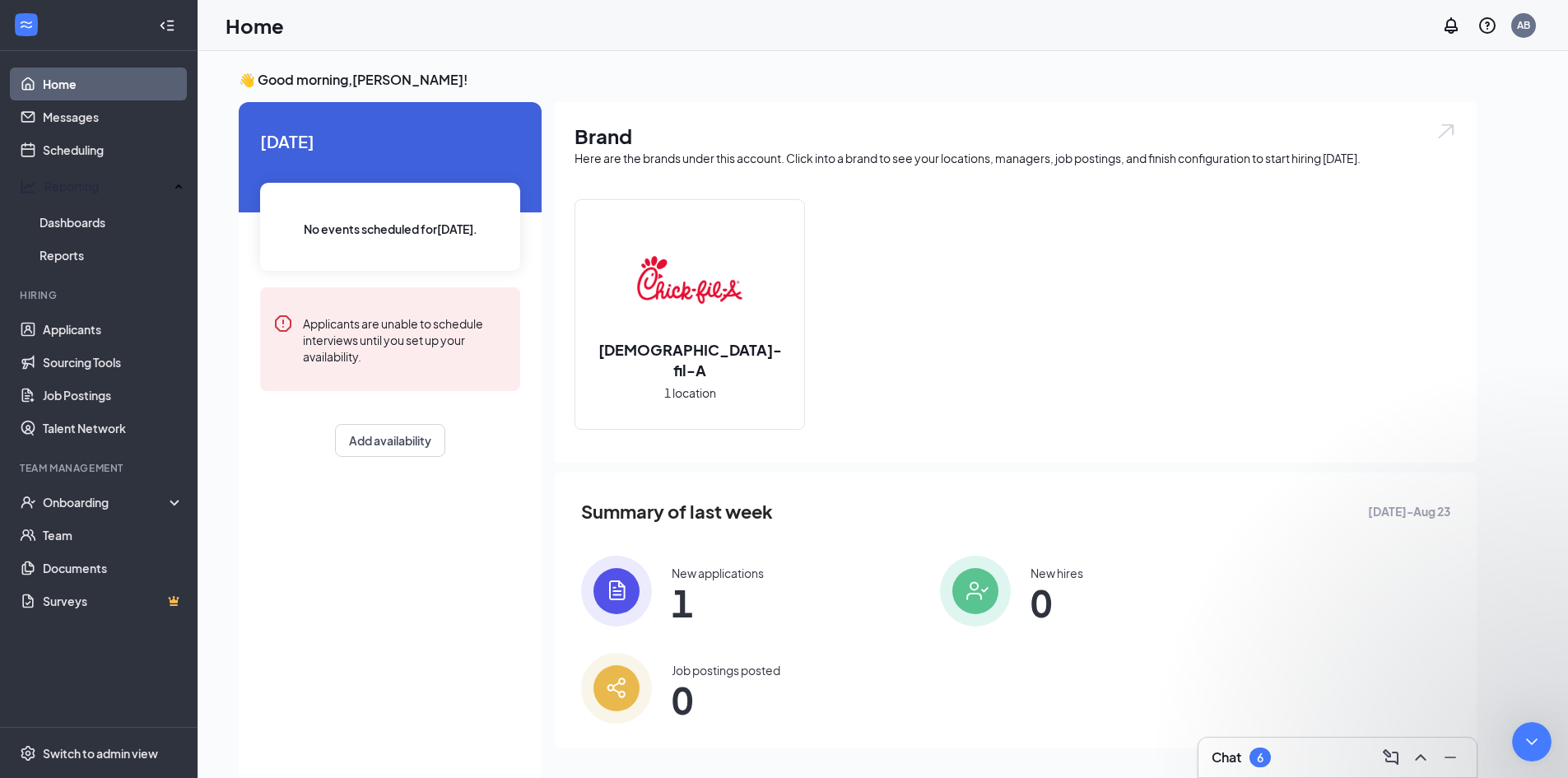
scroll to position [119, 0]
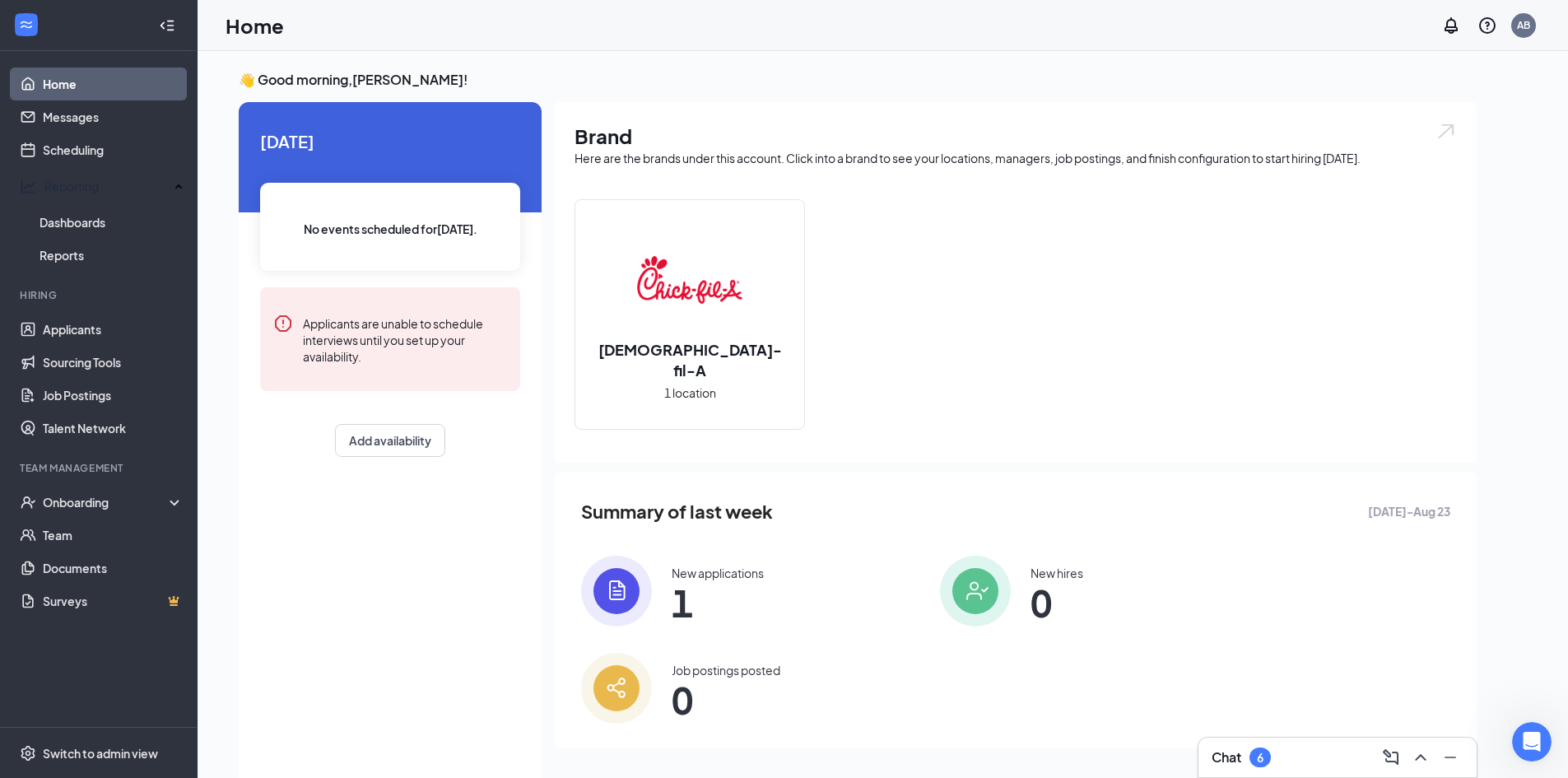
click at [451, 216] on div "No events scheduled for [DATE] ." at bounding box center [390, 227] width 260 height 89
click at [404, 448] on button "Add availability" at bounding box center [390, 440] width 110 height 33
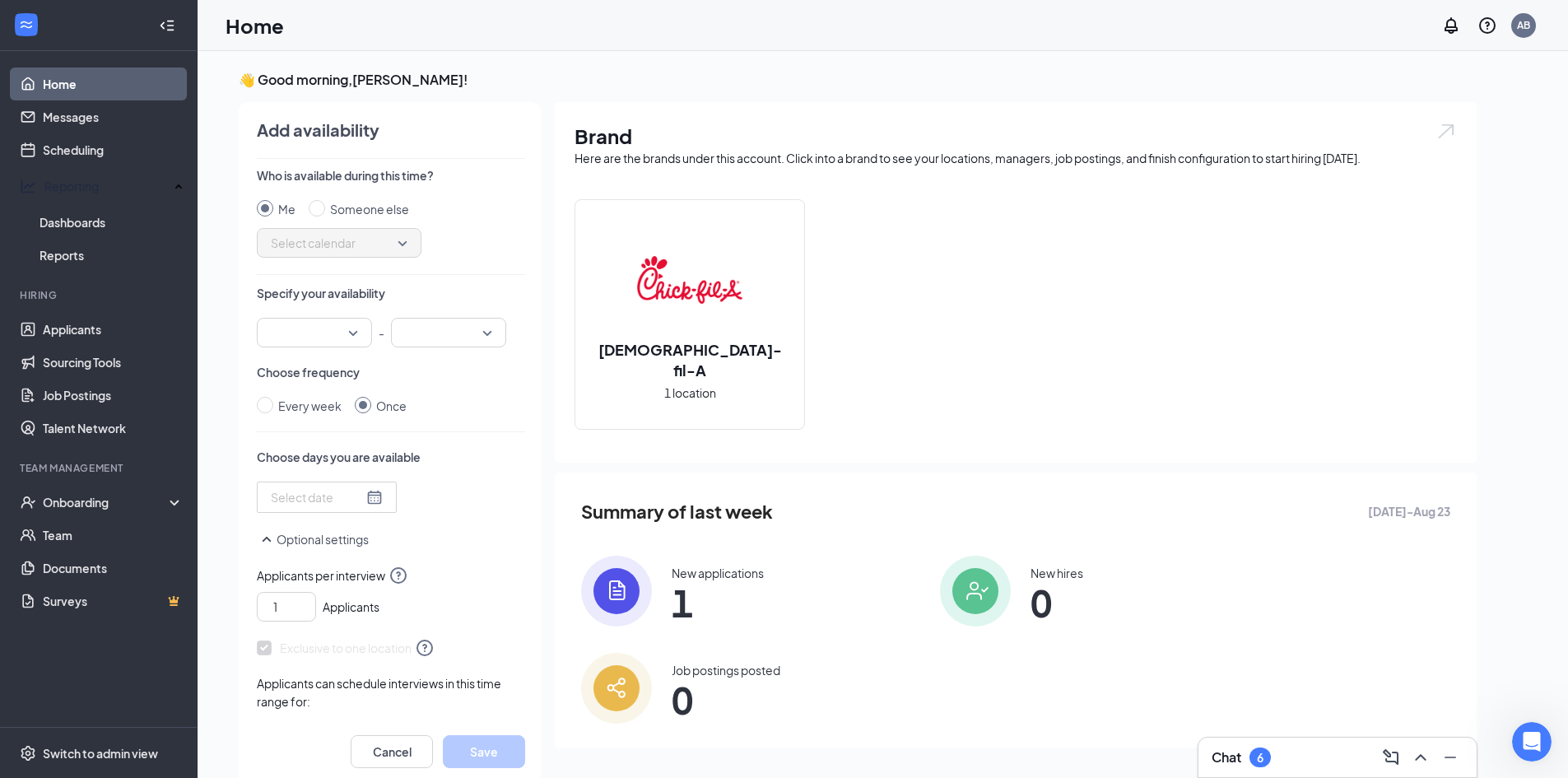
scroll to position [7, 0]
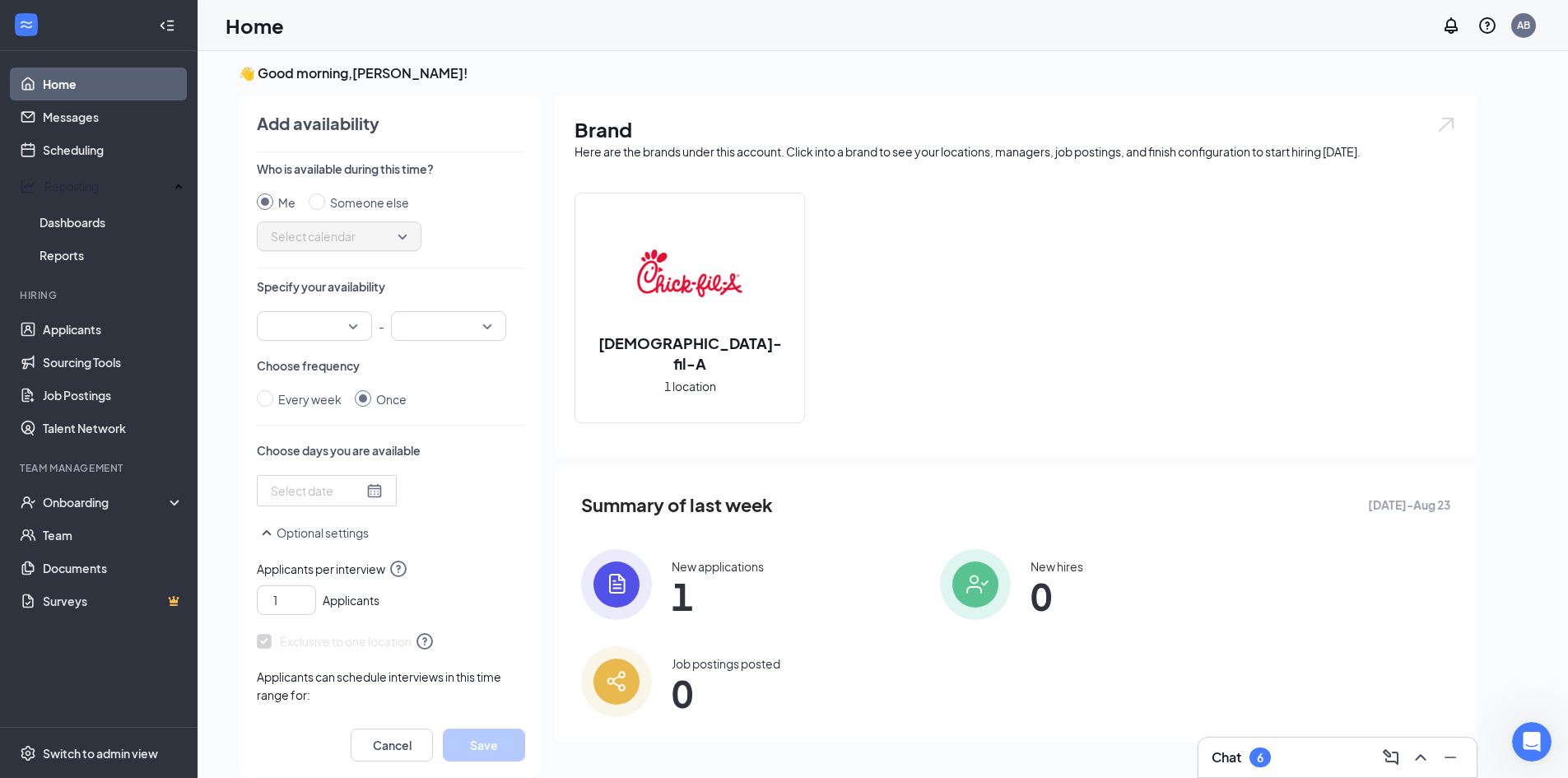
click at [408, 239] on div "Select calendar" at bounding box center [339, 236] width 165 height 29
click at [364, 330] on div at bounding box center [314, 326] width 115 height 29
click at [448, 246] on div "Me Someone else Select calendar" at bounding box center [391, 222] width 268 height 58
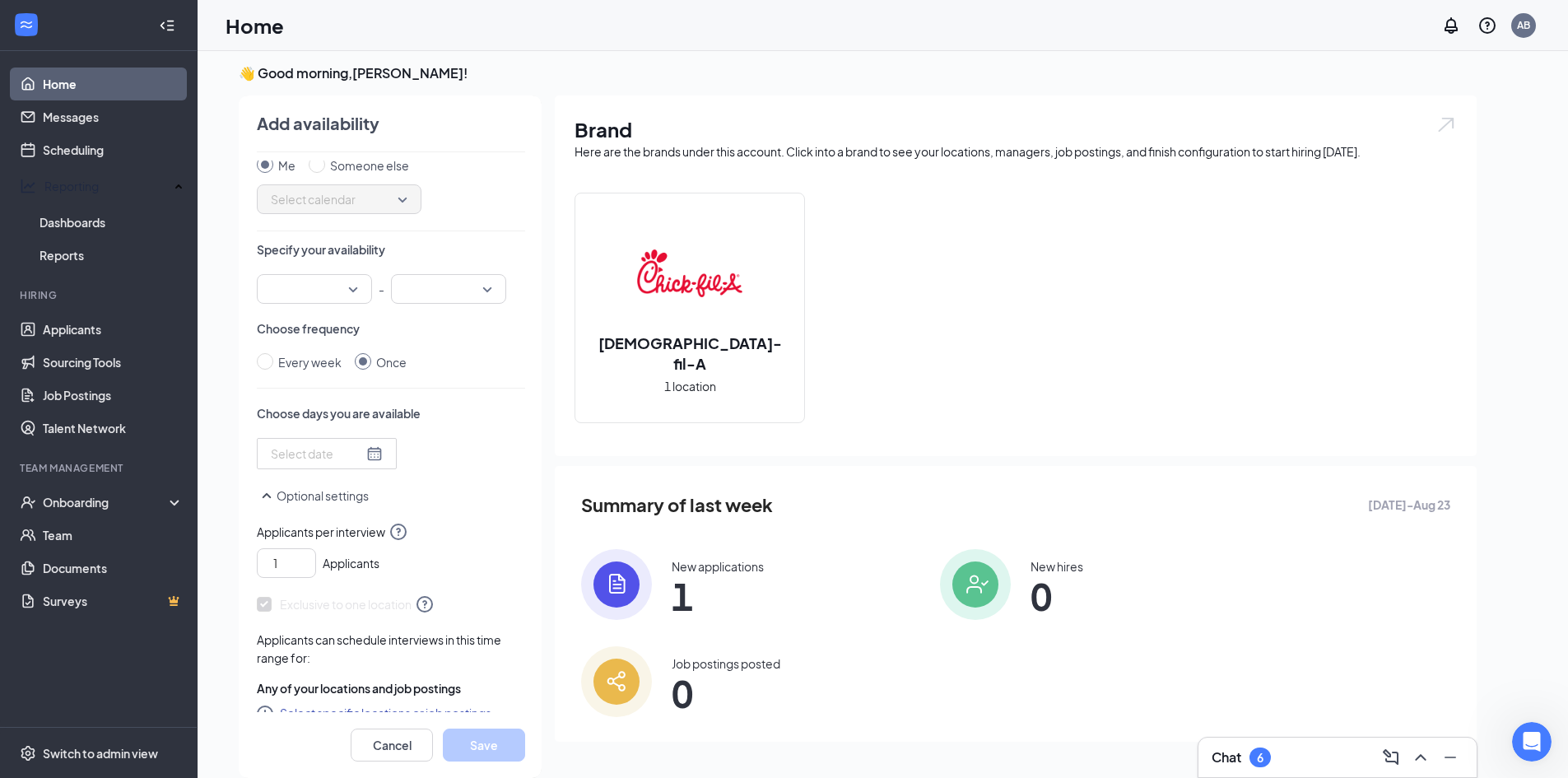
scroll to position [58, 0]
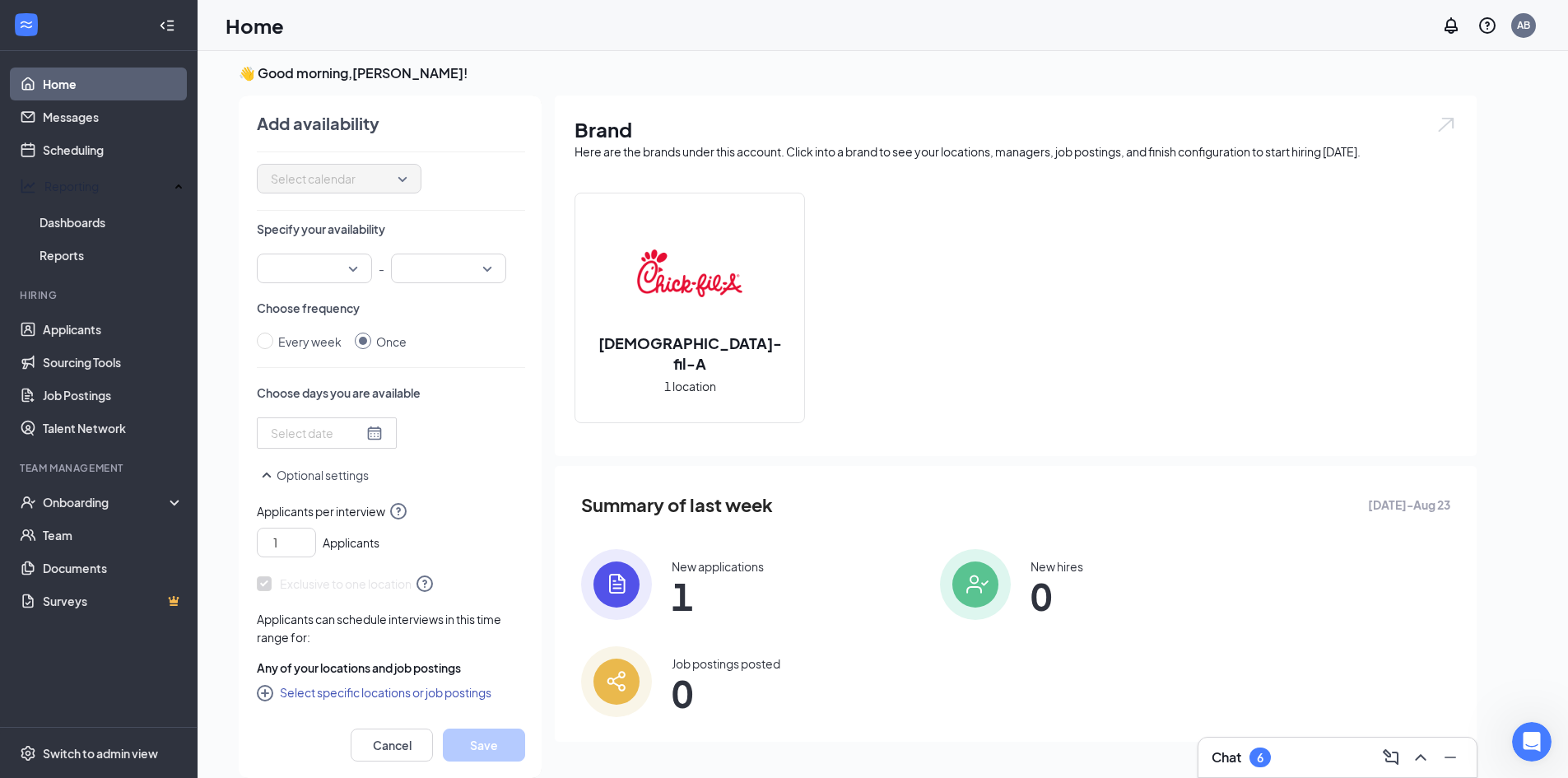
click at [331, 697] on button "Select specific locations or job postings" at bounding box center [374, 692] width 235 height 20
checkbox input "true"
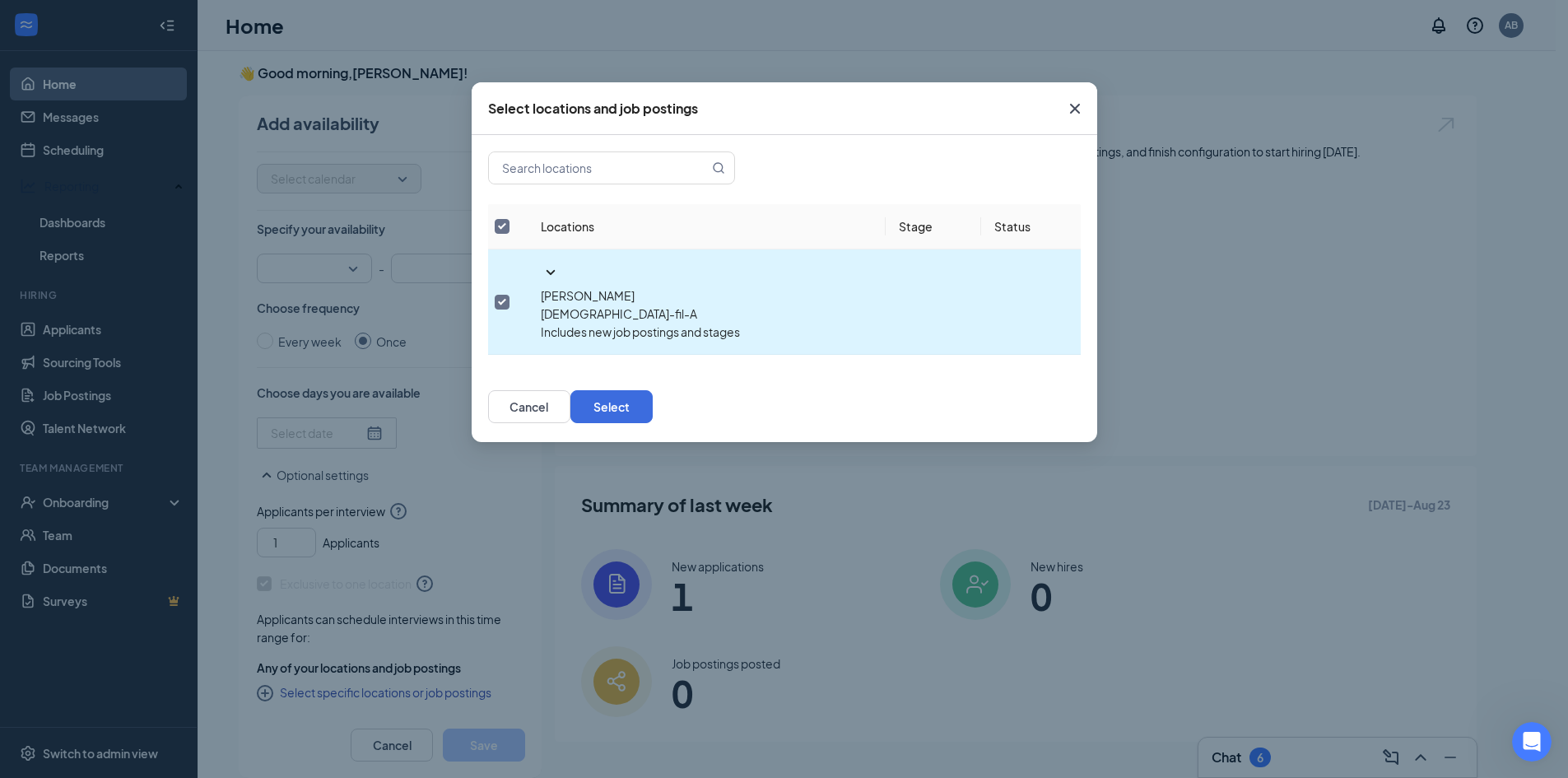
click at [541, 263] on icon "SmallChevronDown" at bounding box center [551, 273] width 20 height 20
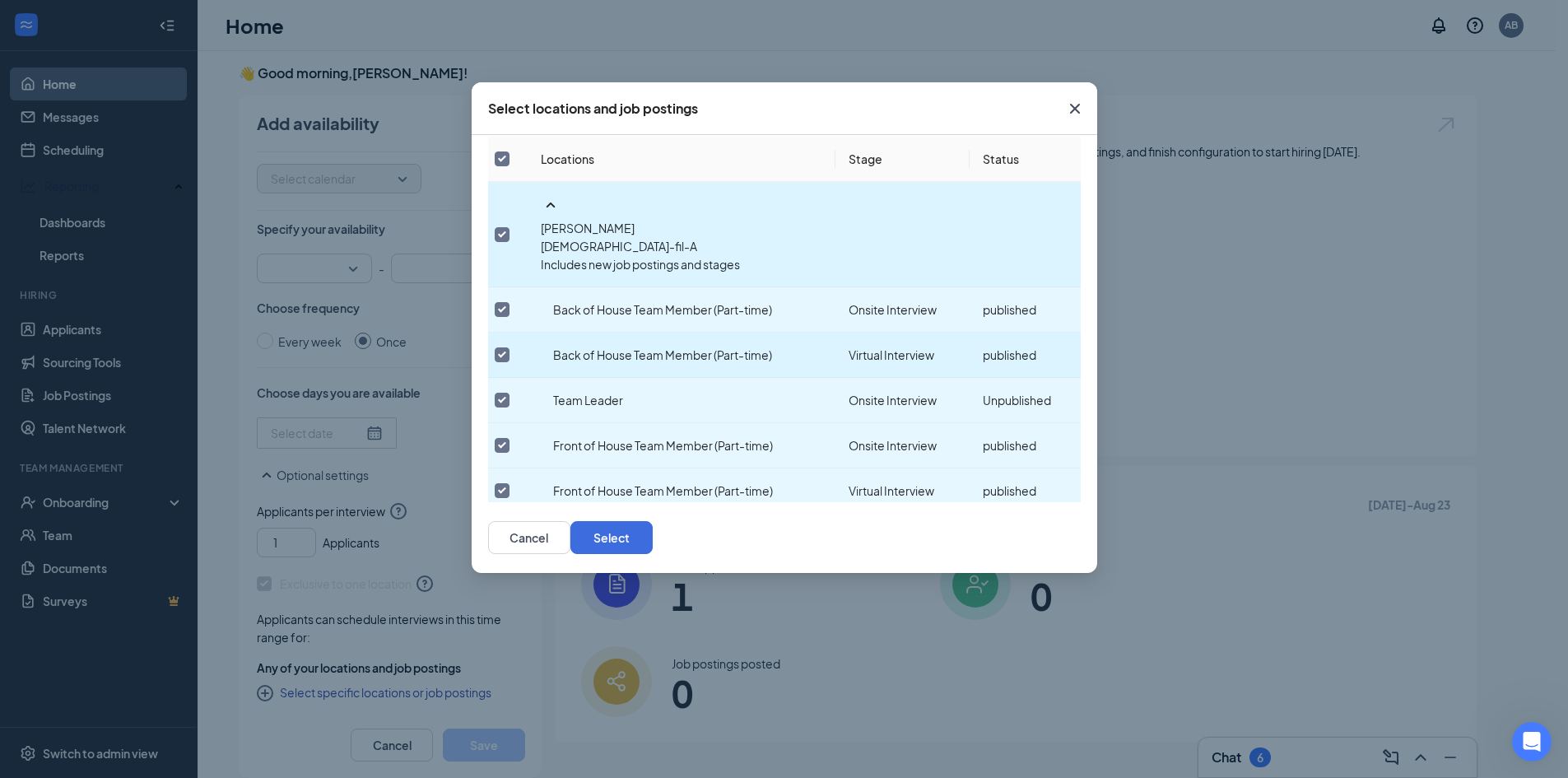
scroll to position [0, 0]
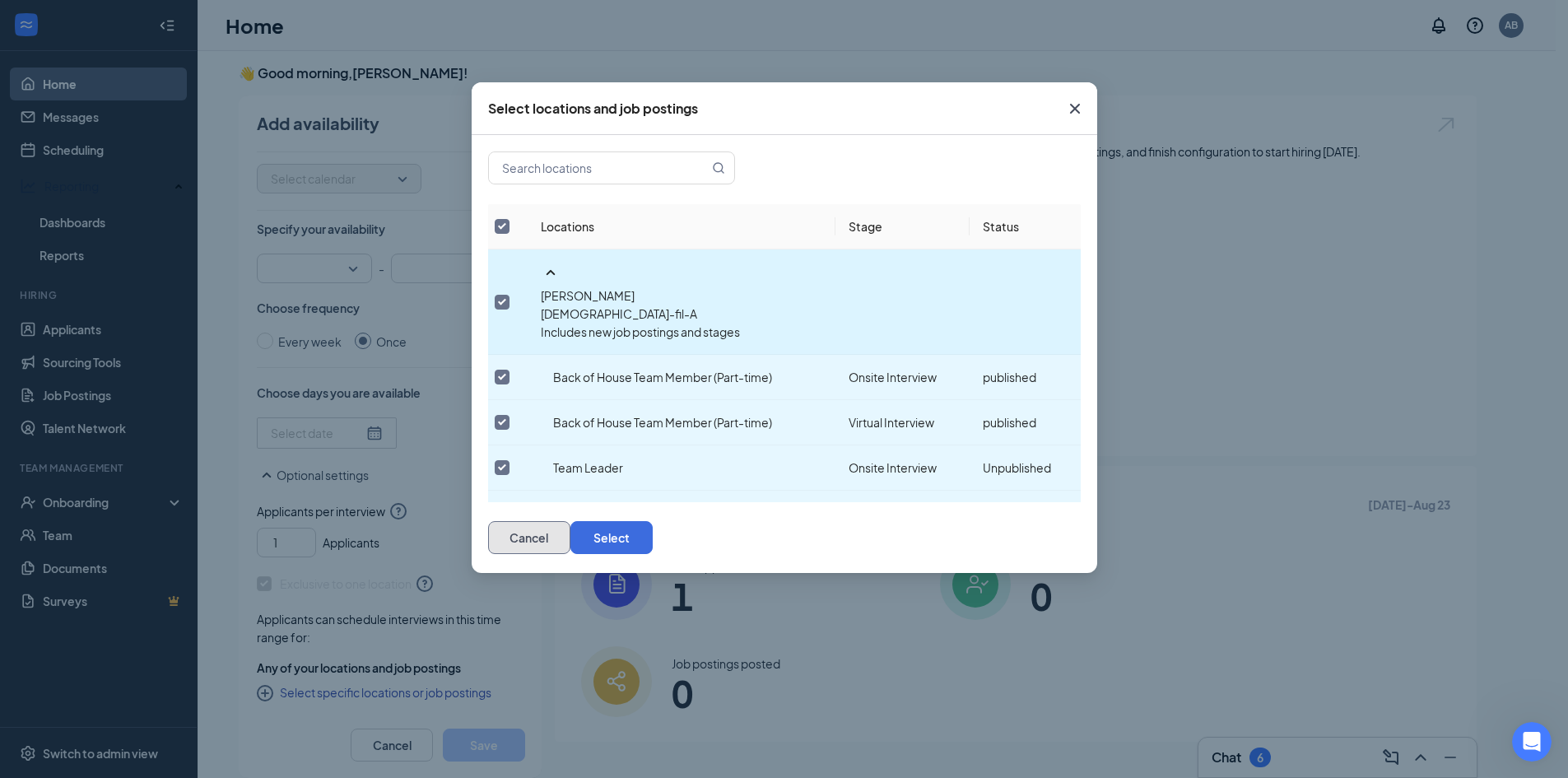
click at [570, 548] on button "Cancel" at bounding box center [529, 538] width 82 height 33
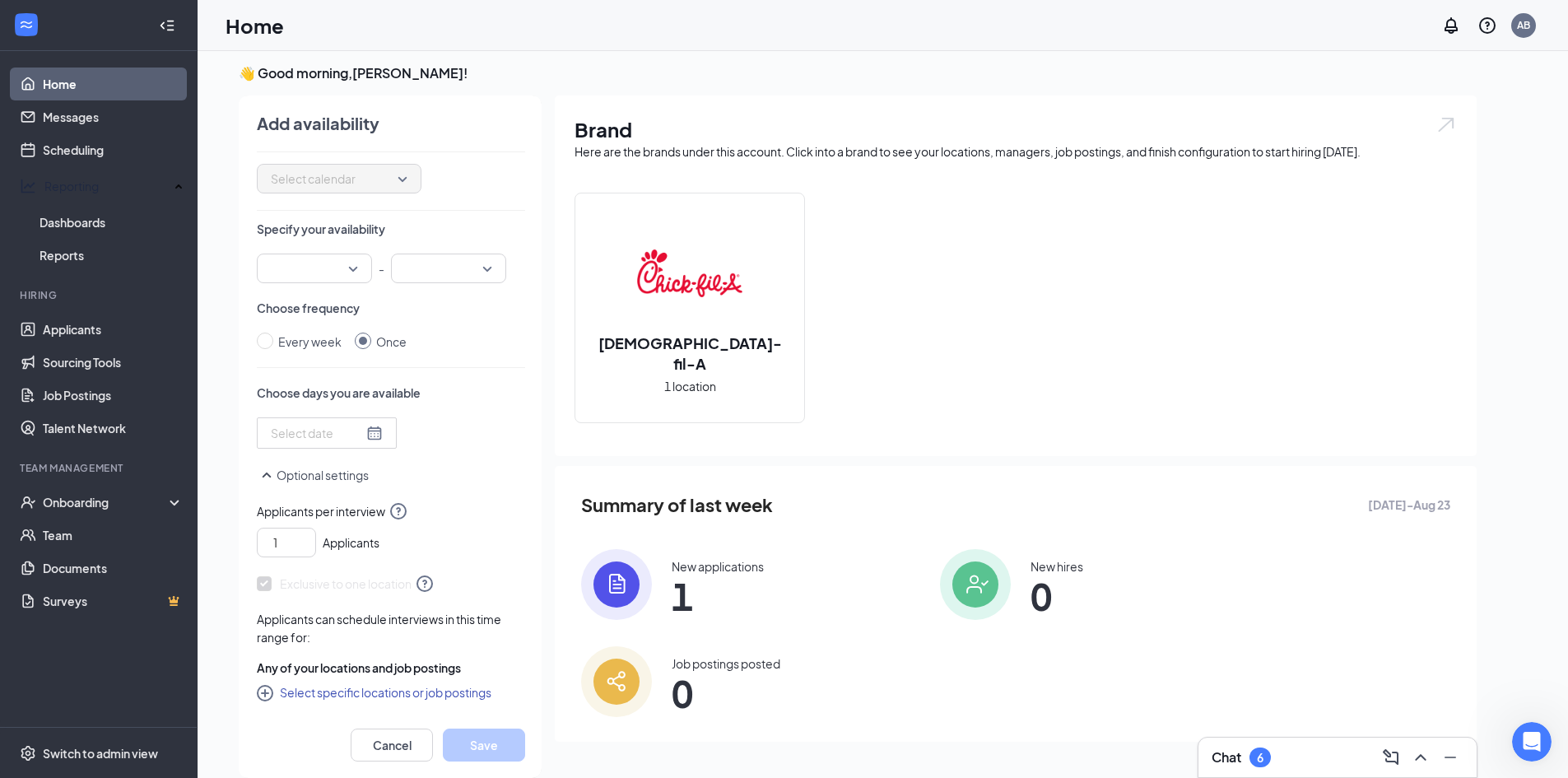
click at [108, 81] on link "Home" at bounding box center [113, 84] width 141 height 33
click at [101, 114] on link "Messages" at bounding box center [113, 117] width 141 height 33
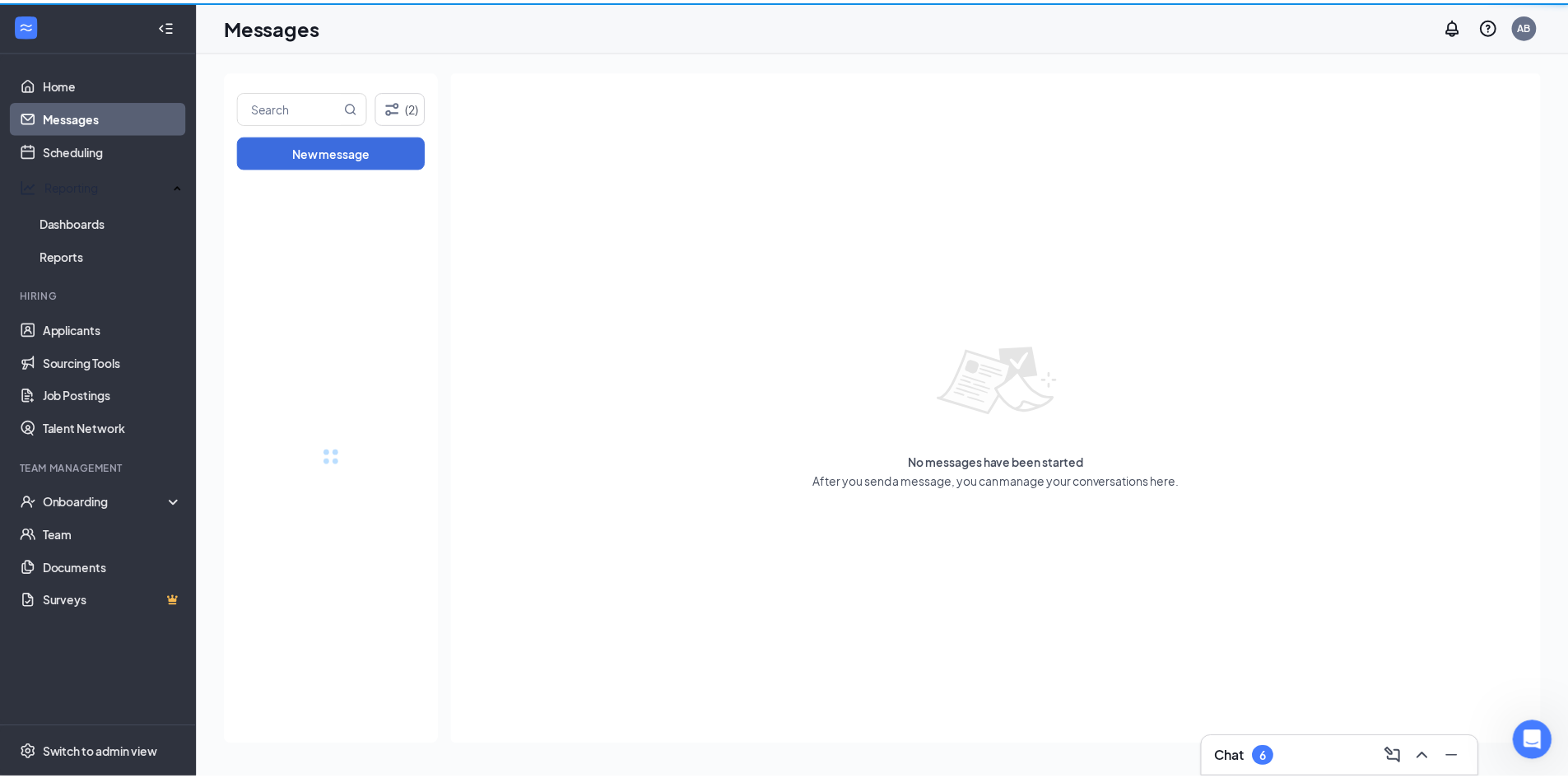
scroll to position [182, 0]
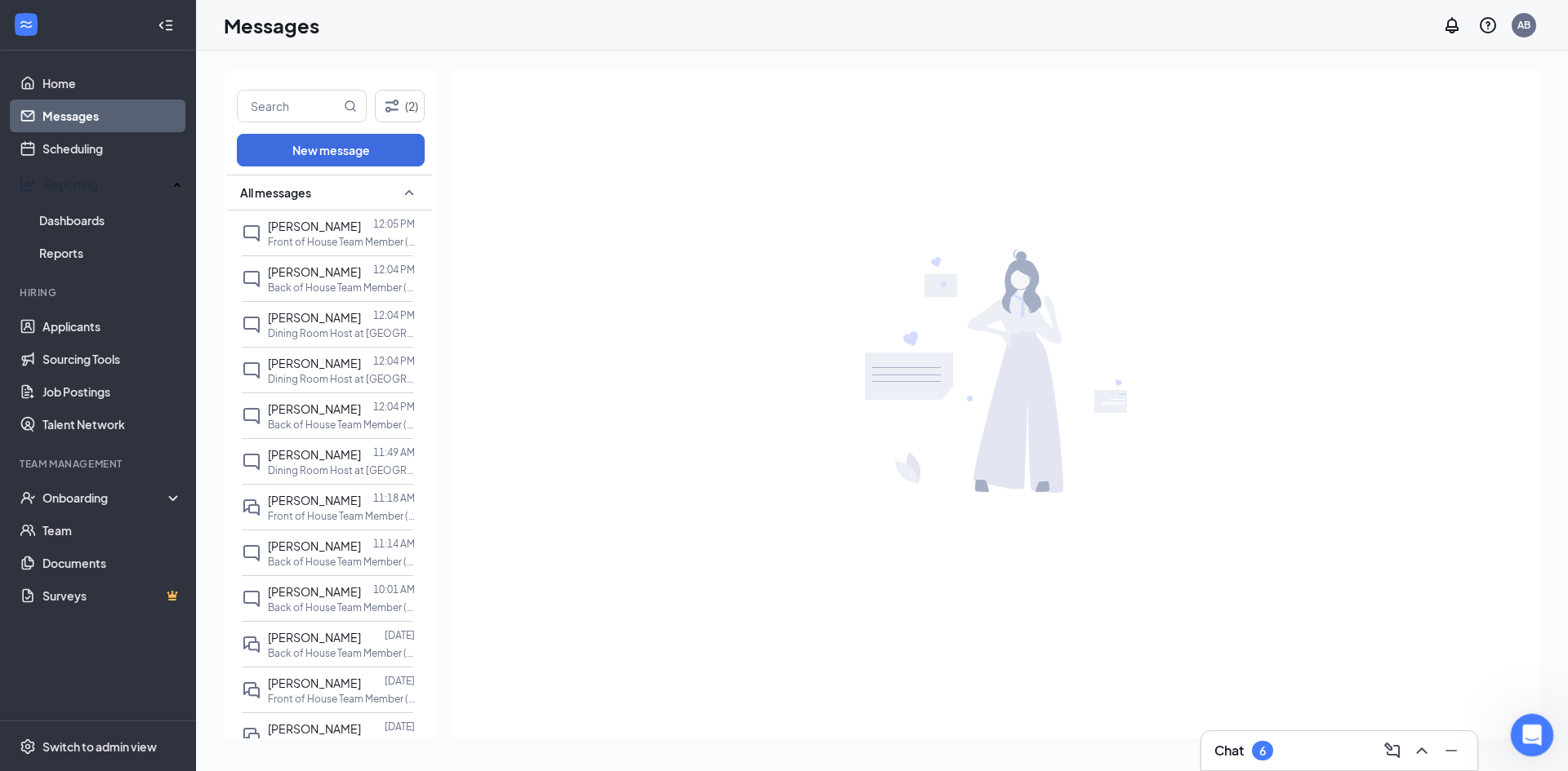
click at [1542, 739] on div "Open Intercom Messenger" at bounding box center [1529, 733] width 54 height 54
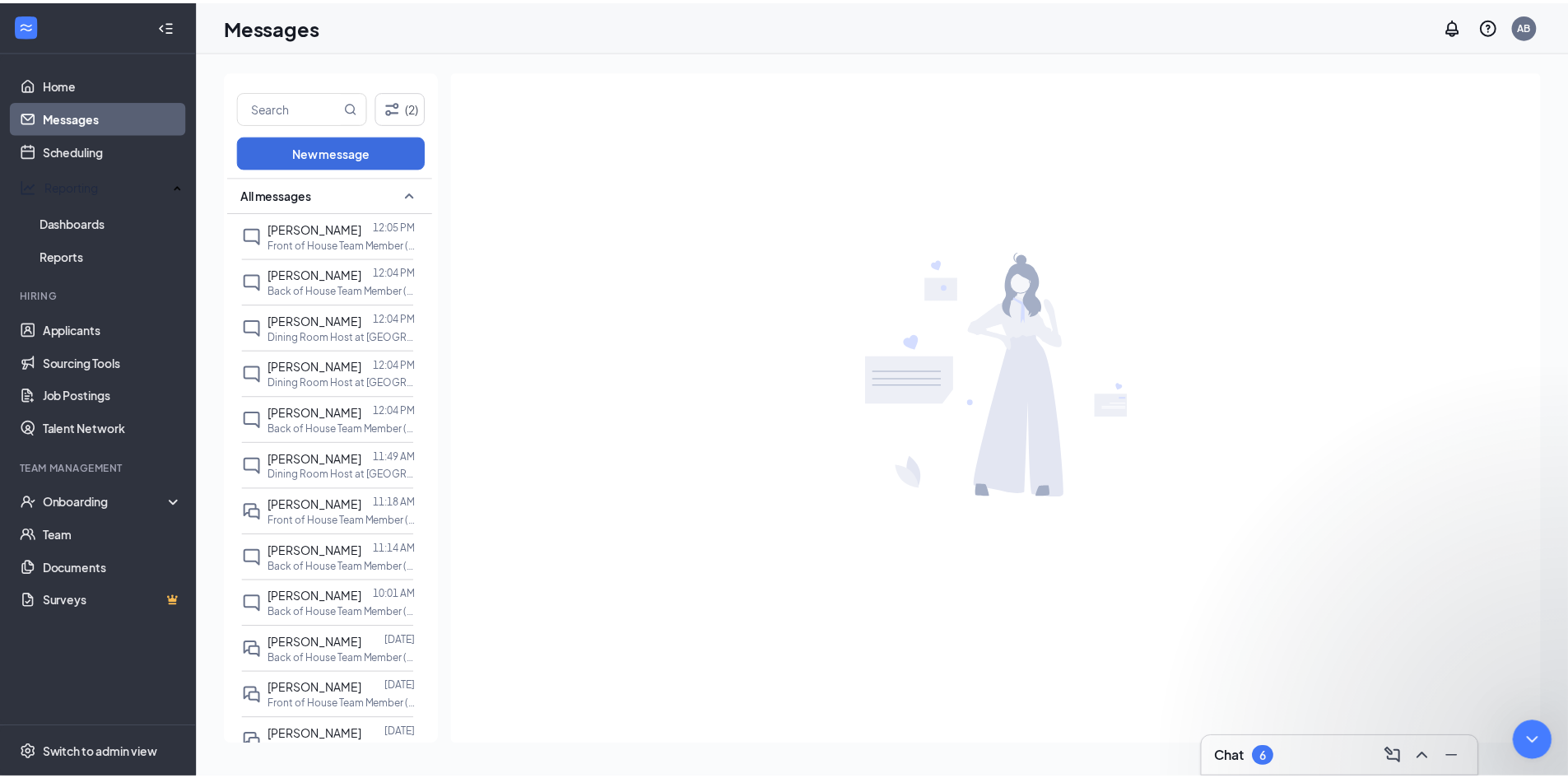
scroll to position [0, 0]
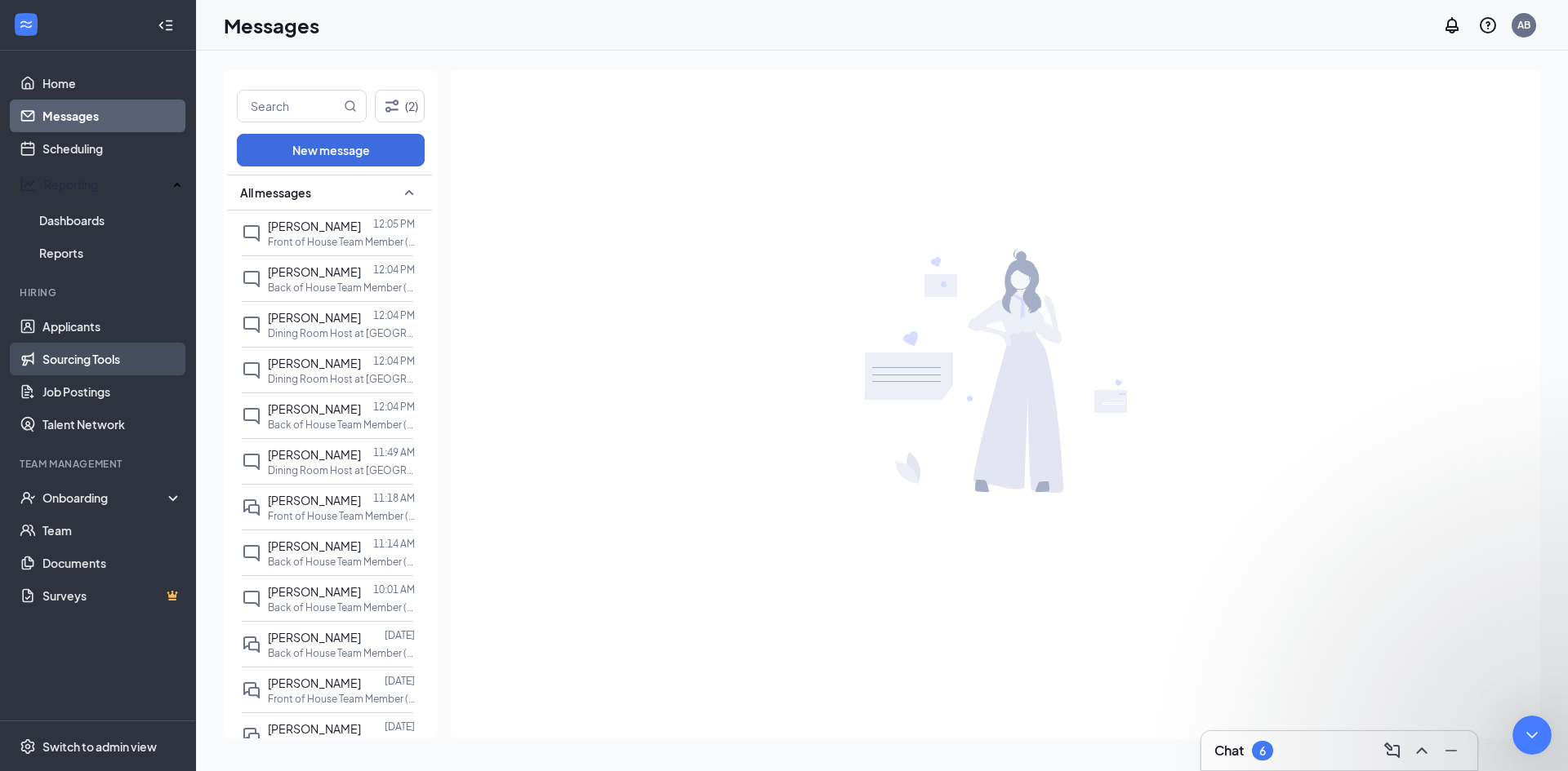
click at [87, 346] on link "Sourcing Tools" at bounding box center [112, 359] width 140 height 32
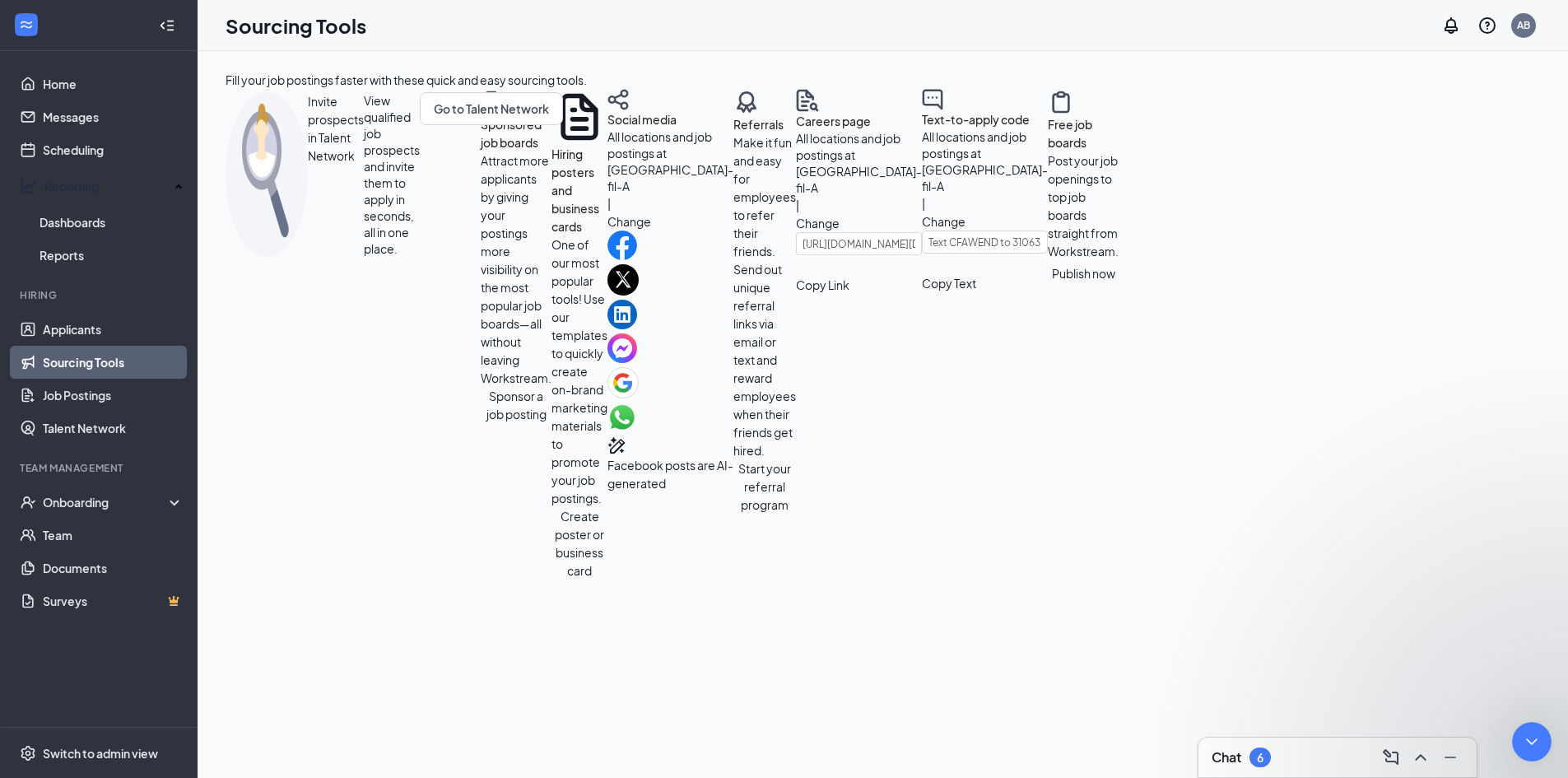
click at [481, 423] on button "Sponsor a job posting" at bounding box center [516, 405] width 70 height 36
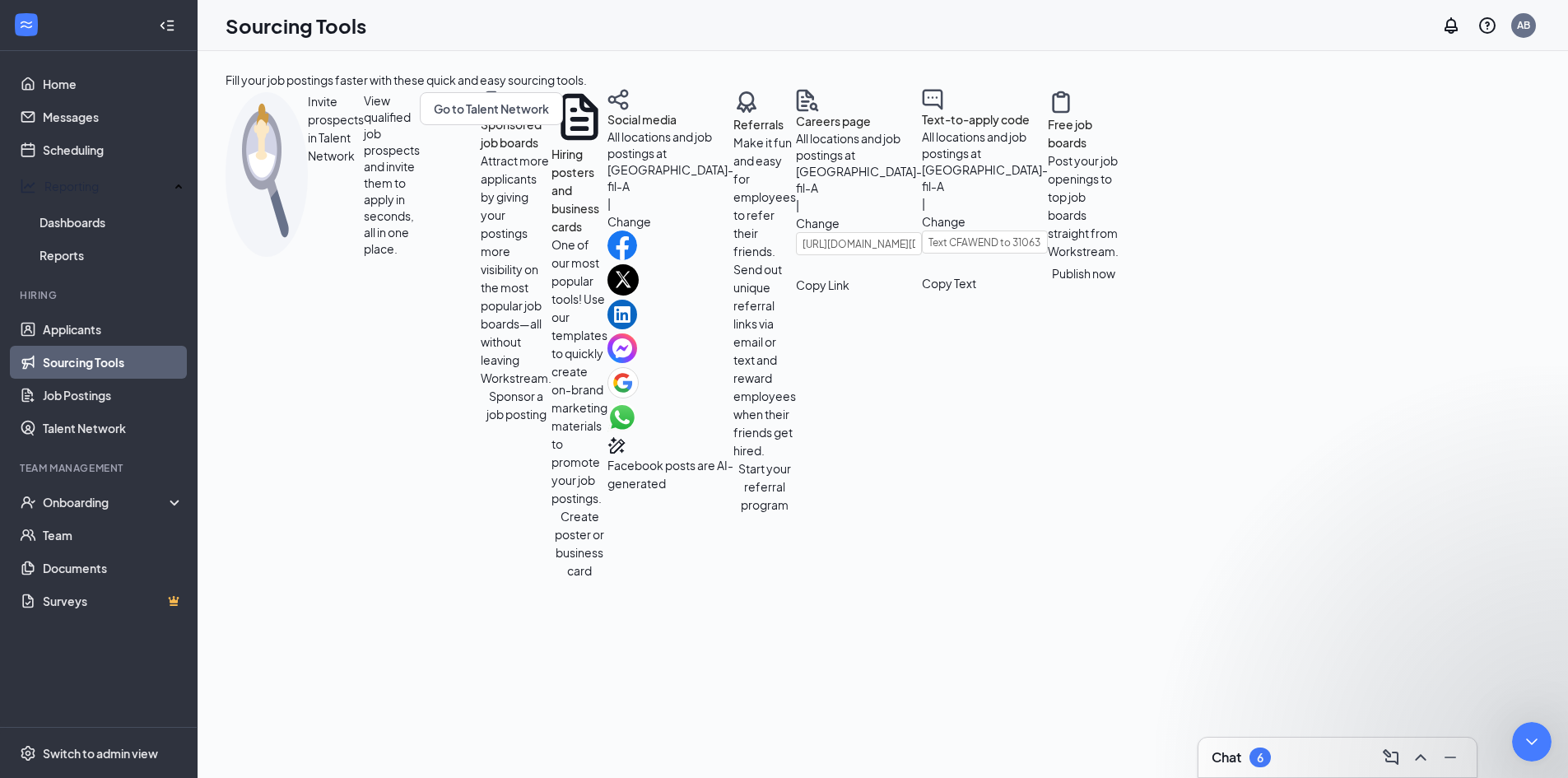
scroll to position [226, 0]
type textarea "on the home tab, I was entering Nancy's"
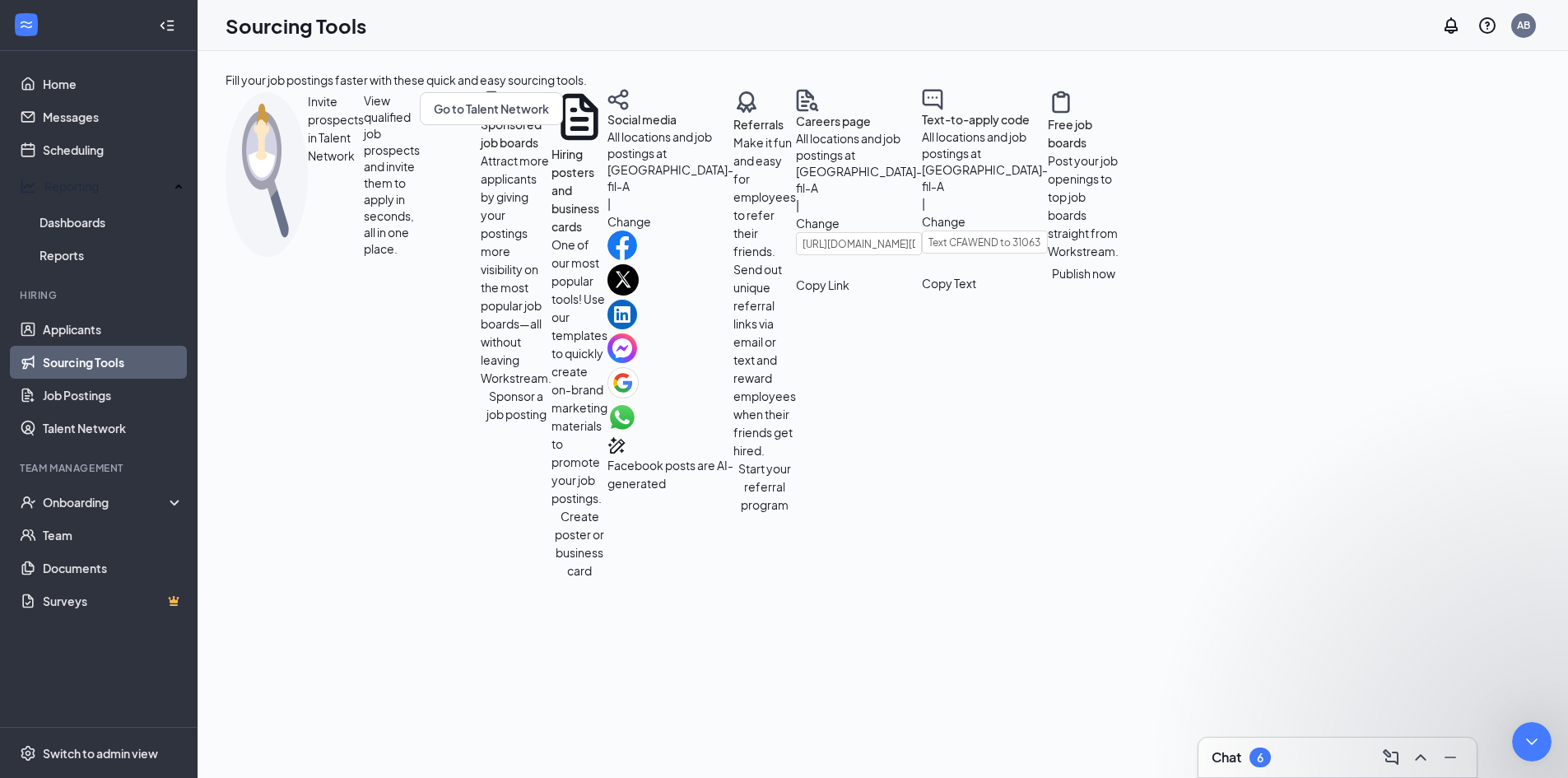
type textarea "She wanted to be made unavailable and instead I believe I marked her available"
click at [1415, 752] on icon "ChevronUp" at bounding box center [1420, 757] width 20 height 20
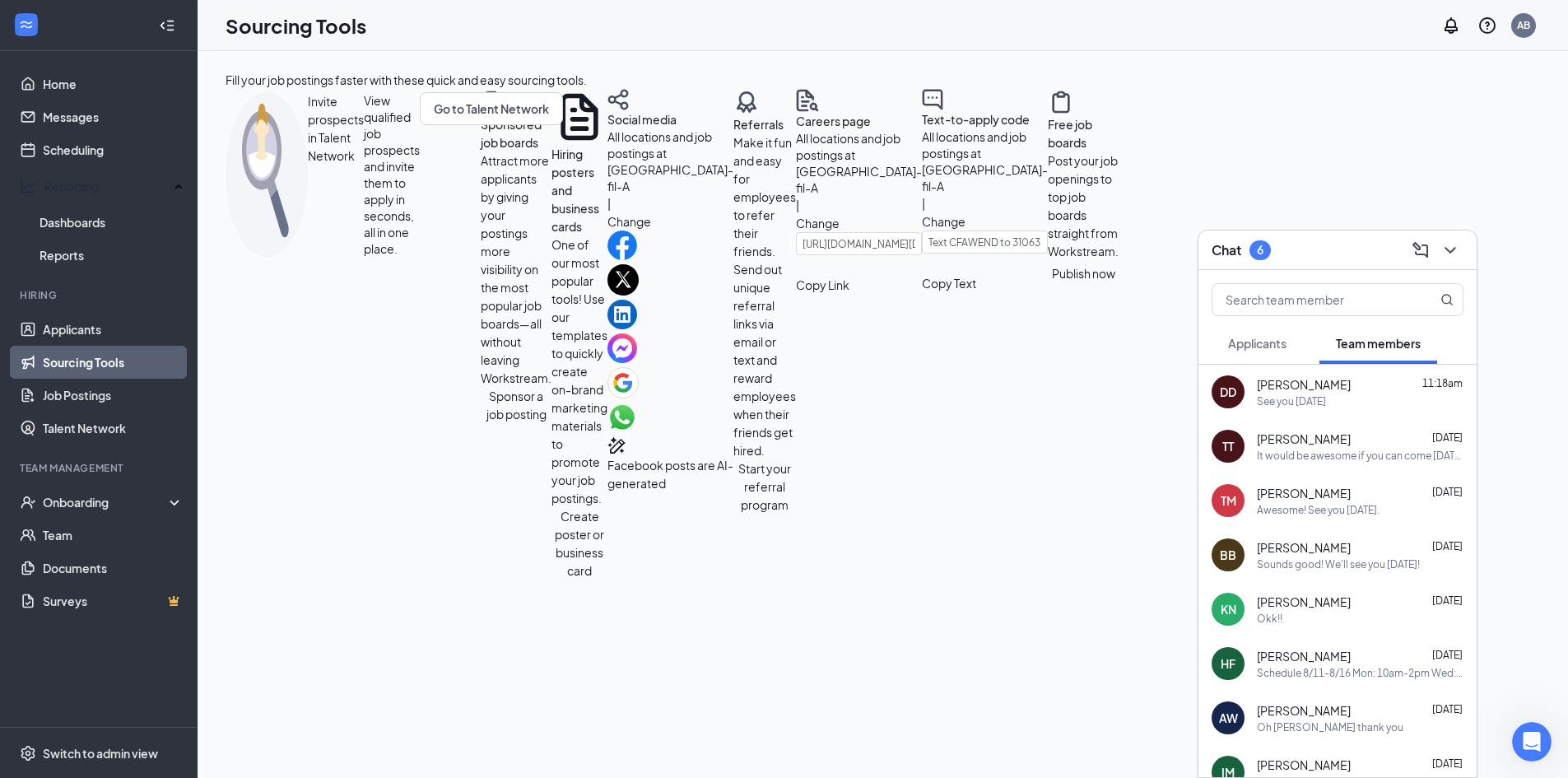
click at [1339, 453] on div "It would be awesome if you can come [DATE] and [DATE] and then we can start fre…" at bounding box center [1360, 456] width 206 height 14
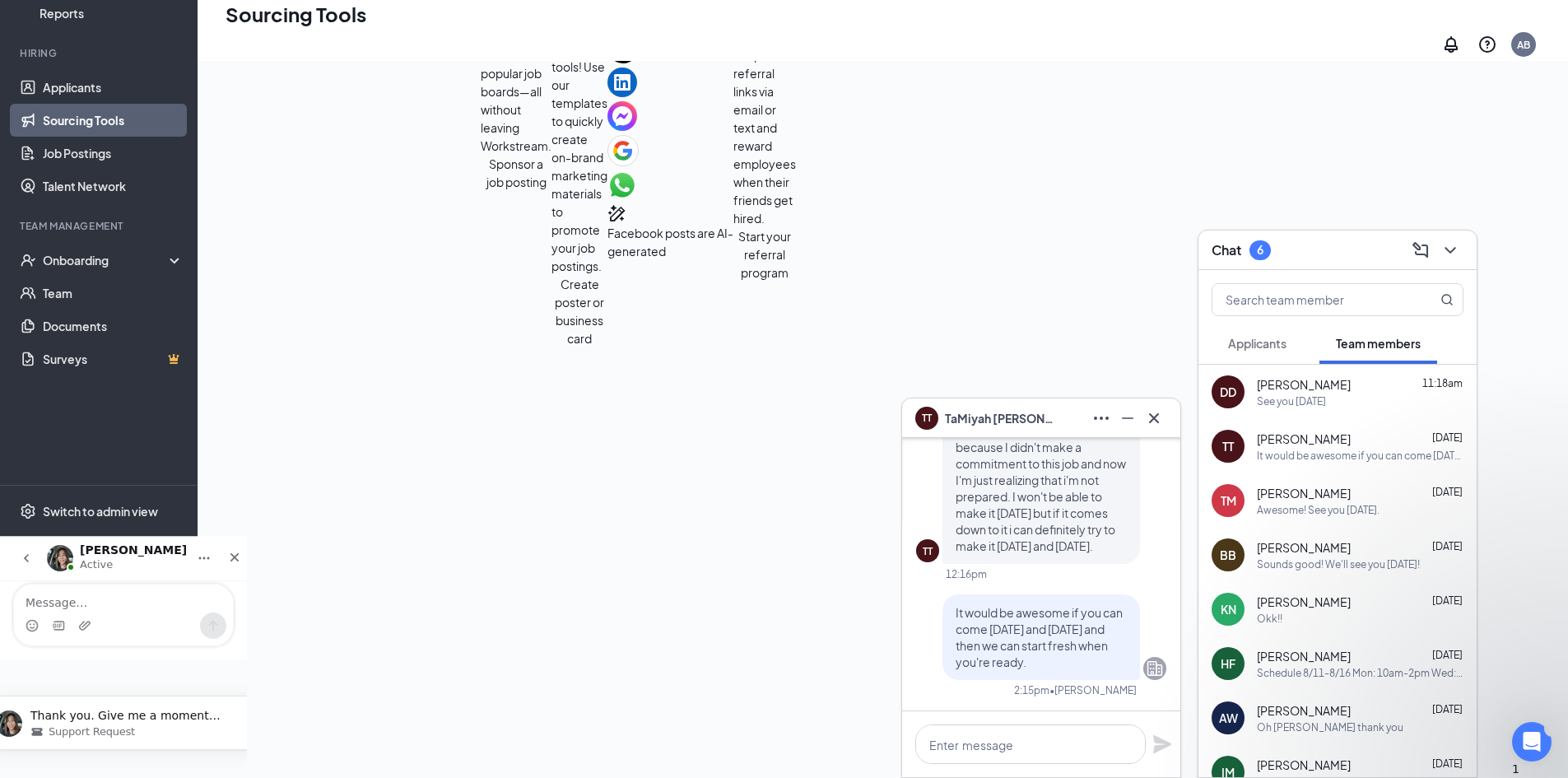
scroll to position [367, 0]
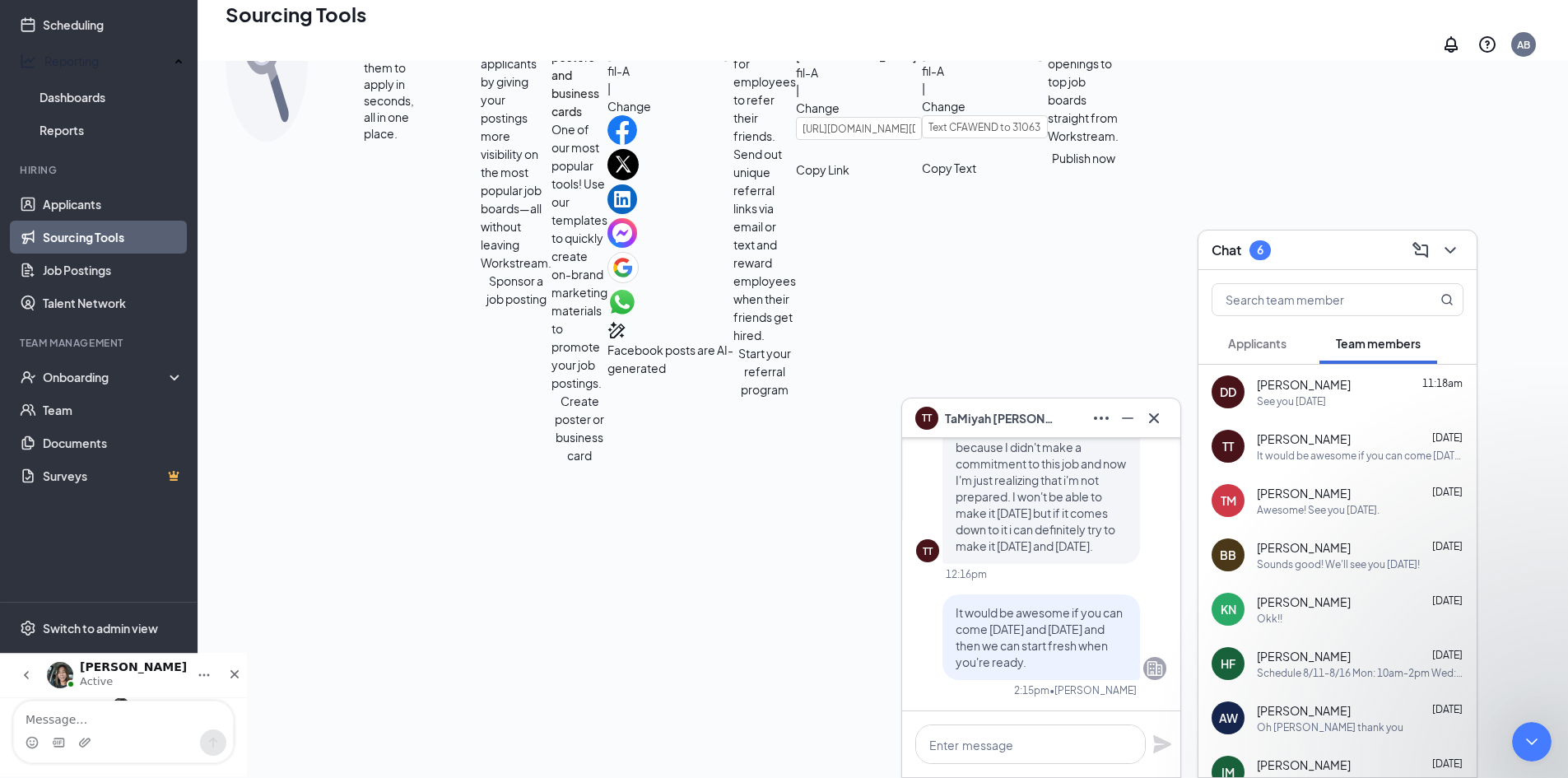
scroll to position [395, 0]
type textarea "ok"
click at [220, 750] on icon "Send a message…" at bounding box center [212, 743] width 13 height 13
click at [1134, 107] on div "Fill your job postings faster with these quick and easy sourcing tools. Invite …" at bounding box center [883, 210] width 1315 height 509
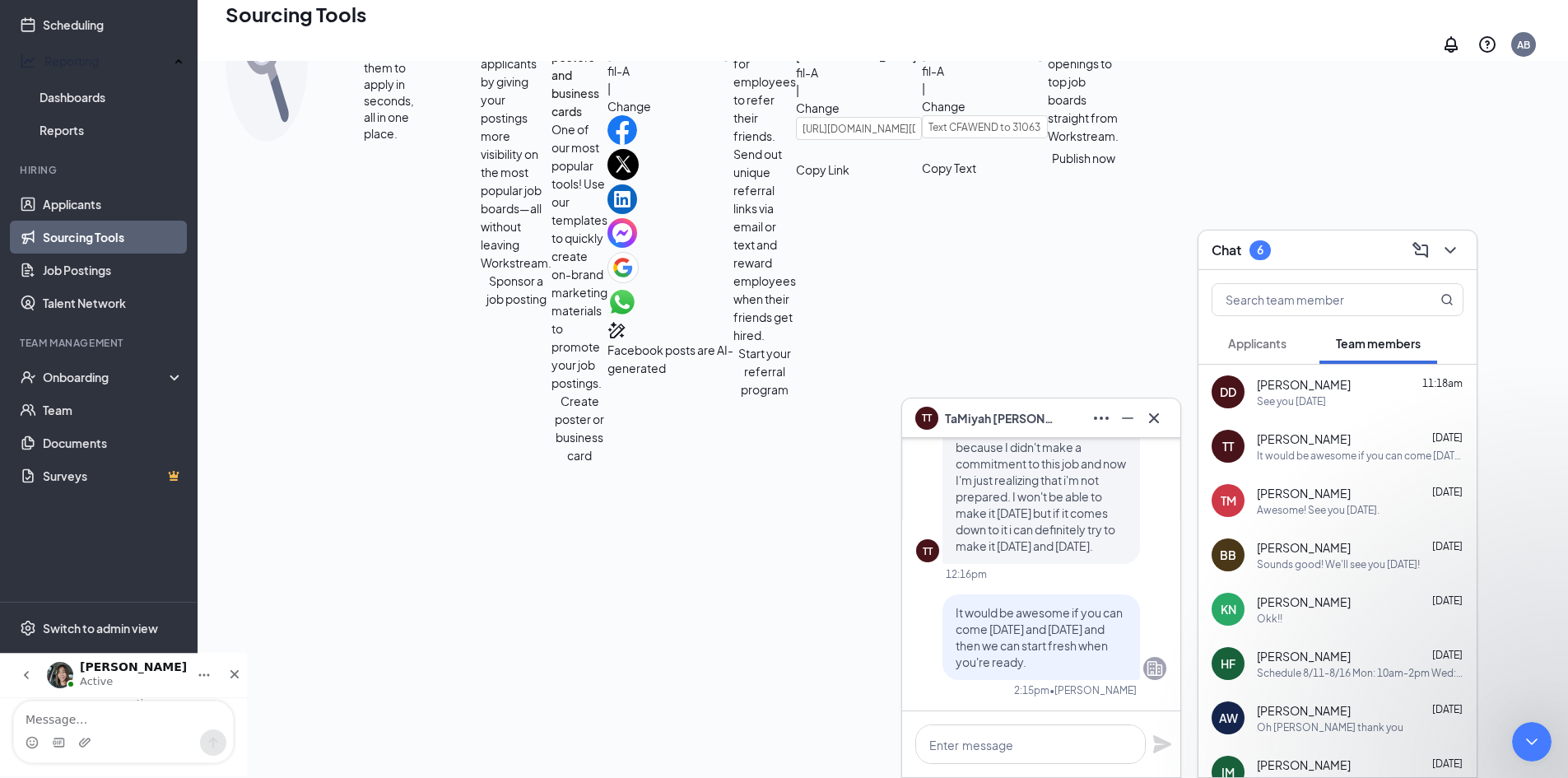
click at [28, 671] on icon "go back" at bounding box center [26, 675] width 13 height 13
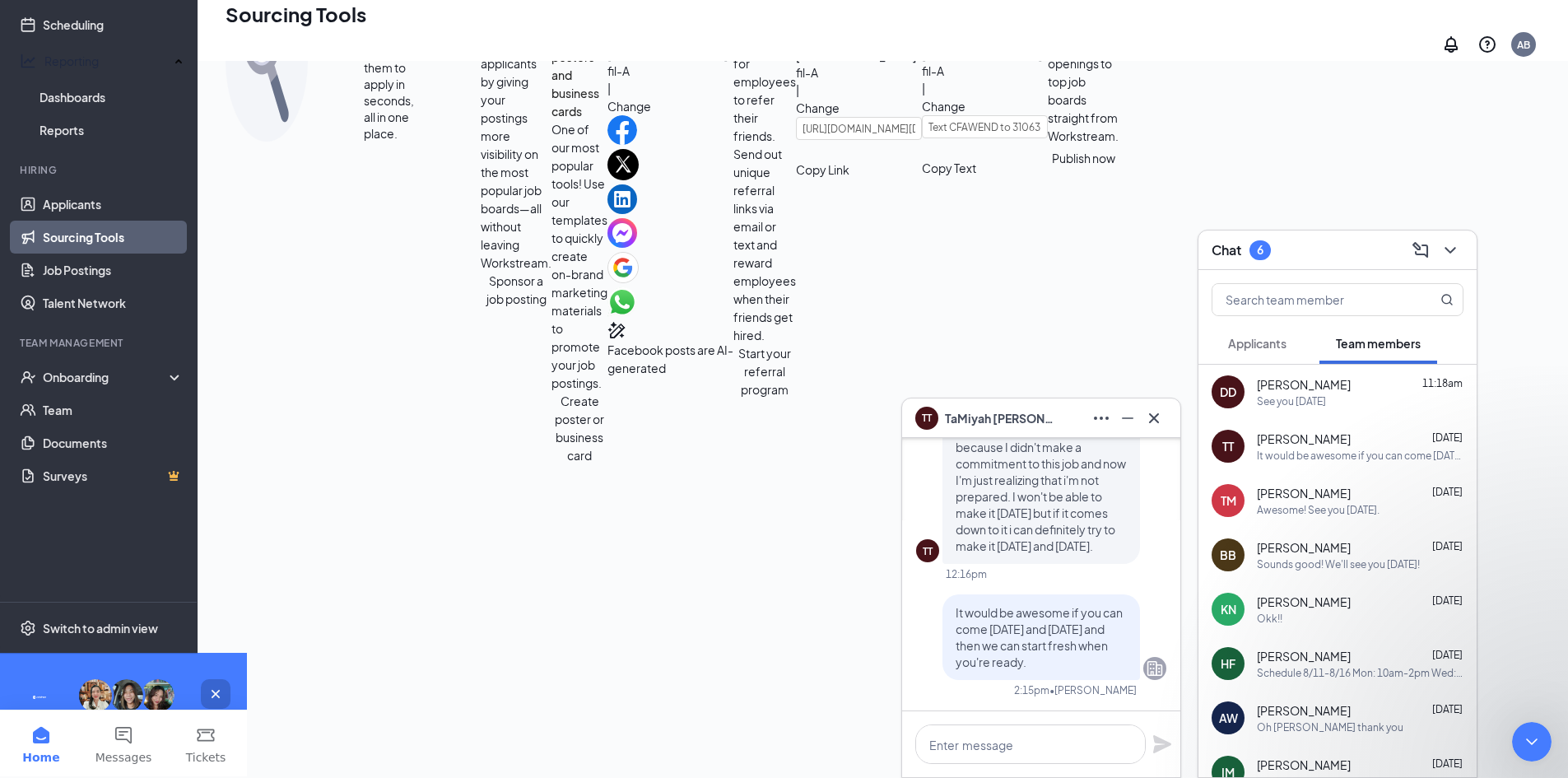
click at [223, 690] on icon "Close" at bounding box center [215, 694] width 13 height 13
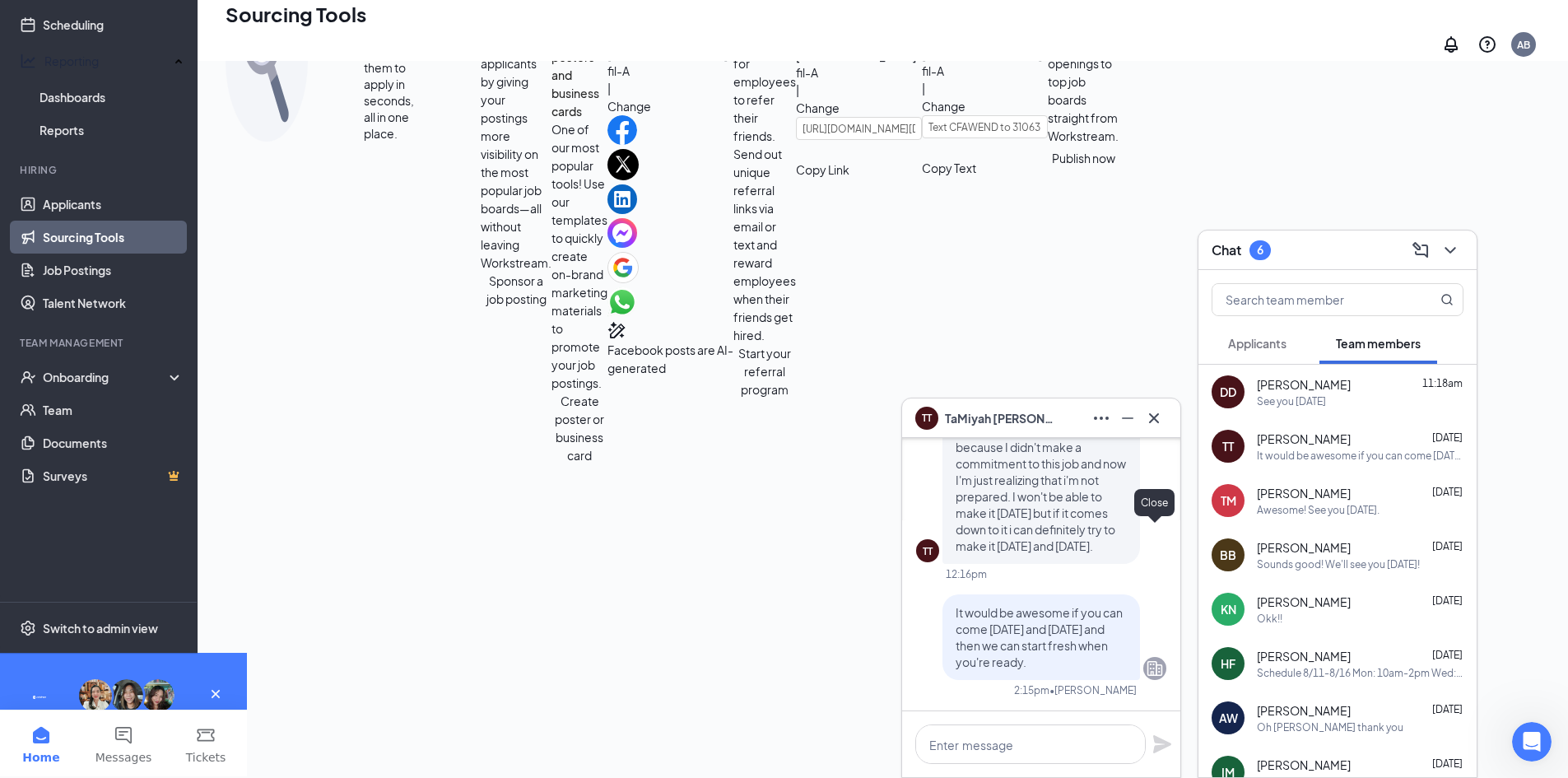
click at [1156, 411] on icon "Cross" at bounding box center [1154, 418] width 20 height 20
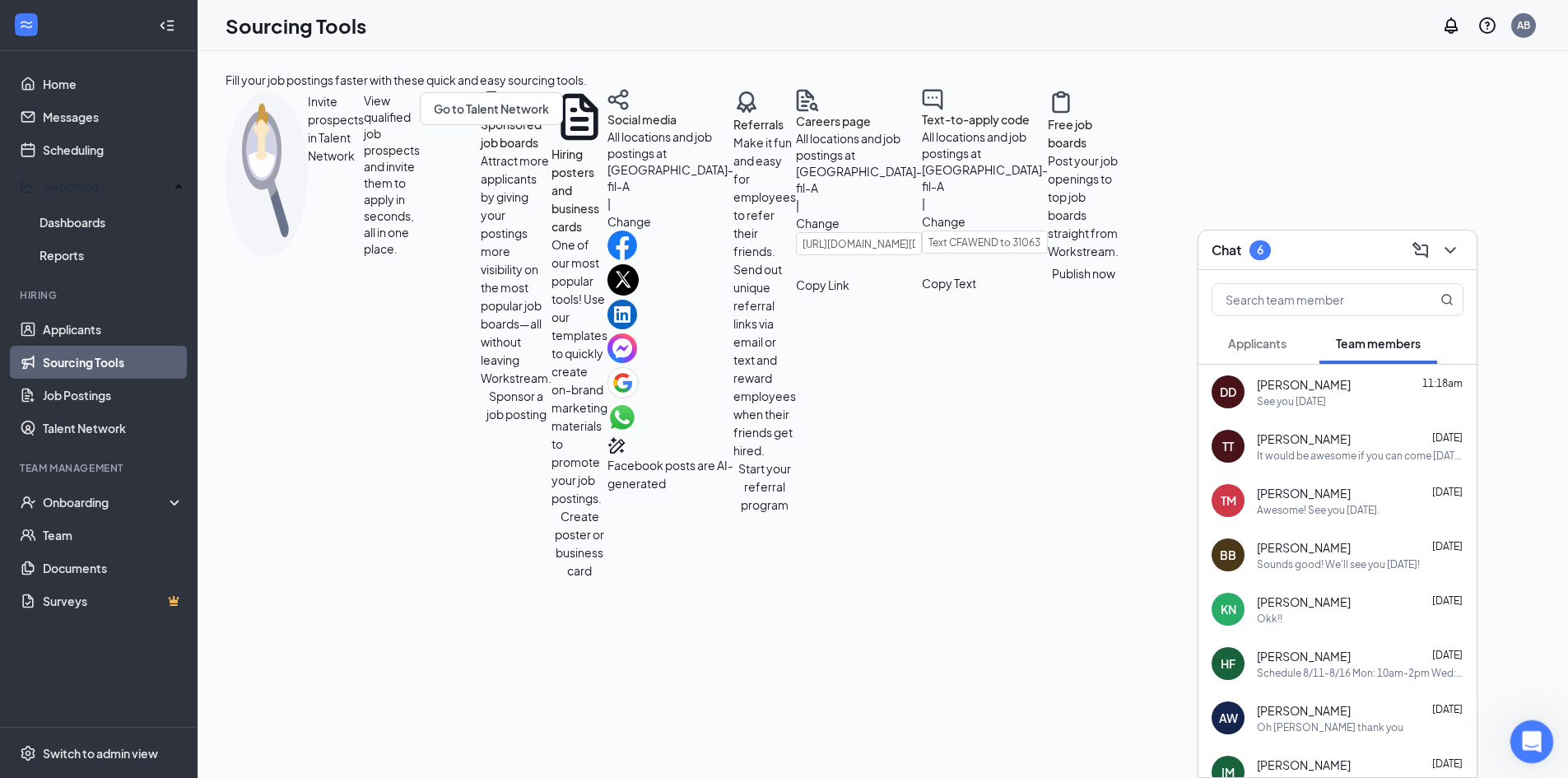
click at [1534, 737] on icon "Open Intercom Messenger" at bounding box center [1530, 740] width 27 height 28
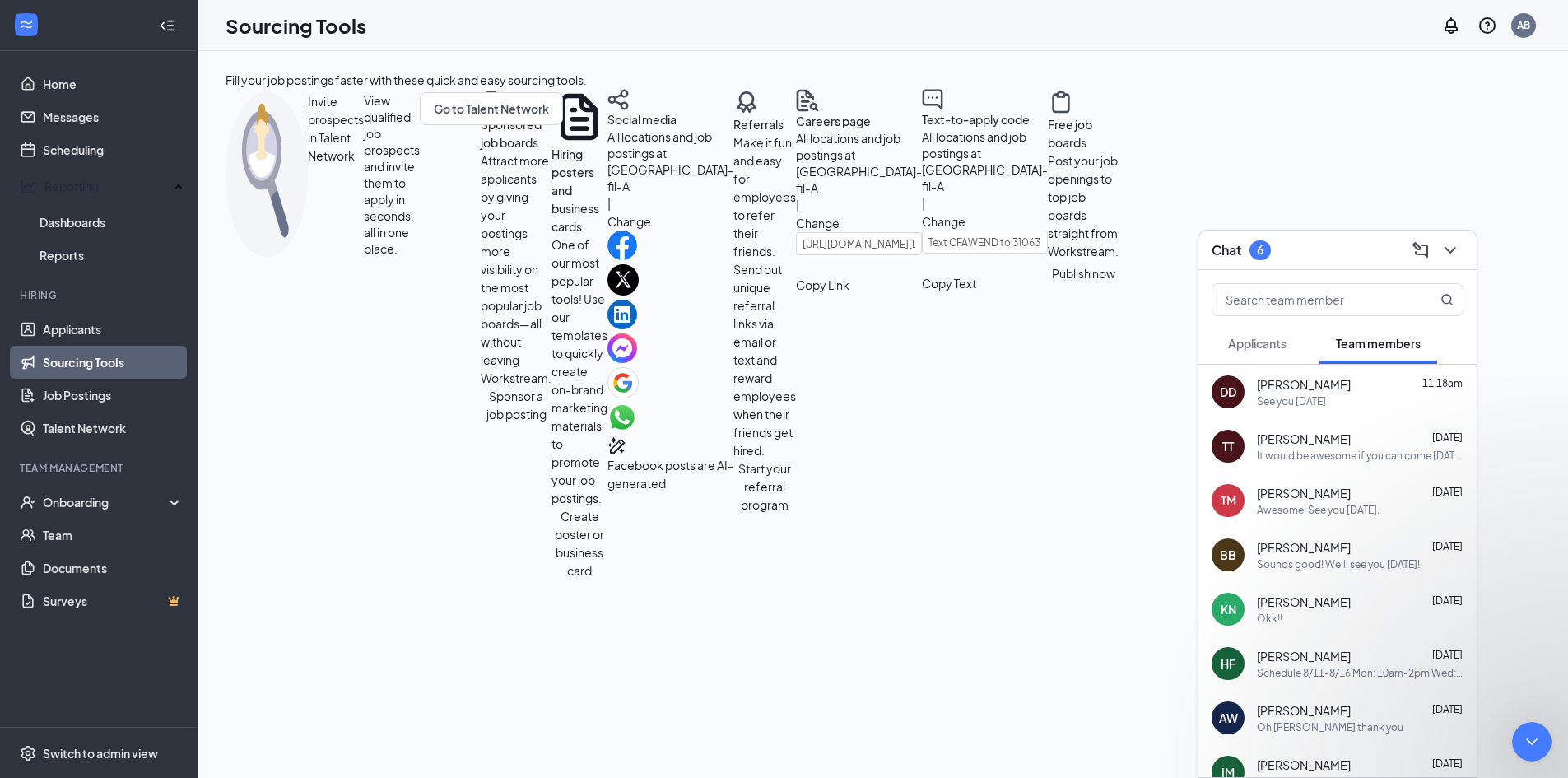
click at [86, 526] on link "Team" at bounding box center [113, 536] width 141 height 33
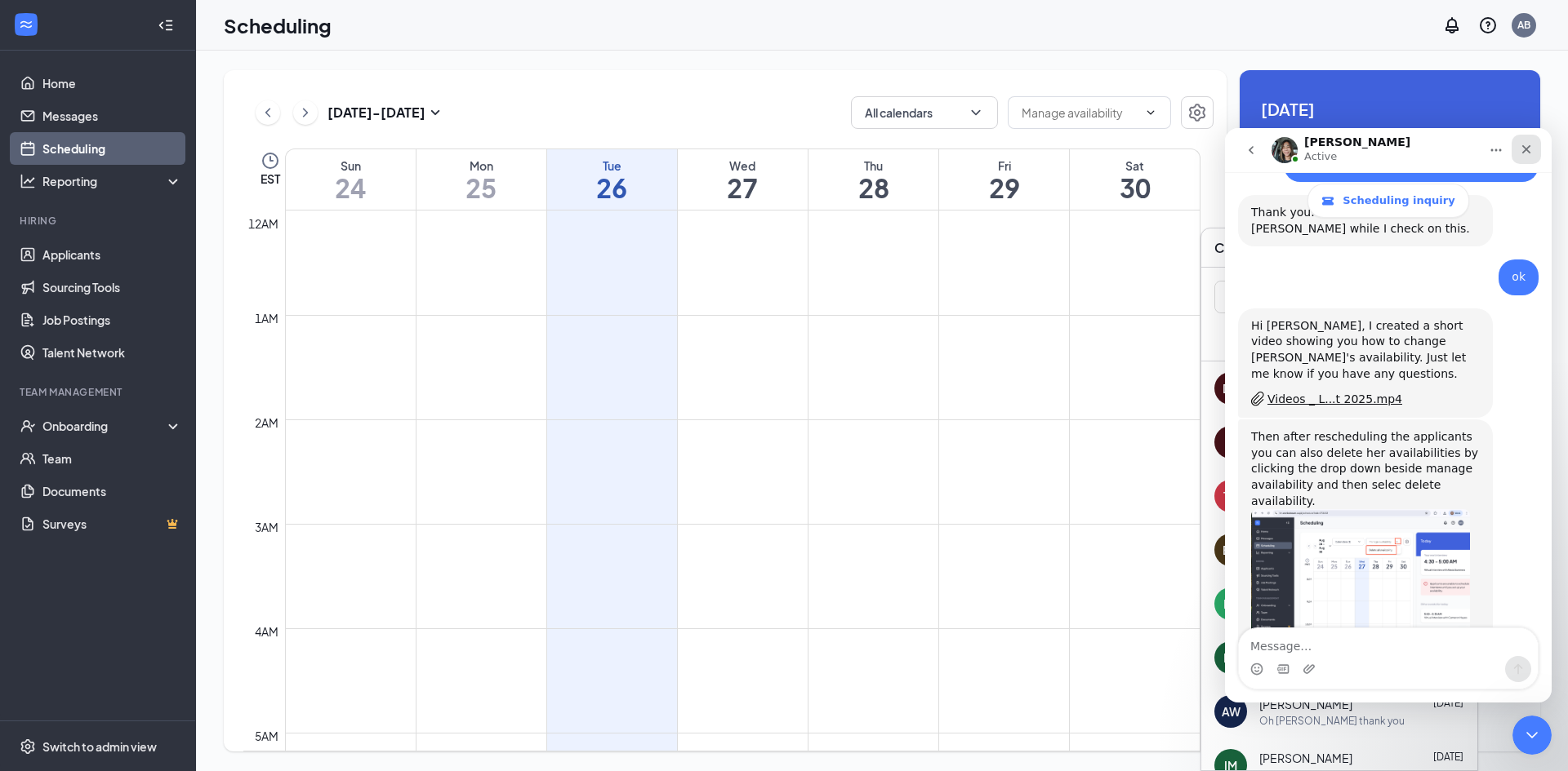
scroll to position [803, 0]
click at [972, 110] on icon "ChevronDown" at bounding box center [975, 112] width 16 height 16
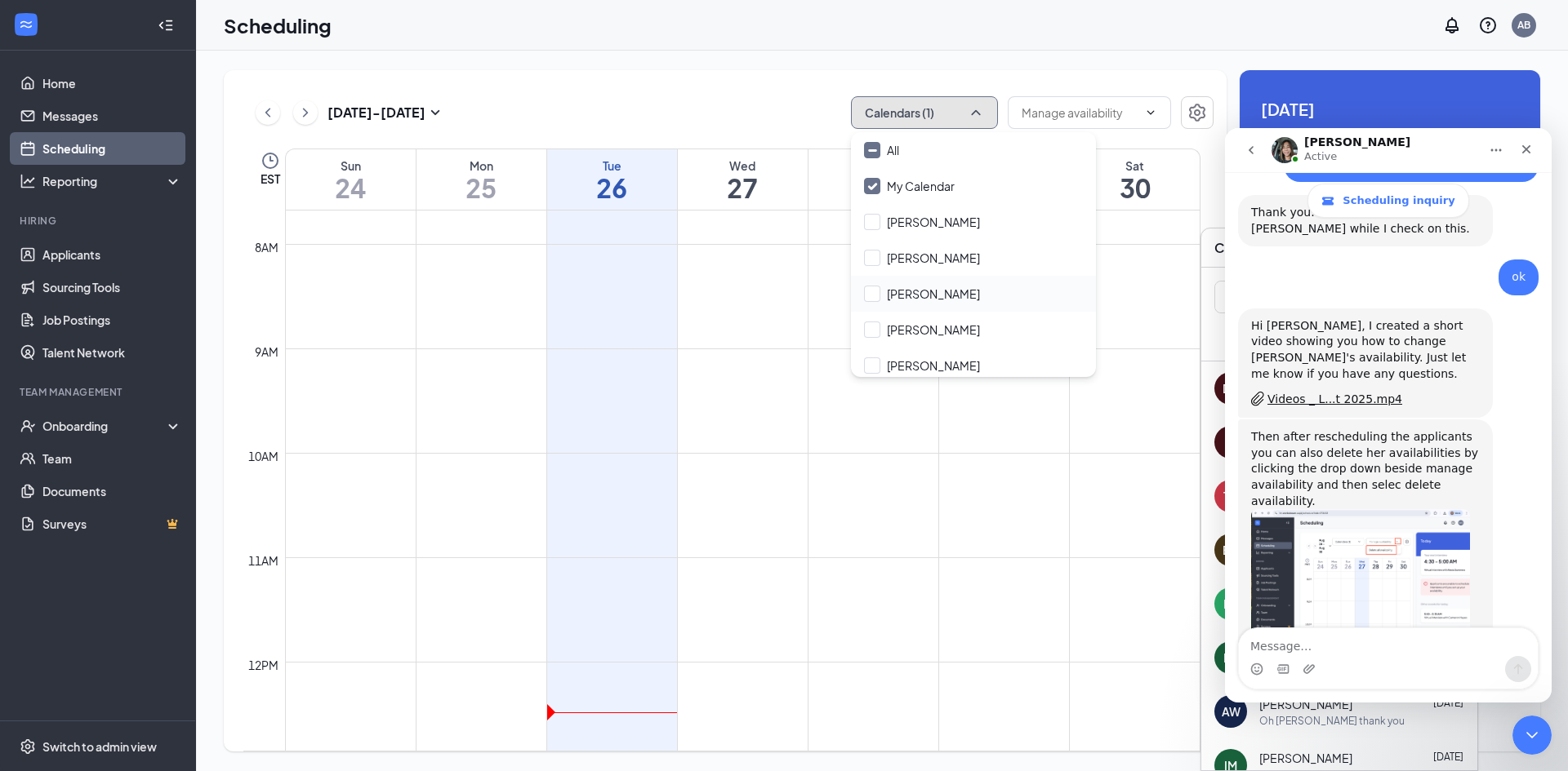
scroll to position [7, 0]
click at [875, 175] on input "My Calendar" at bounding box center [909, 179] width 90 height 16
checkbox input "true"
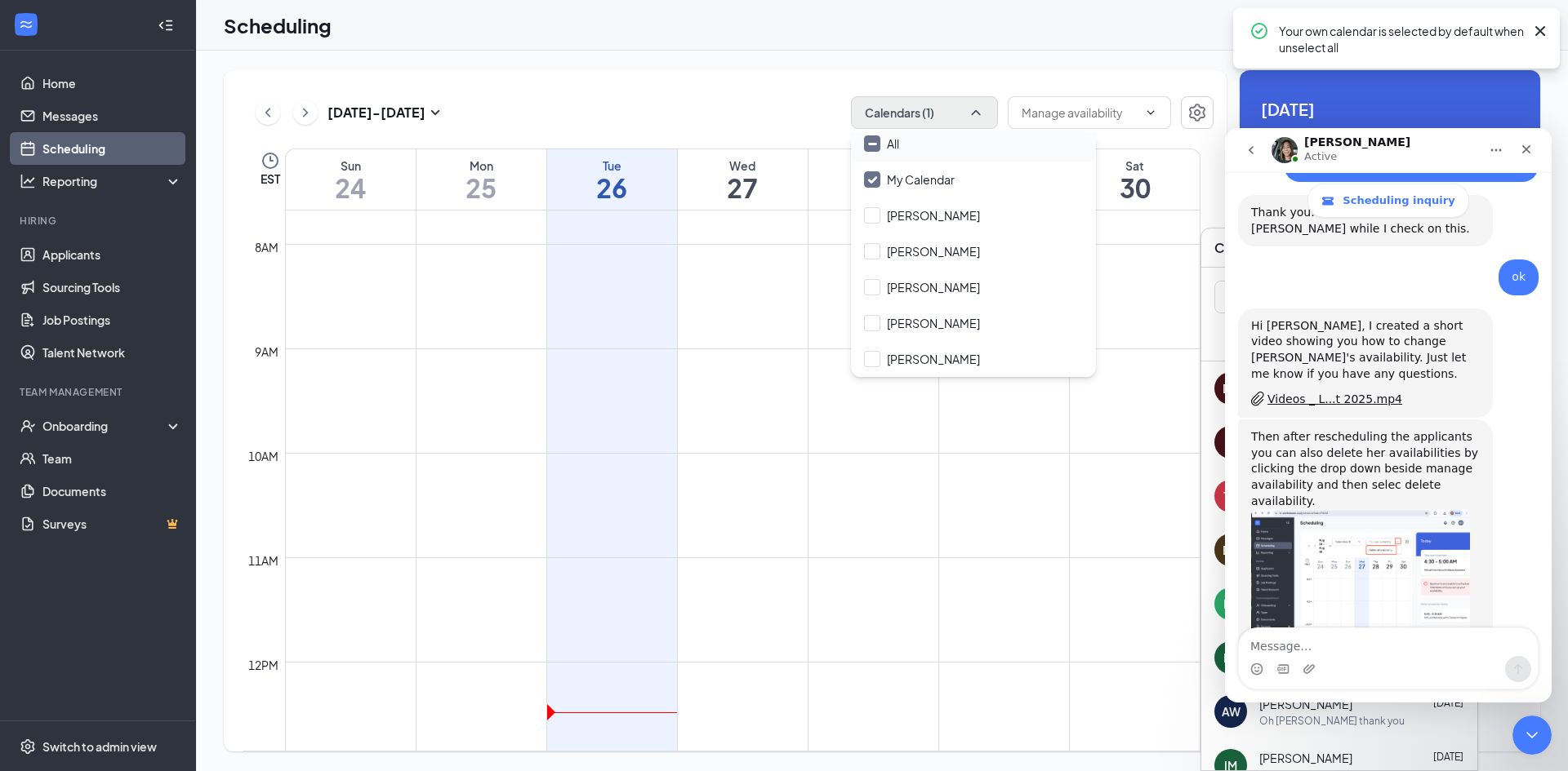
click at [873, 141] on input "All" at bounding box center [881, 143] width 35 height 16
checkbox input "true"
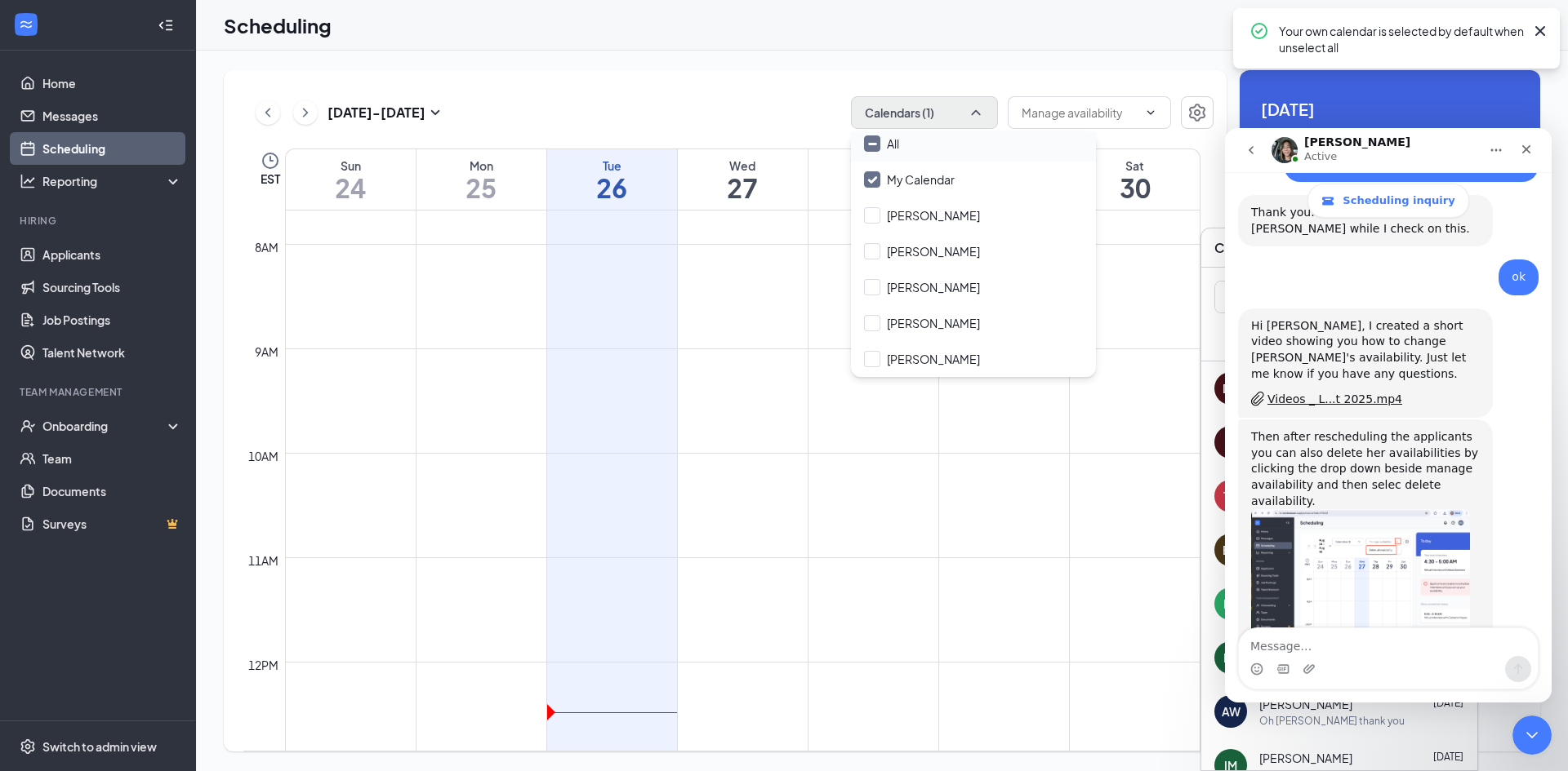
checkbox input "true"
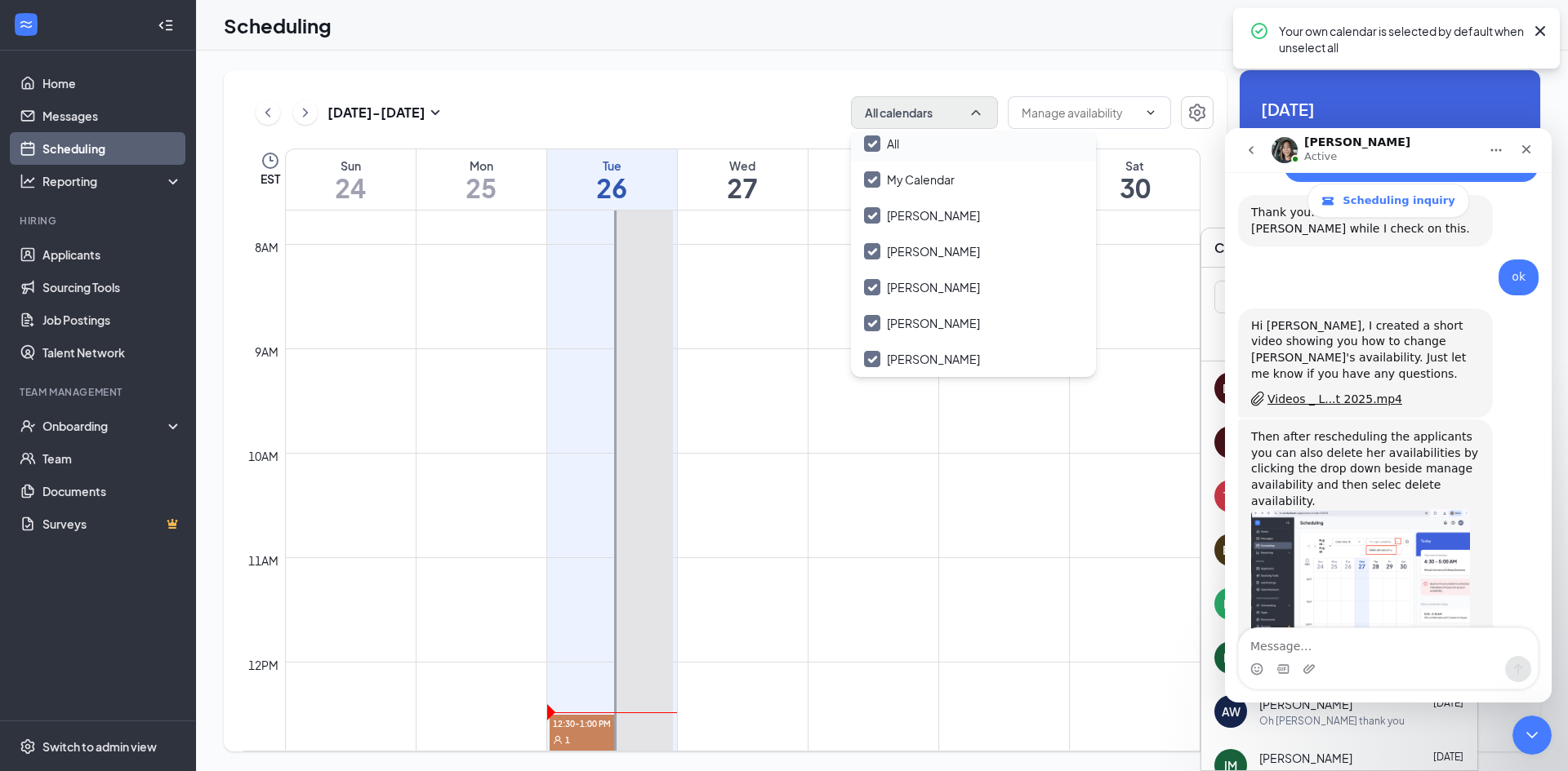
click at [870, 134] on div "All" at bounding box center [972, 144] width 245 height 36
checkbox input "false"
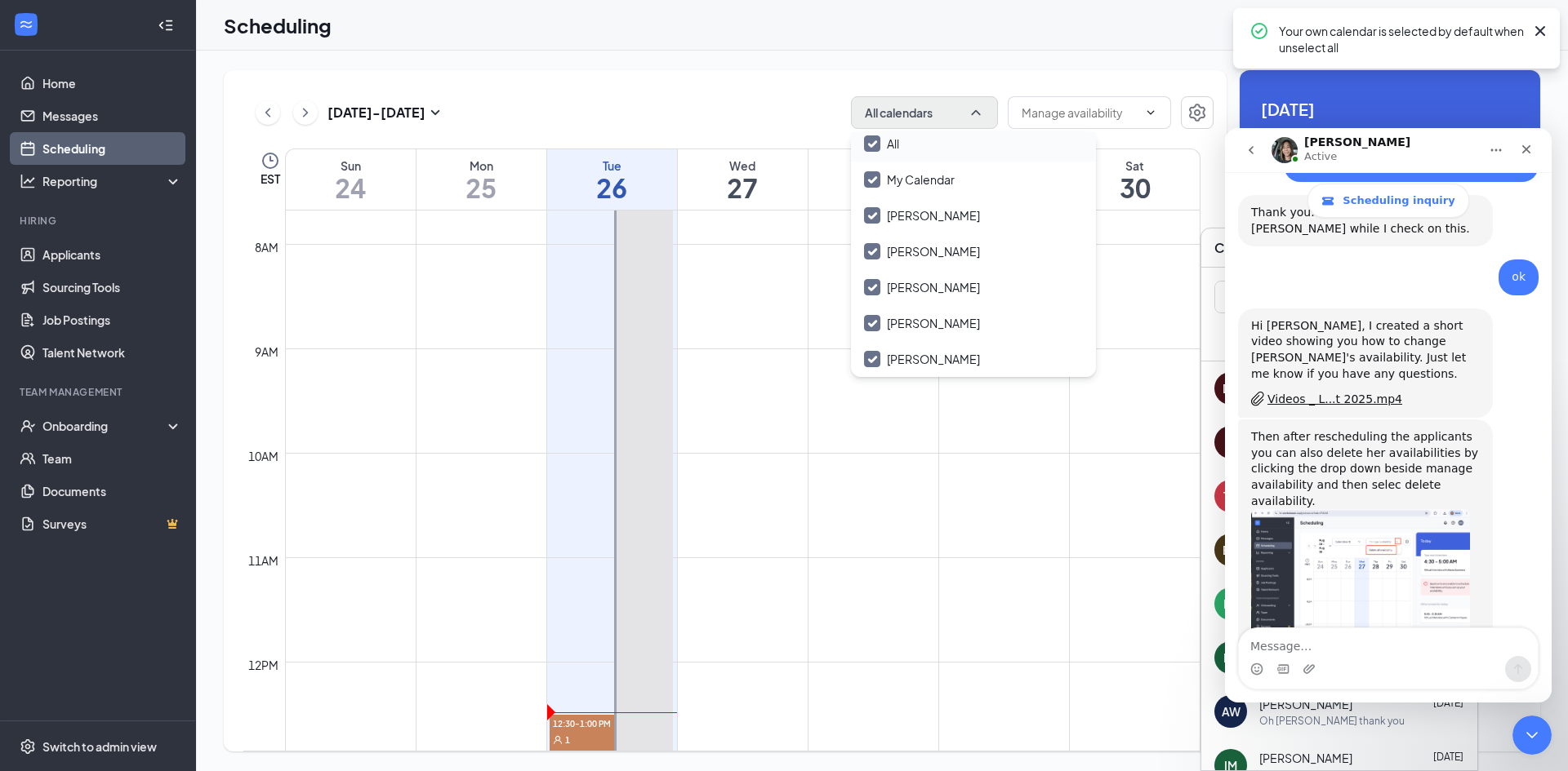
checkbox input "false"
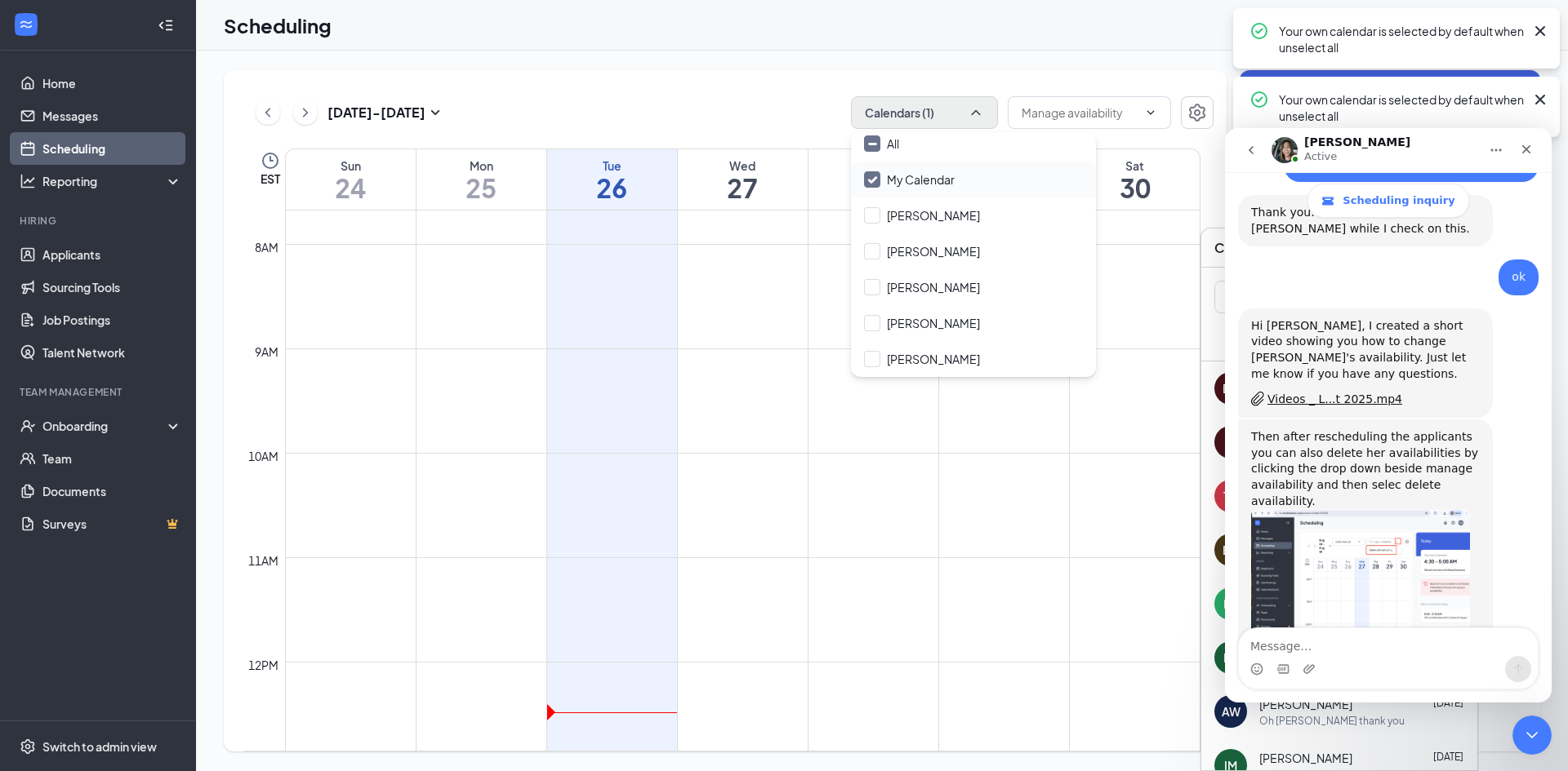
click at [881, 177] on input "My Calendar" at bounding box center [909, 179] width 90 height 16
checkbox input "true"
click at [868, 362] on input "Nancy" at bounding box center [922, 359] width 116 height 16
checkbox input "false"
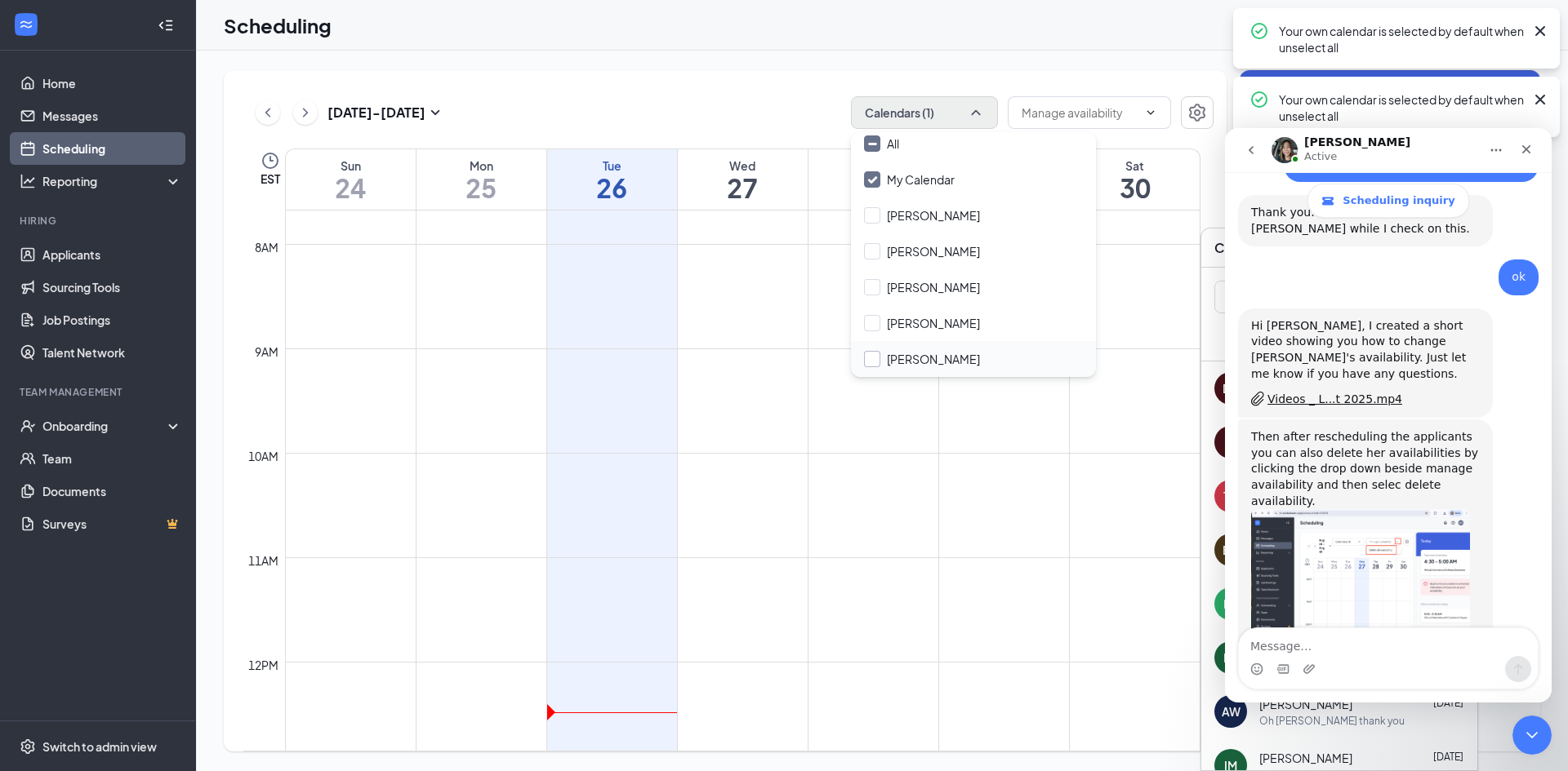
checkbox input "true"
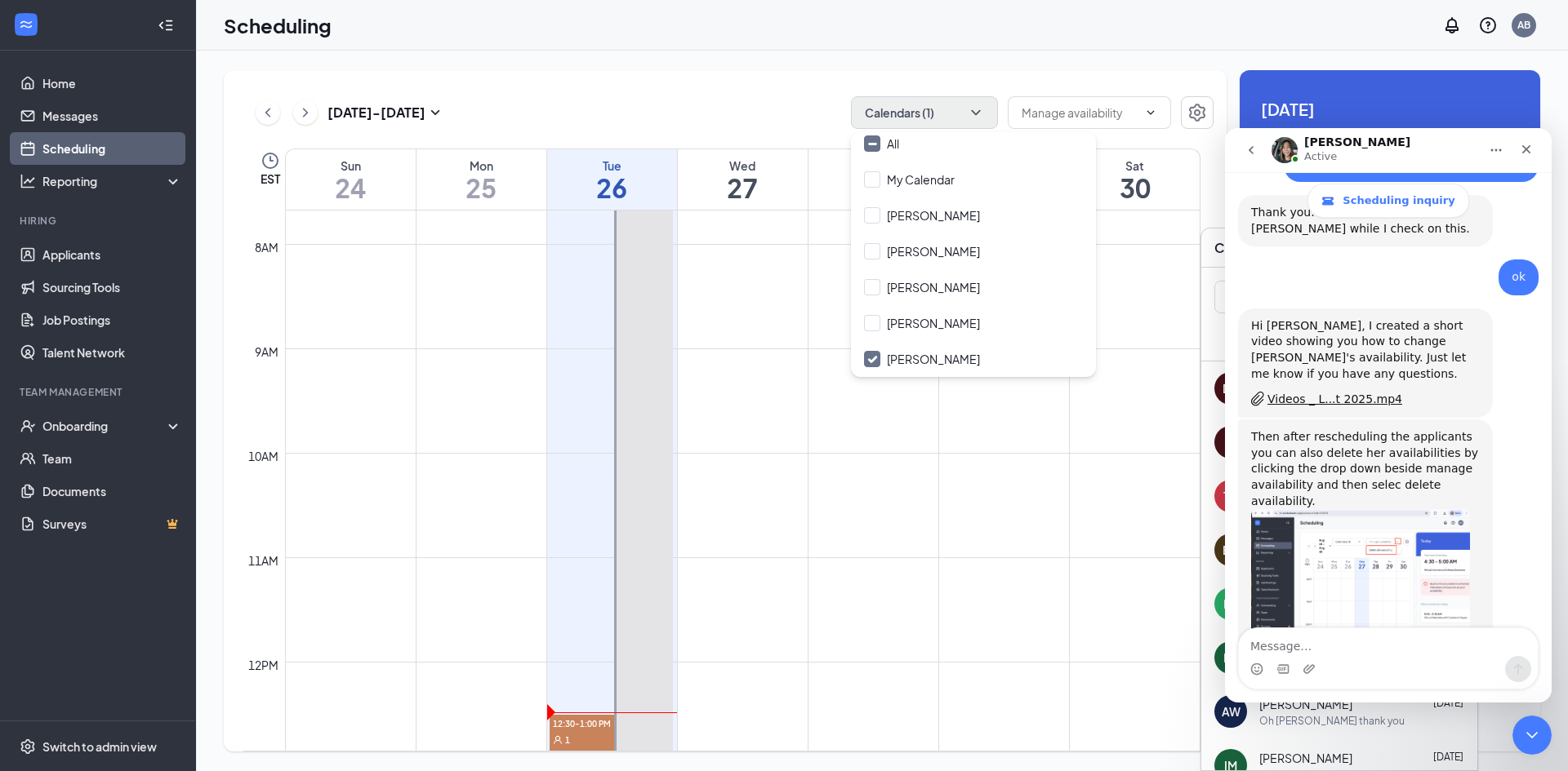
click at [666, 80] on div "Aug 24 - Aug 30 Calendars (1) EST Sun 24 Mon 25 Tue 26 Wed 27 Thu 28 Fri 29 Sat…" at bounding box center [725, 411] width 1003 height 682
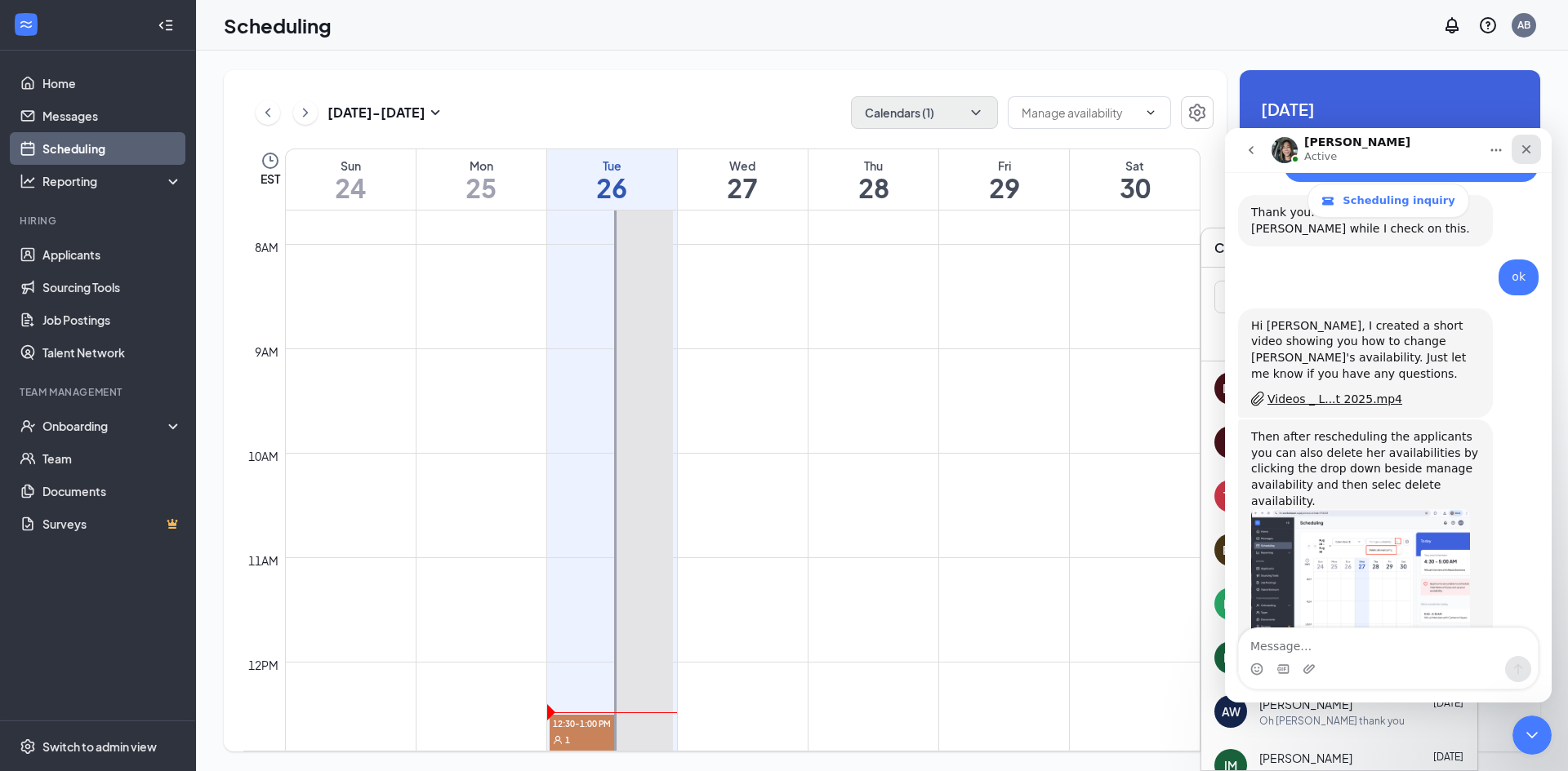
click at [1529, 152] on icon "Close" at bounding box center [1526, 150] width 9 height 9
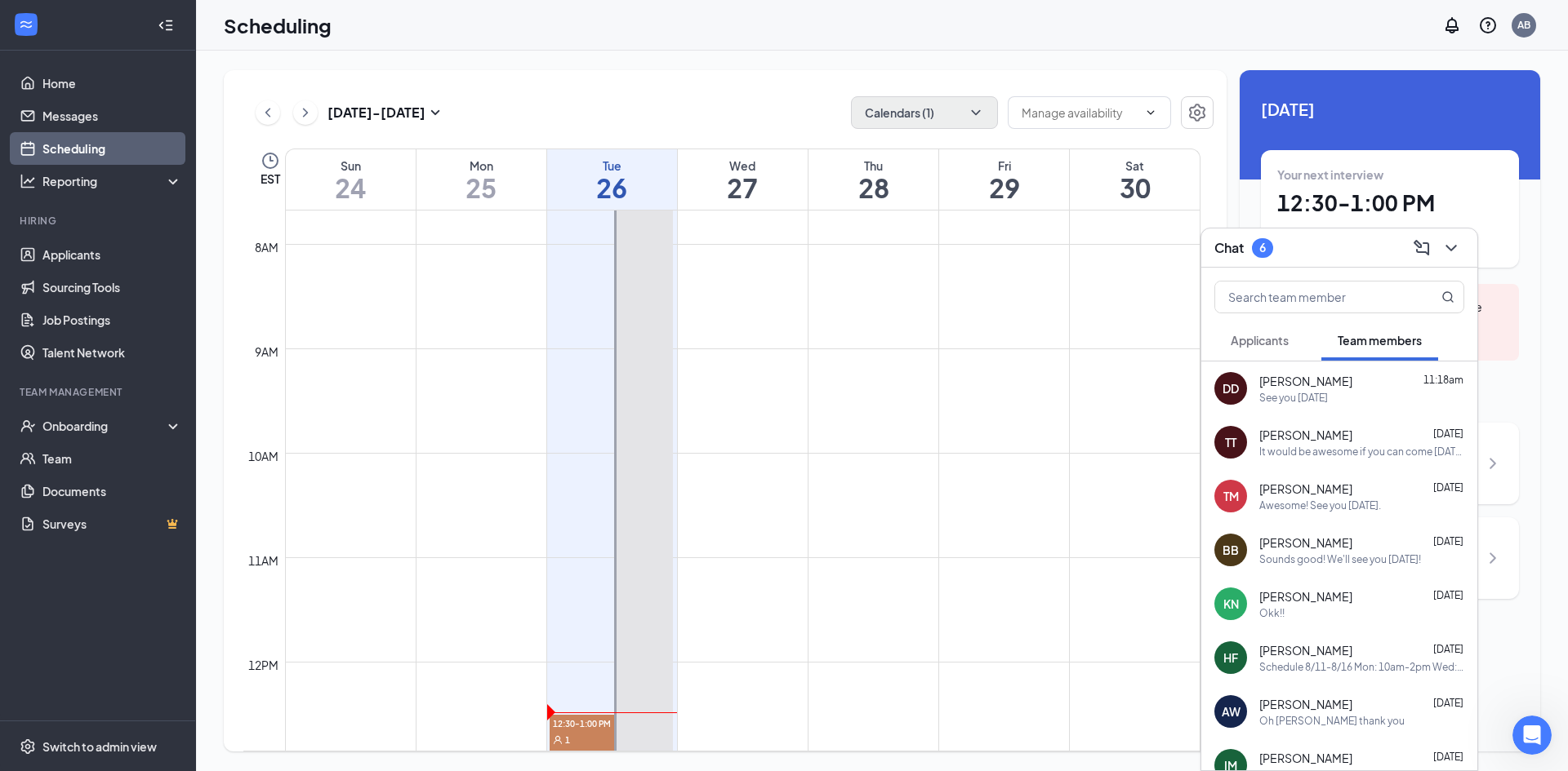
scroll to position [791, 0]
click at [1459, 250] on icon "ChevronDown" at bounding box center [1450, 248] width 20 height 20
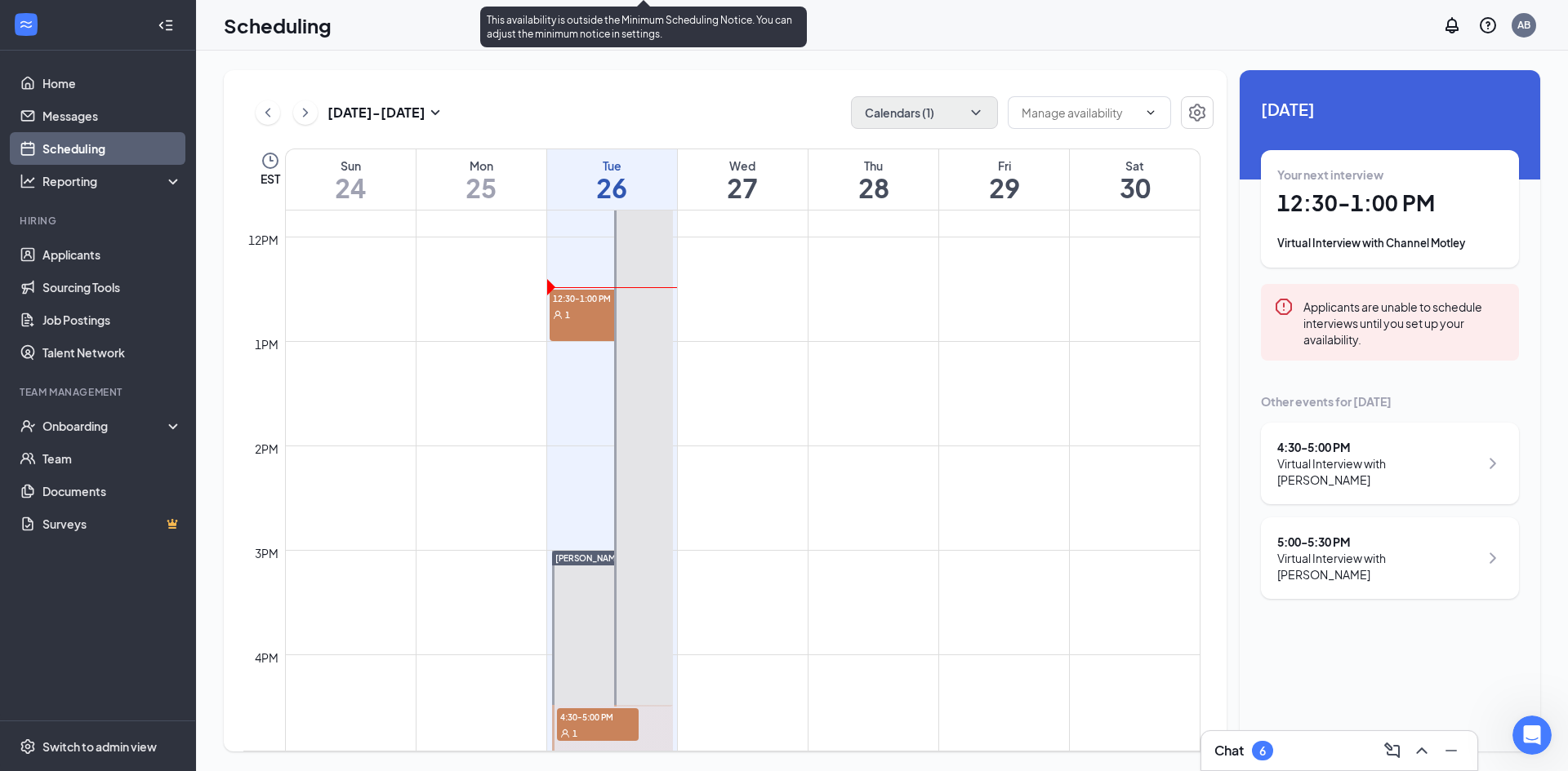
scroll to position [1537, 0]
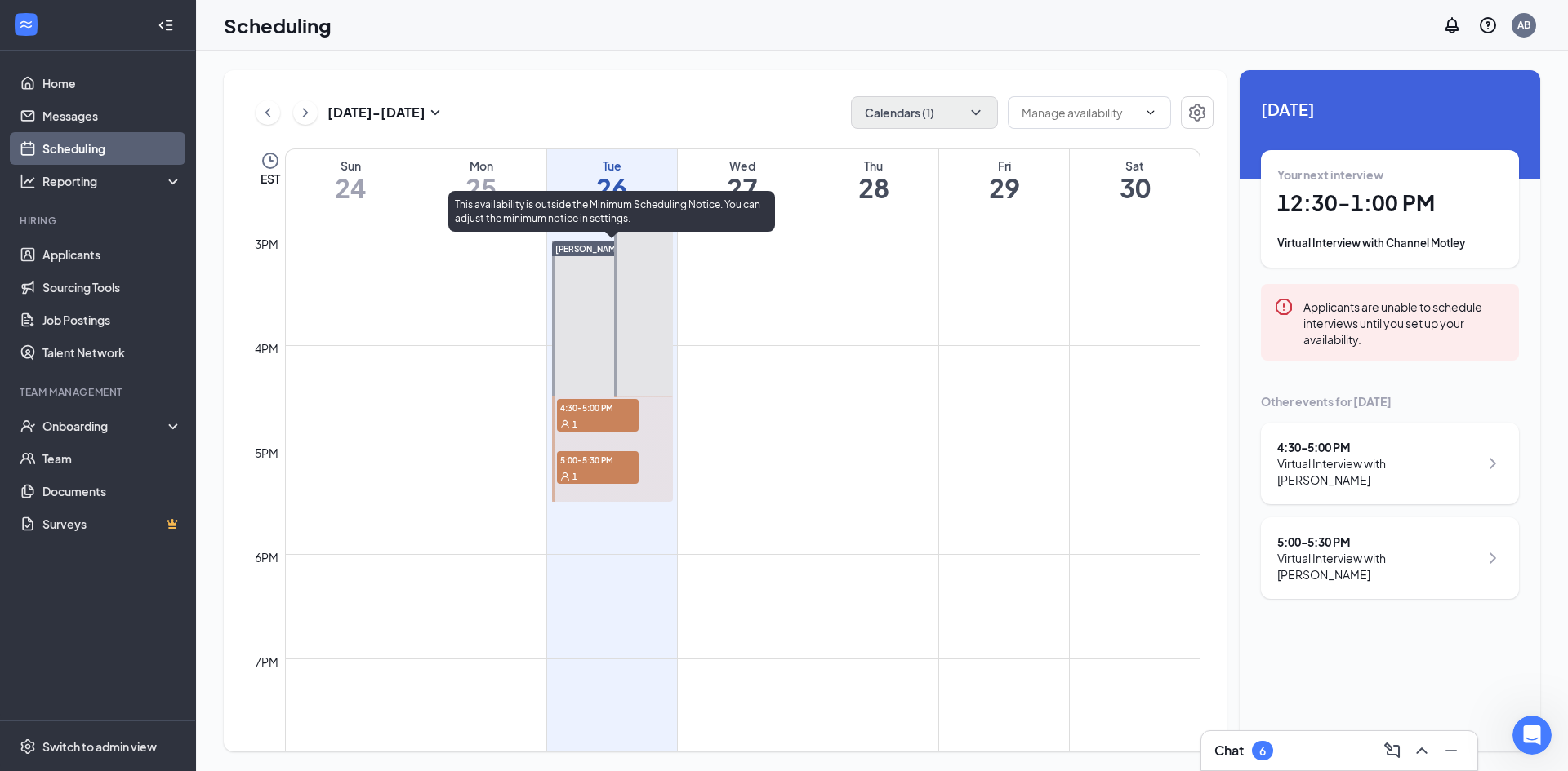
click at [614, 427] on div "1" at bounding box center [597, 423] width 82 height 16
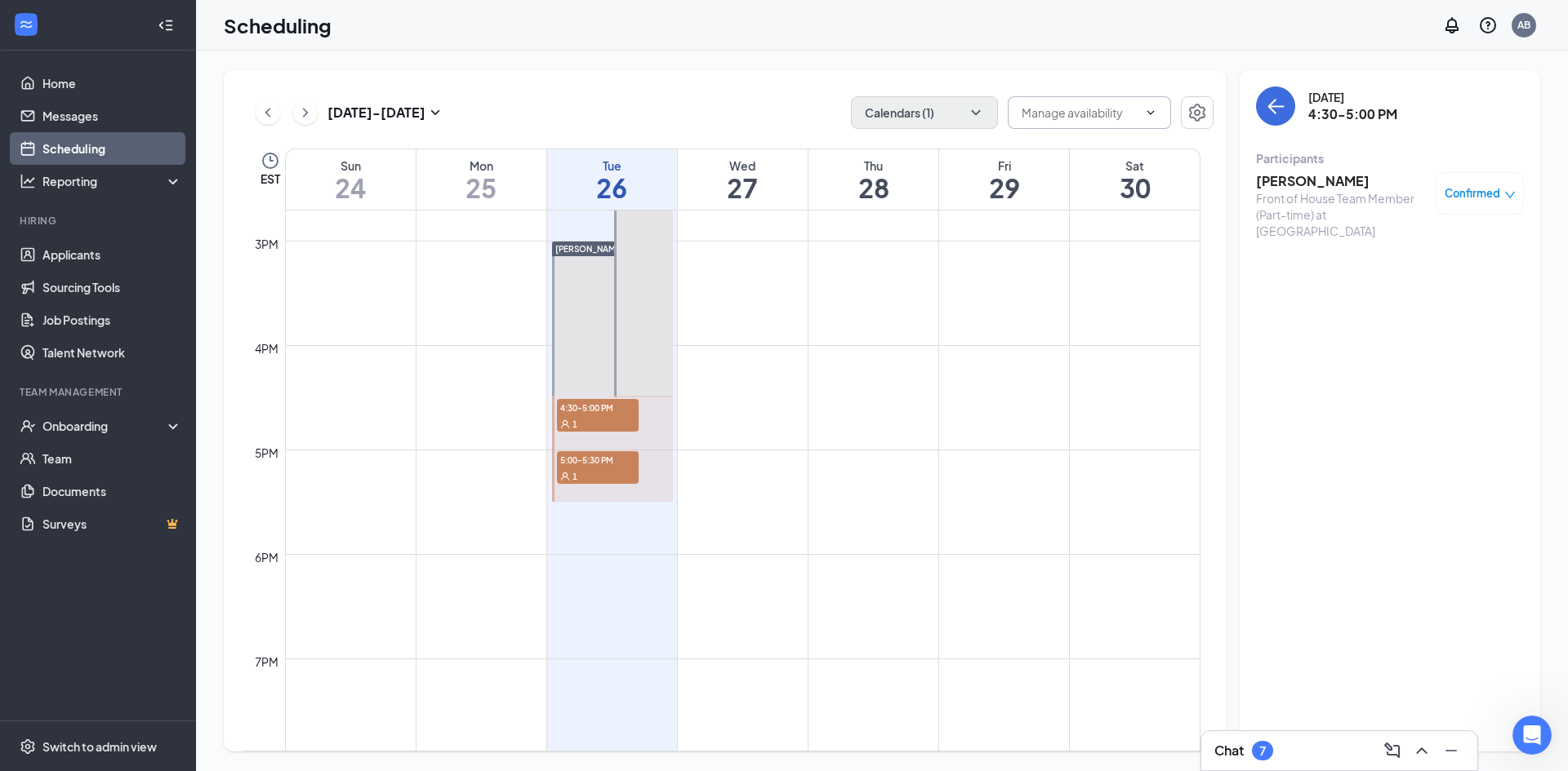
click at [1147, 108] on icon "ChevronDown" at bounding box center [1150, 112] width 13 height 13
click at [1210, 114] on button "button" at bounding box center [1196, 112] width 32 height 32
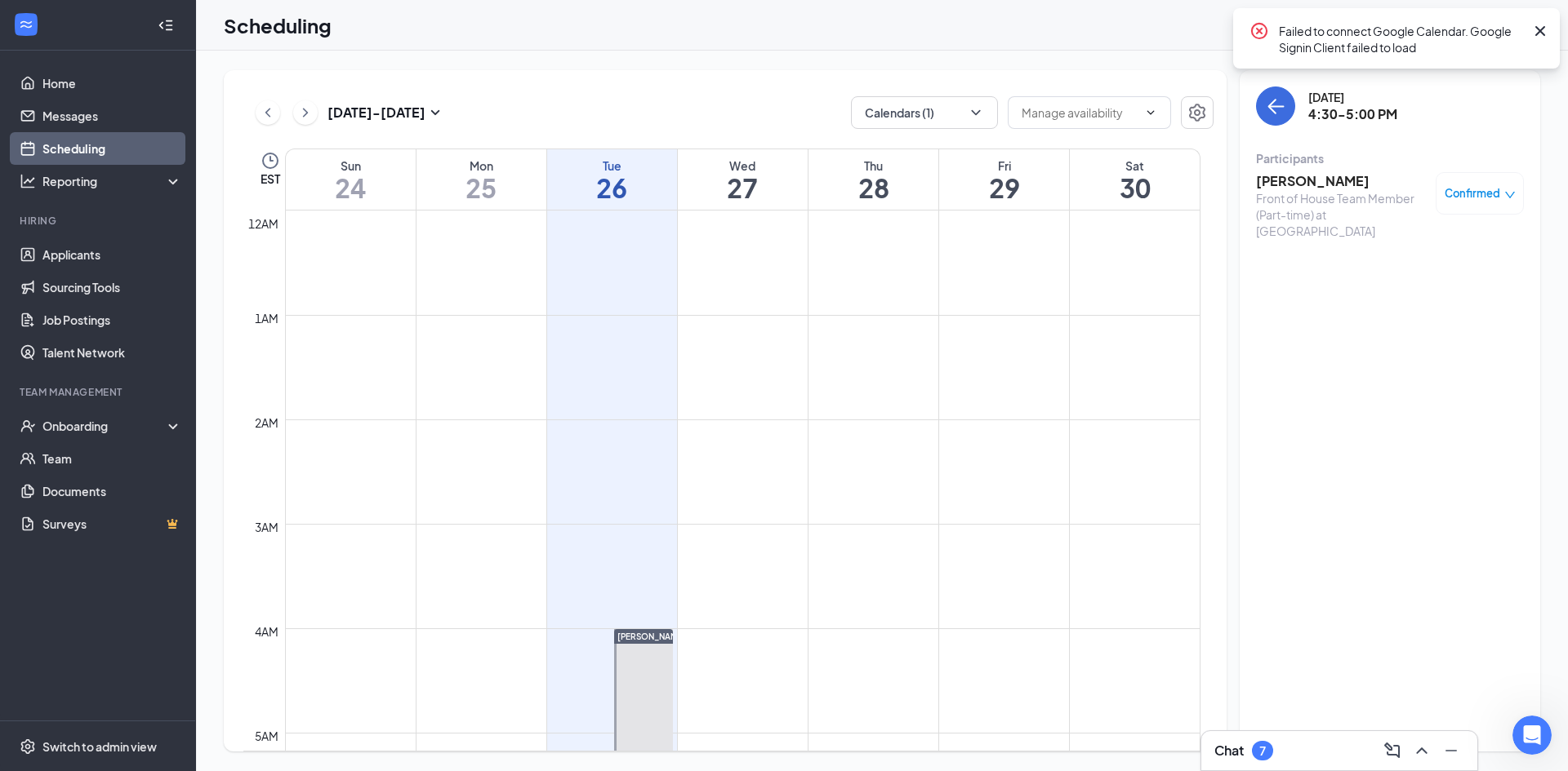
scroll to position [803, 0]
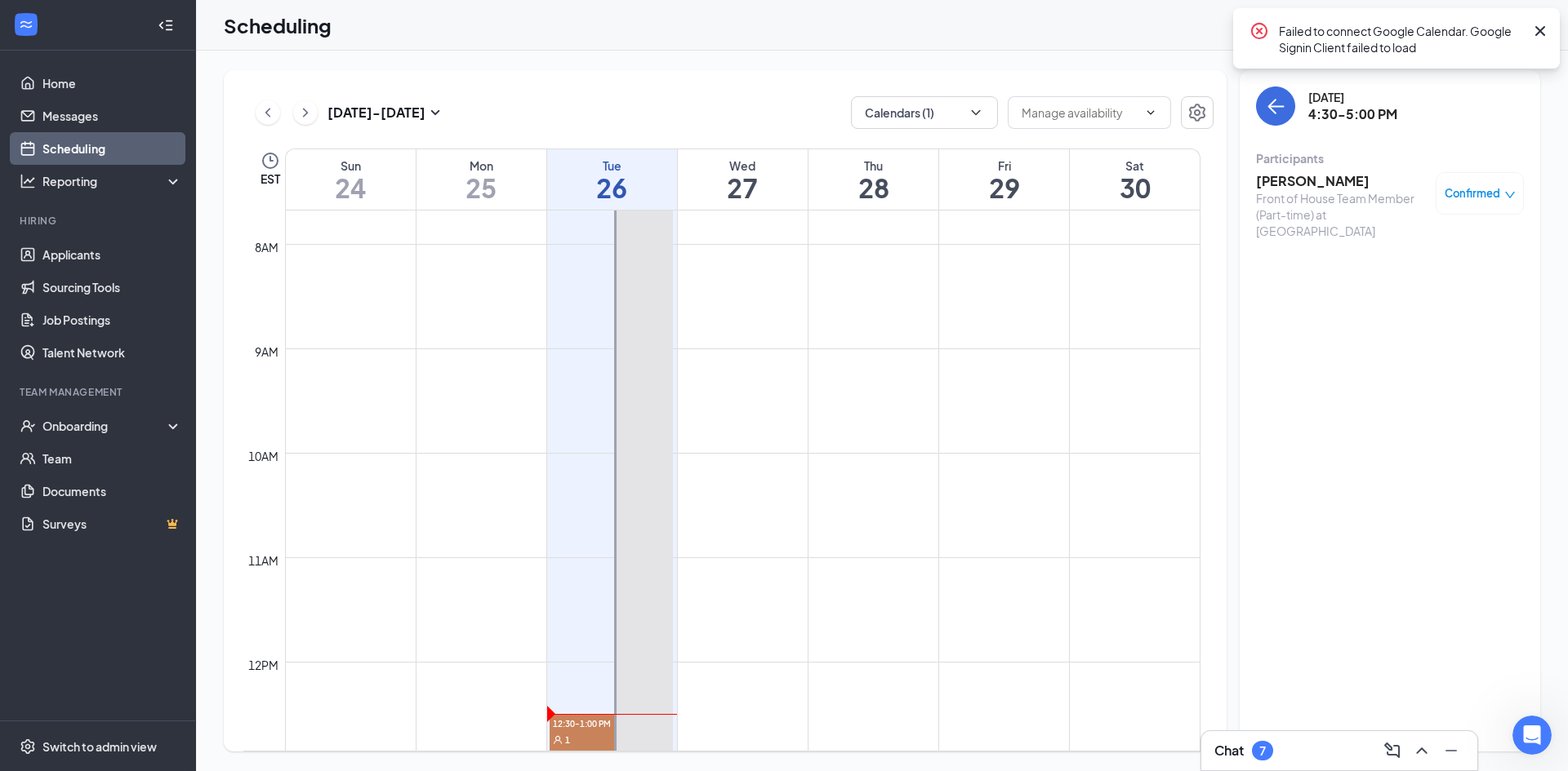
click at [1542, 31] on icon "Cross" at bounding box center [1540, 31] width 20 height 20
click at [1150, 116] on icon "ChevronDown" at bounding box center [1150, 112] width 13 height 13
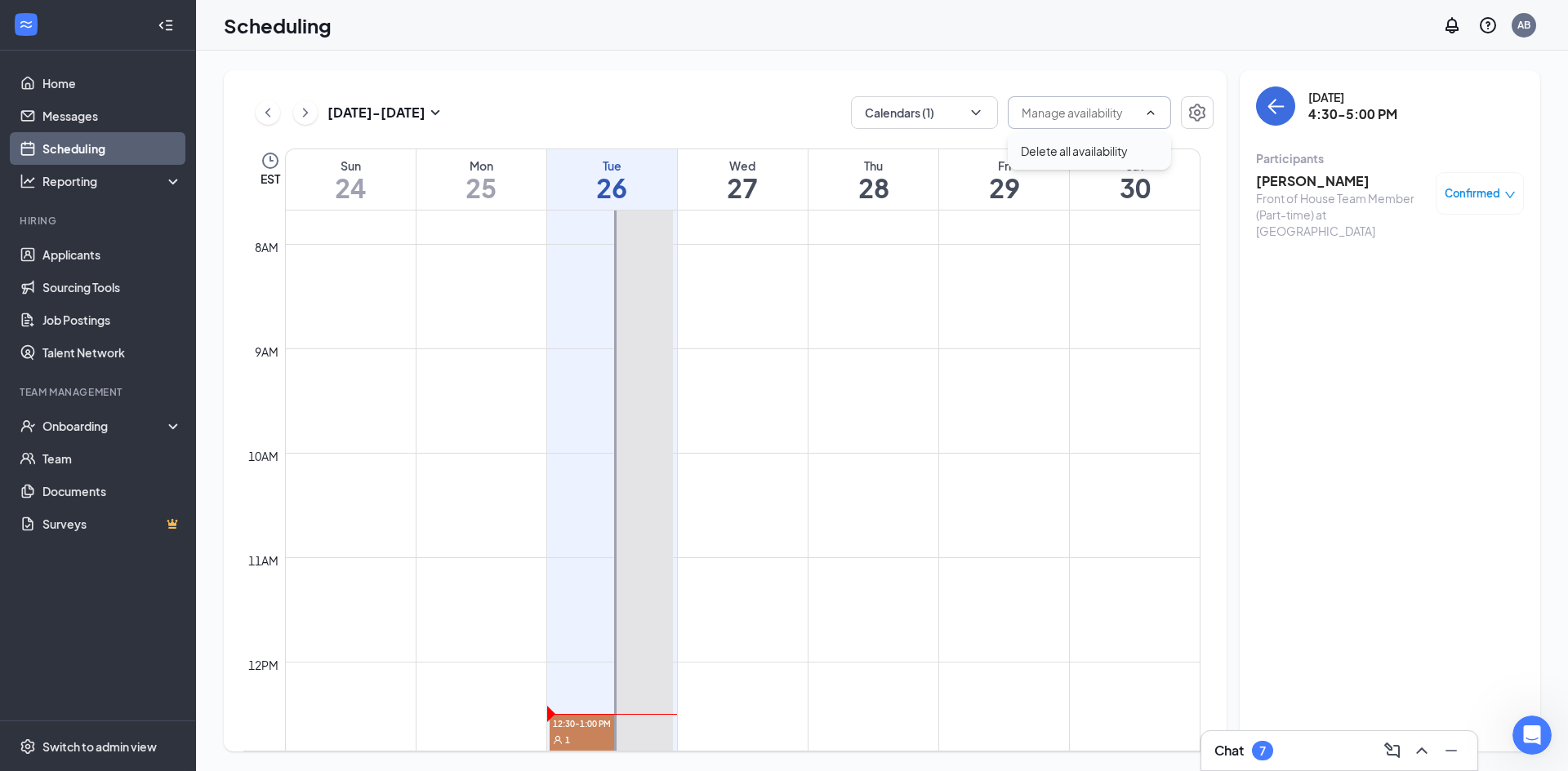
click at [1139, 147] on div "Delete all availability" at bounding box center [1089, 151] width 137 height 18
type input "Delete all availability"
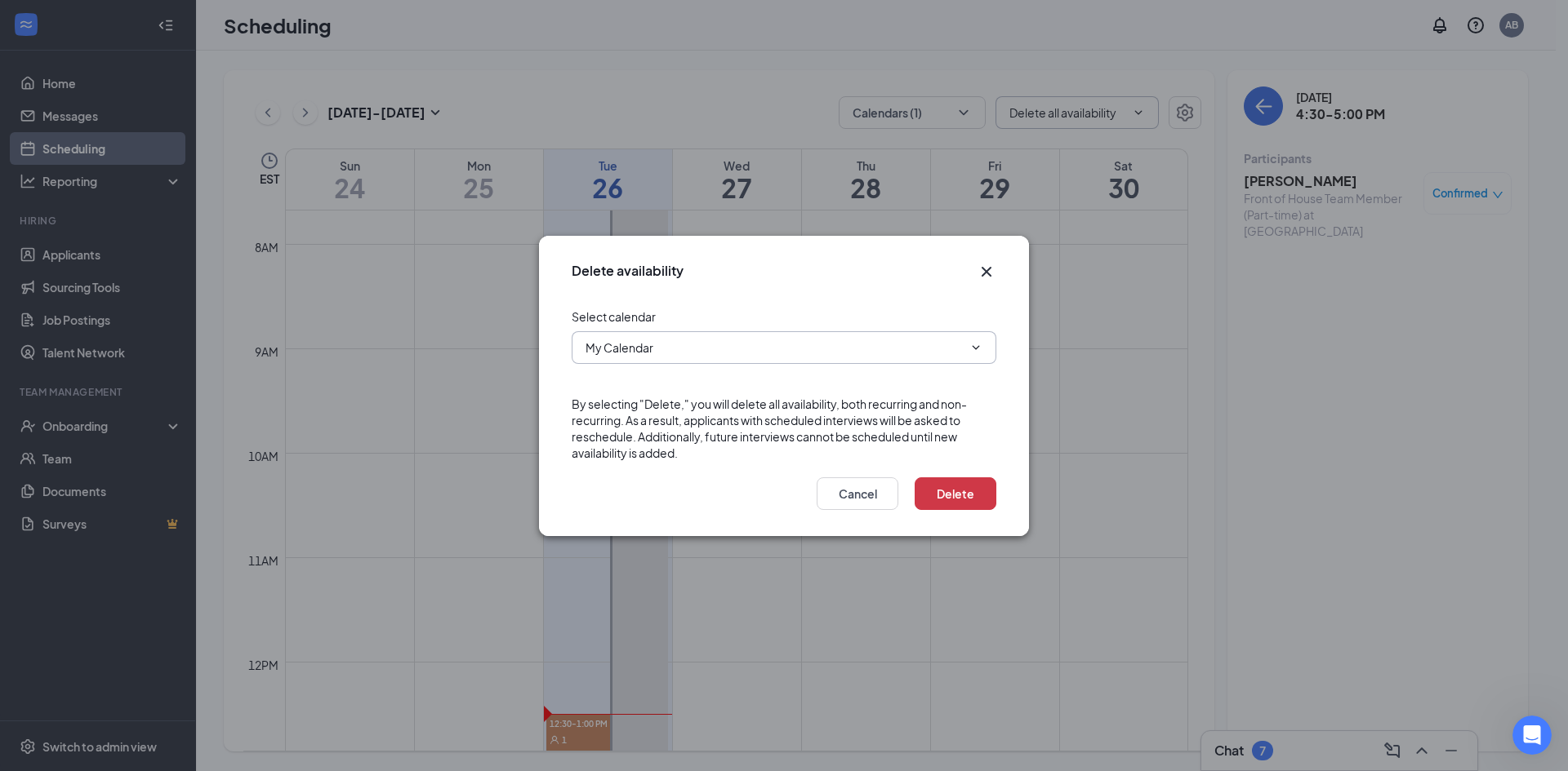
click at [964, 350] on span "My Calendar" at bounding box center [784, 348] width 424 height 32
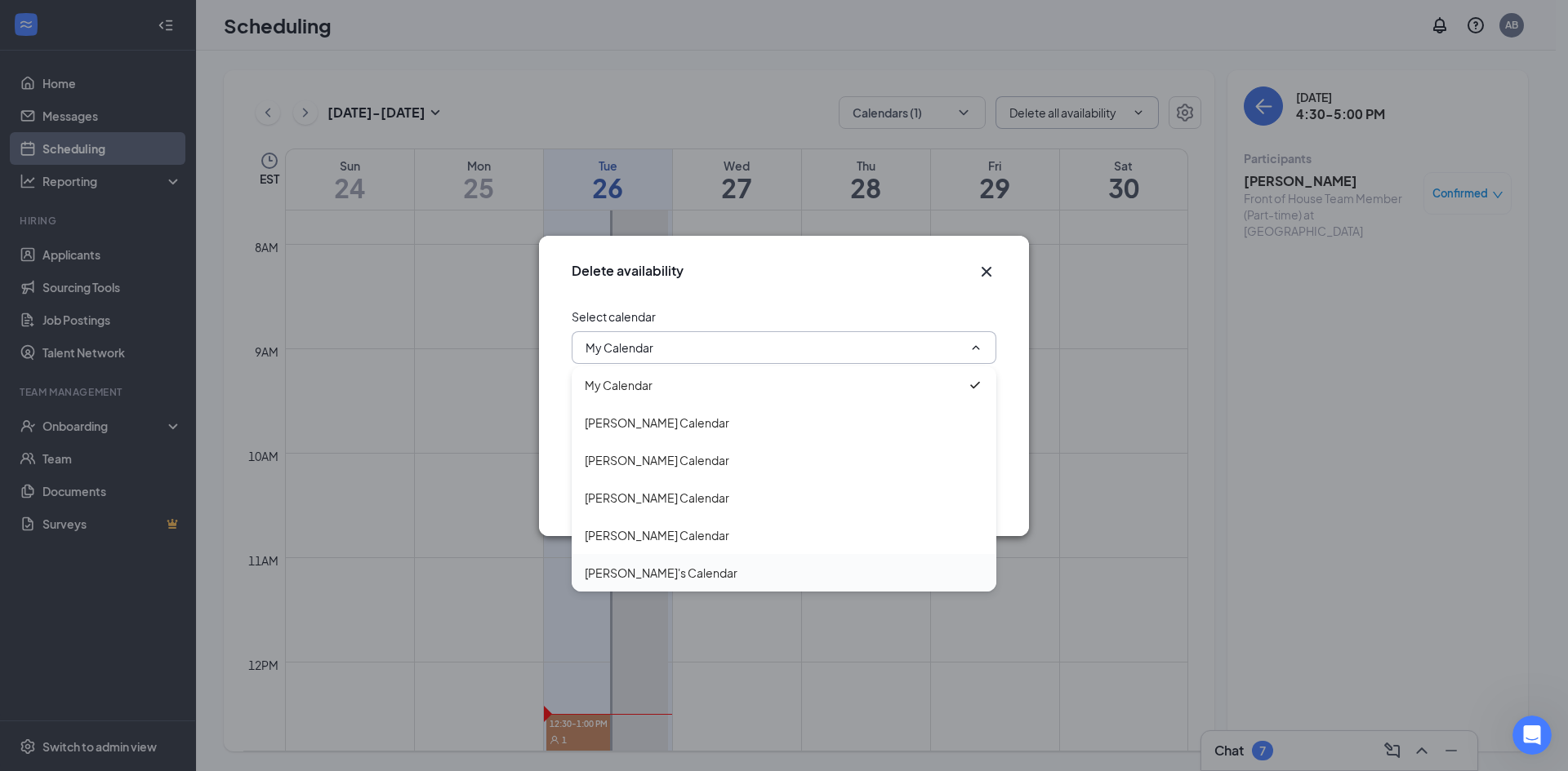
click at [721, 555] on div "[PERSON_NAME]'s Calendar" at bounding box center [784, 573] width 424 height 37
type input "[PERSON_NAME]'s Calendar"
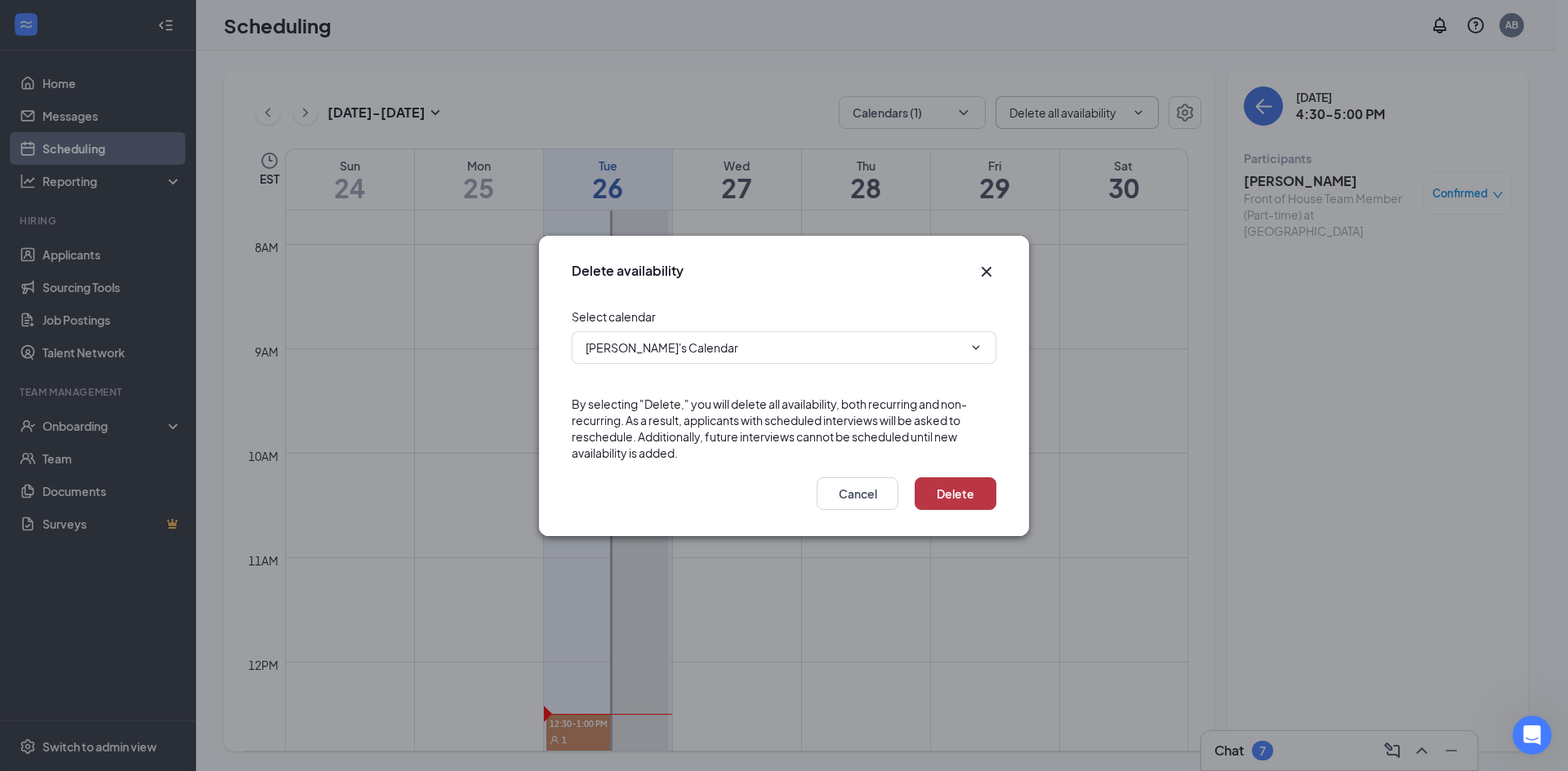
click at [963, 492] on button "Delete" at bounding box center [955, 494] width 82 height 32
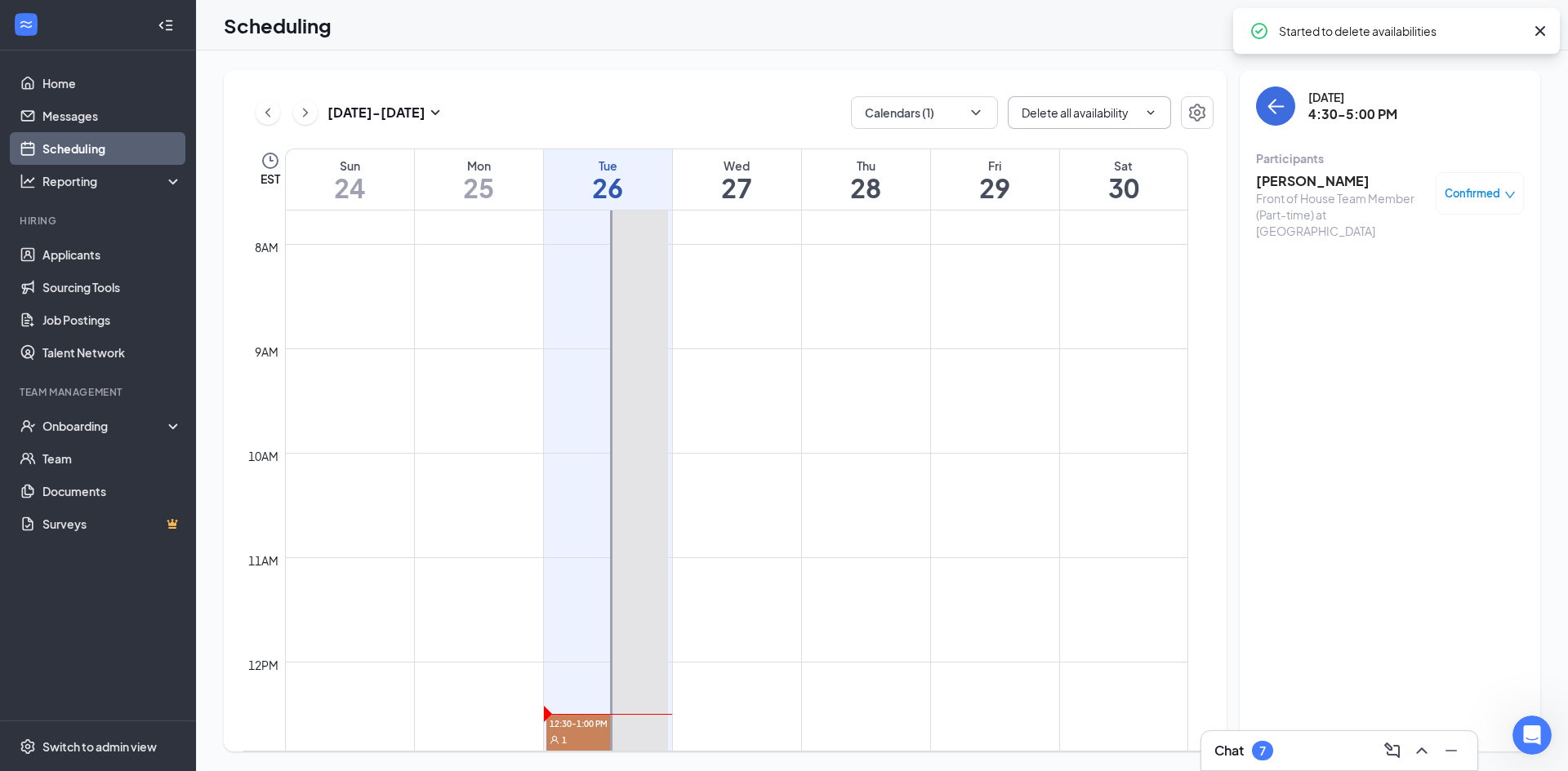
click at [716, 95] on div "Aug 24 - Aug 30 Calendars (1) Delete all availability EST Sun 24 Mon 25 Tue 26 …" at bounding box center [725, 411] width 1003 height 682
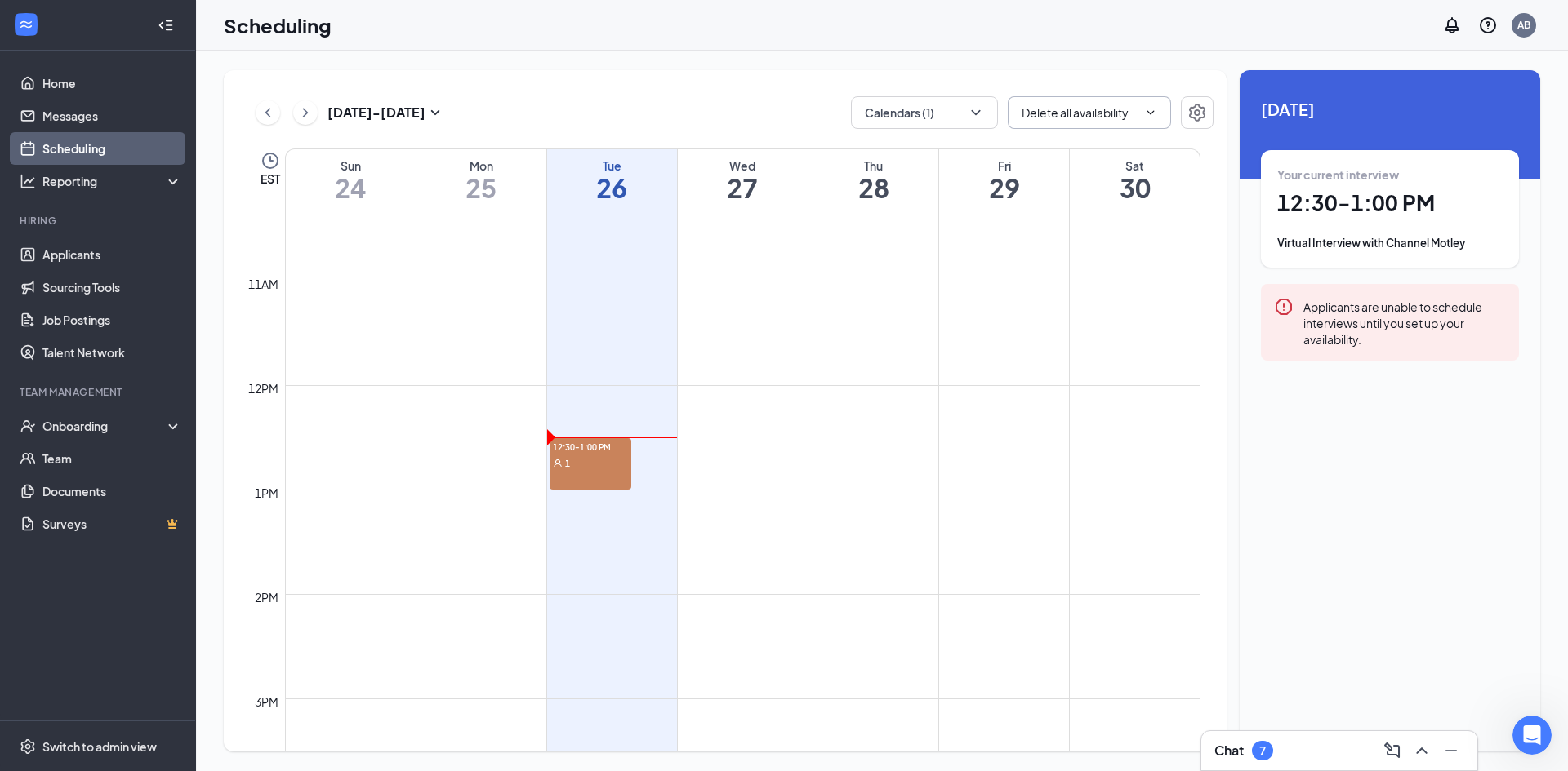
scroll to position [1129, 0]
click at [602, 424] on div "12:30-1:00 PM 1" at bounding box center [591, 414] width 82 height 51
